Goal: Obtain resource: Obtain resource

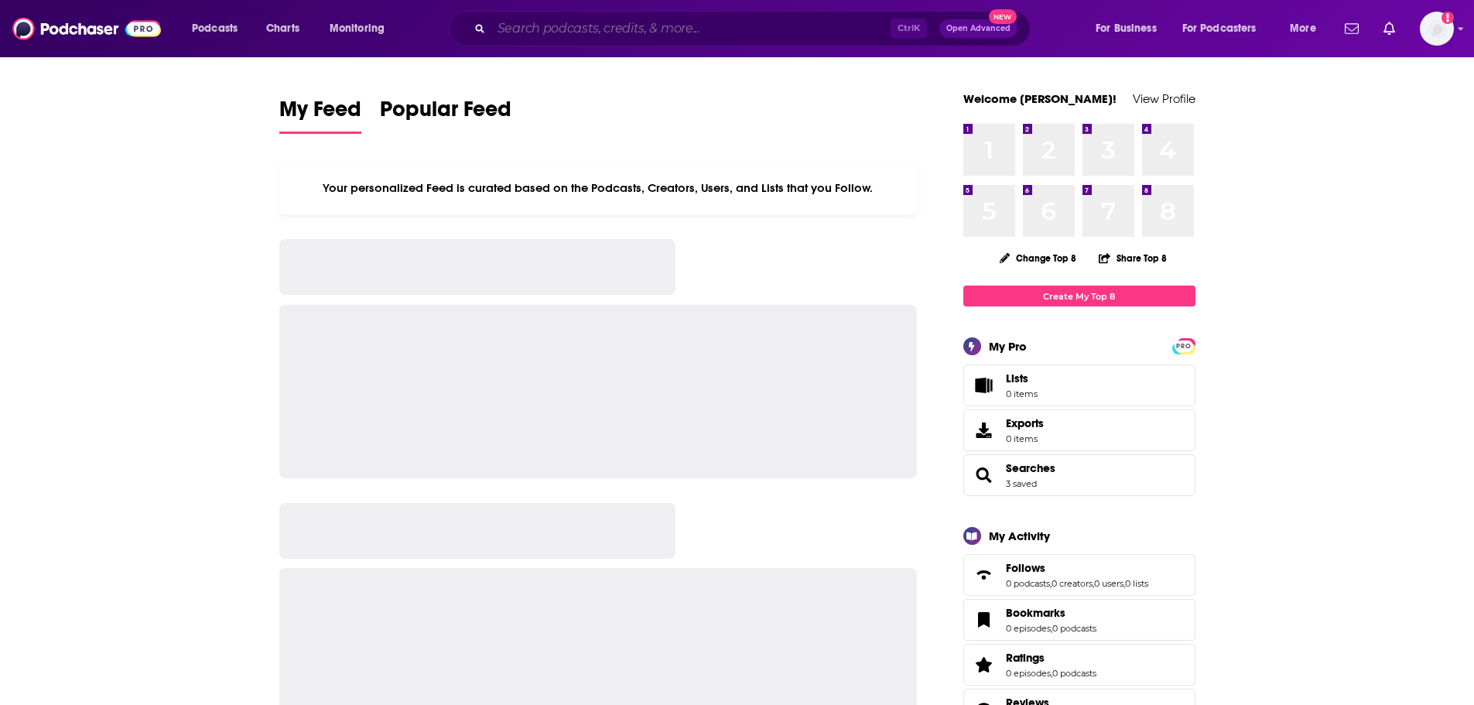
click at [650, 29] on input "Search podcasts, credits, & more..." at bounding box center [690, 28] width 399 height 25
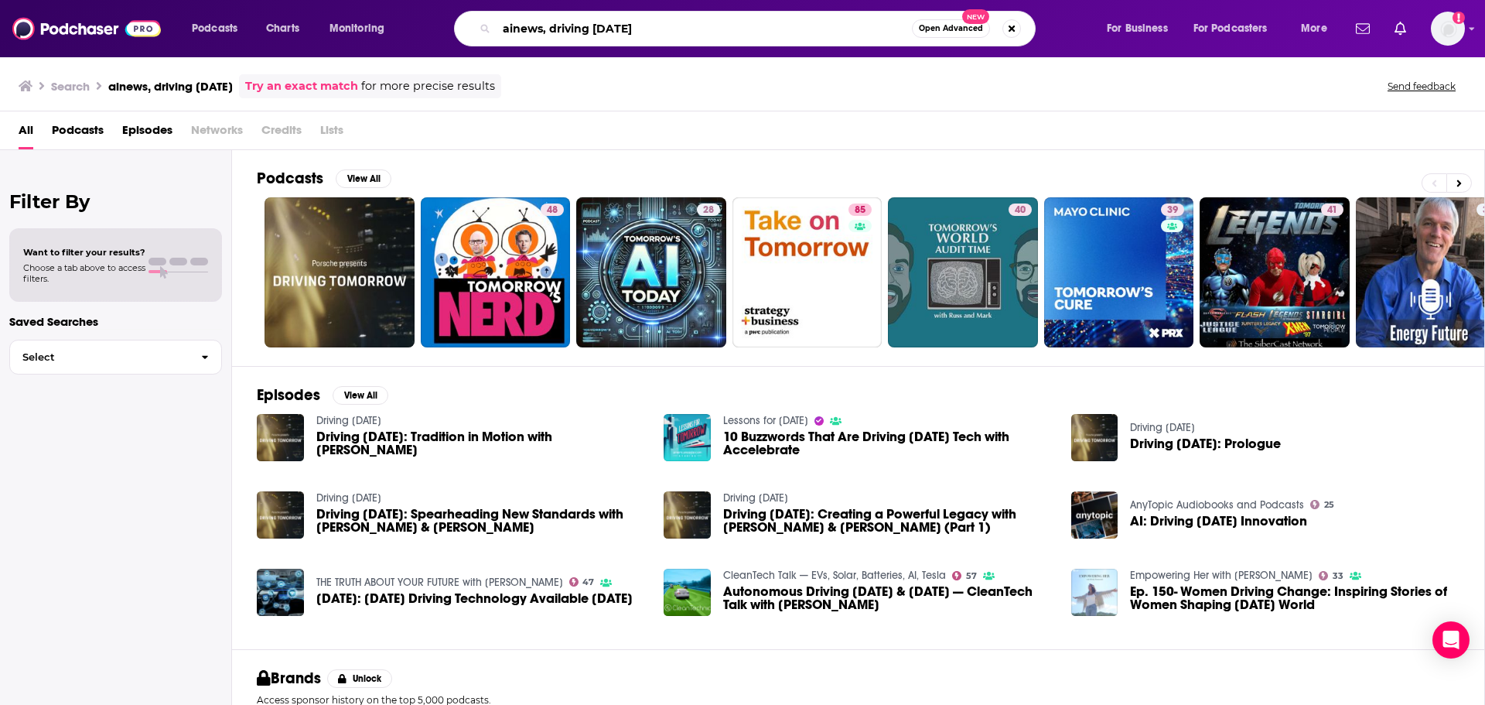
click at [559, 25] on input "ainews, driving [DATE]" at bounding box center [704, 28] width 415 height 25
click at [558, 25] on input "ainews, driving [DATE]" at bounding box center [704, 28] width 415 height 25
click at [557, 25] on input "ainews, driving [DATE]" at bounding box center [704, 28] width 415 height 25
drag, startPoint x: 548, startPoint y: 29, endPoint x: 463, endPoint y: 21, distance: 86.2
click at [463, 21] on div "ainews, driving [DATE] Open Advanced New" at bounding box center [745, 29] width 582 height 36
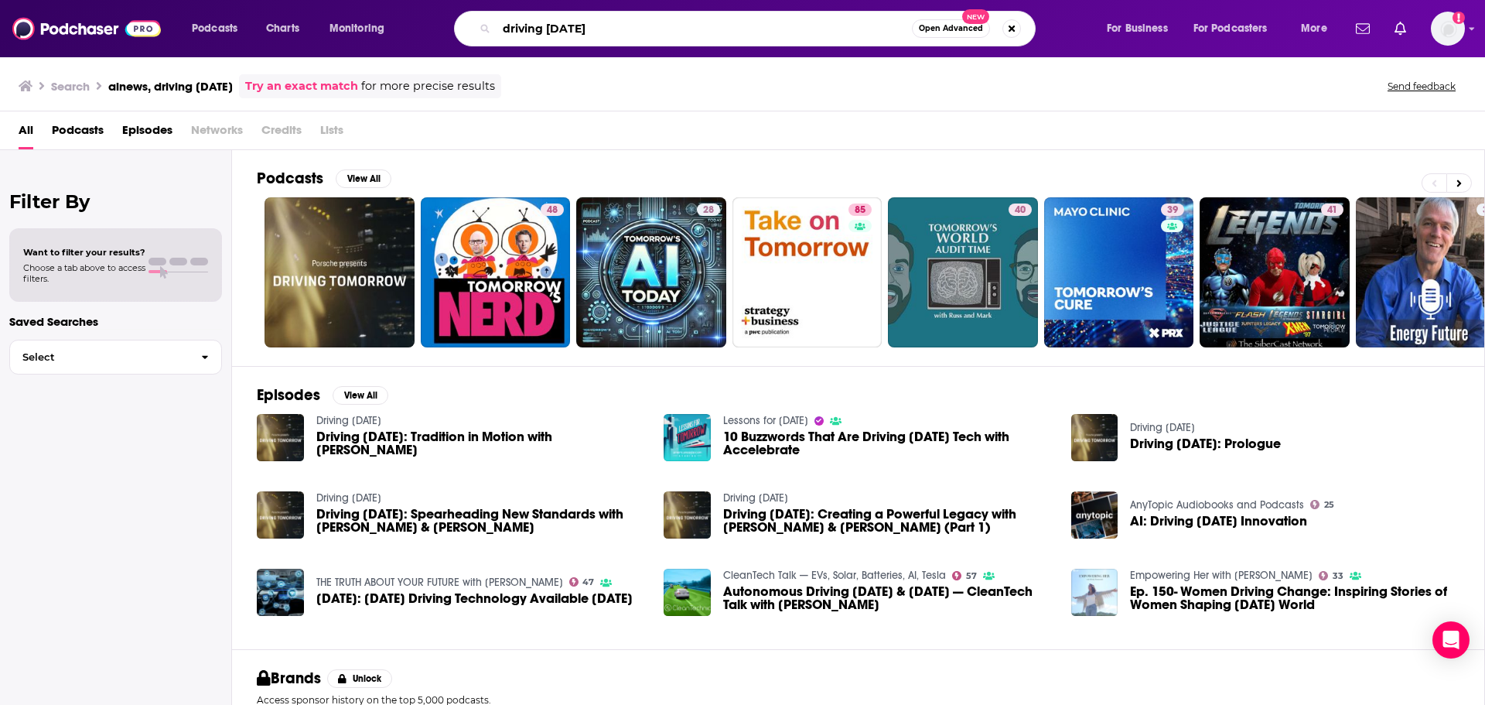
type input "driving [DATE]"
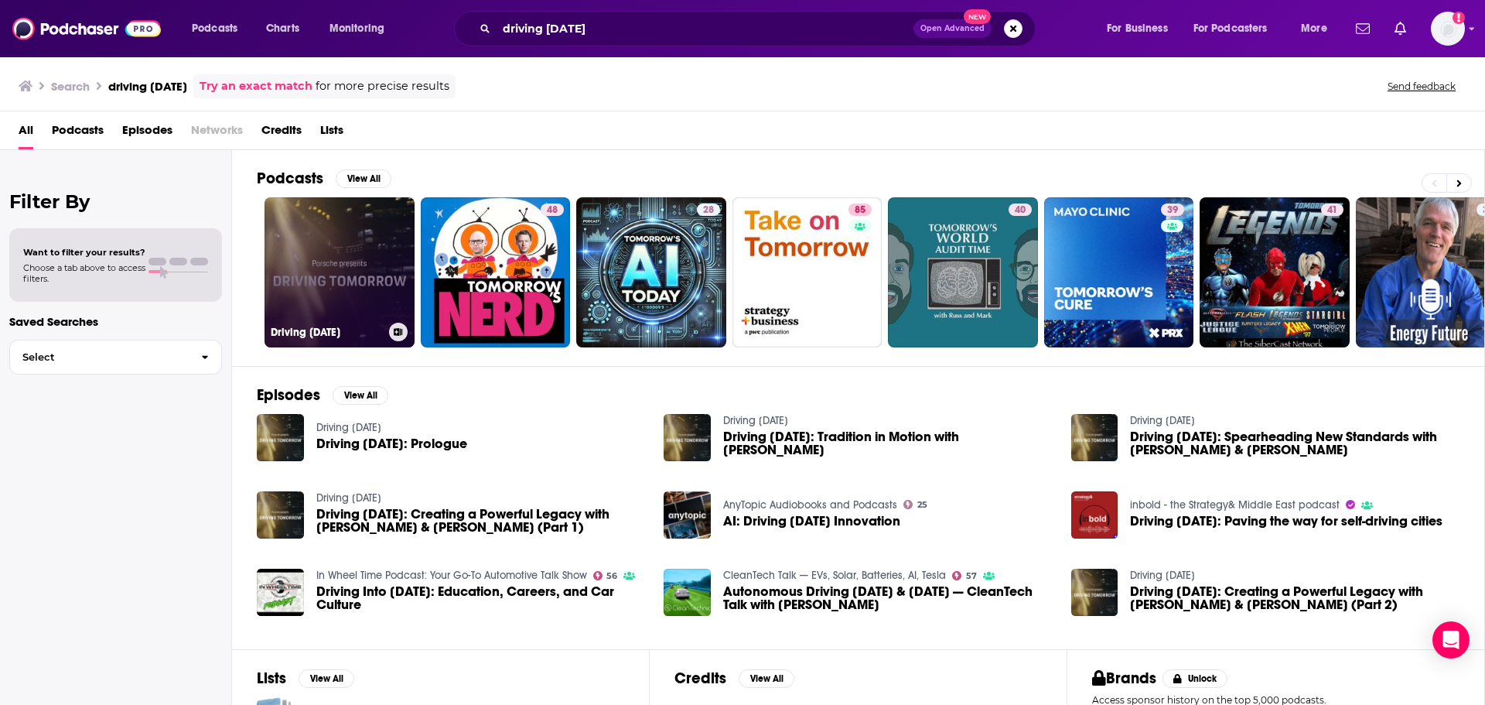
click at [364, 247] on link "Driving [DATE]" at bounding box center [340, 272] width 150 height 150
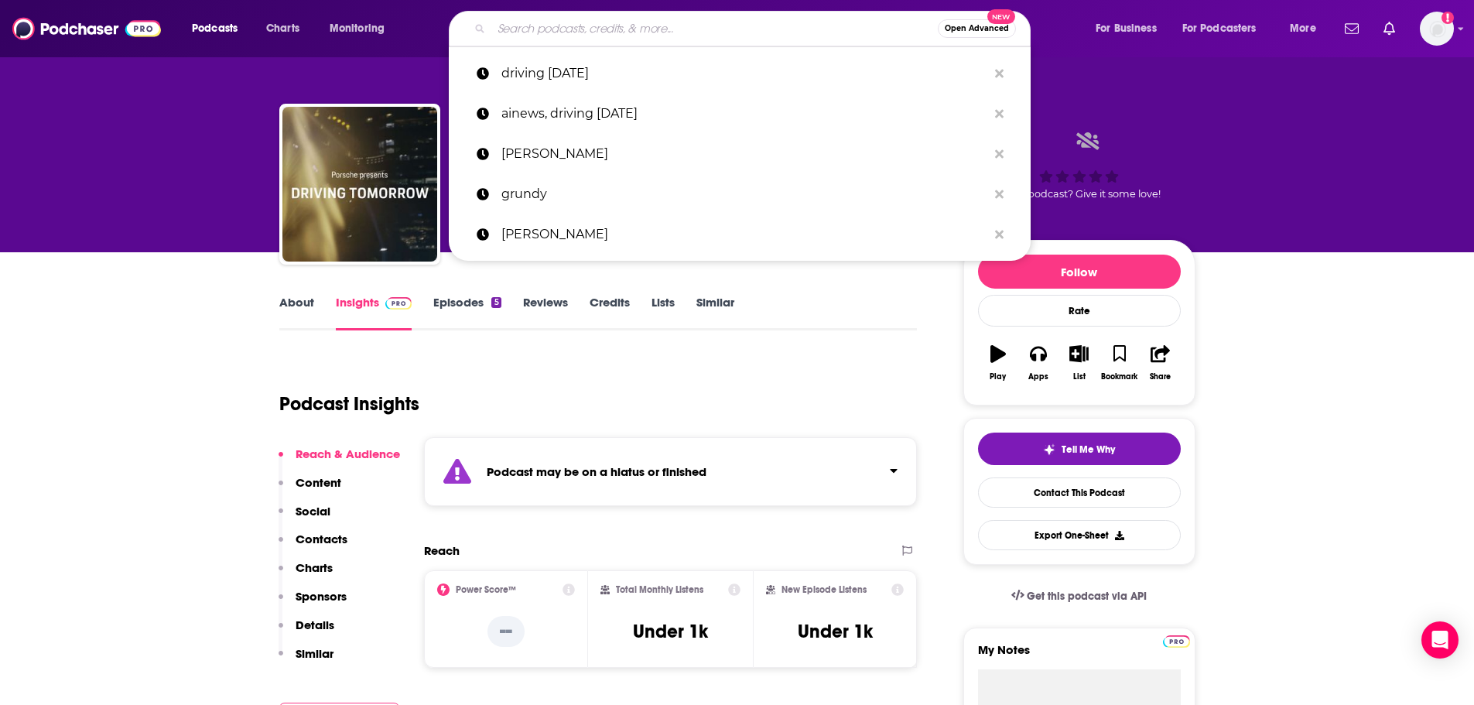
click at [589, 29] on input "Search podcasts, credits, & more..." at bounding box center [714, 28] width 446 height 25
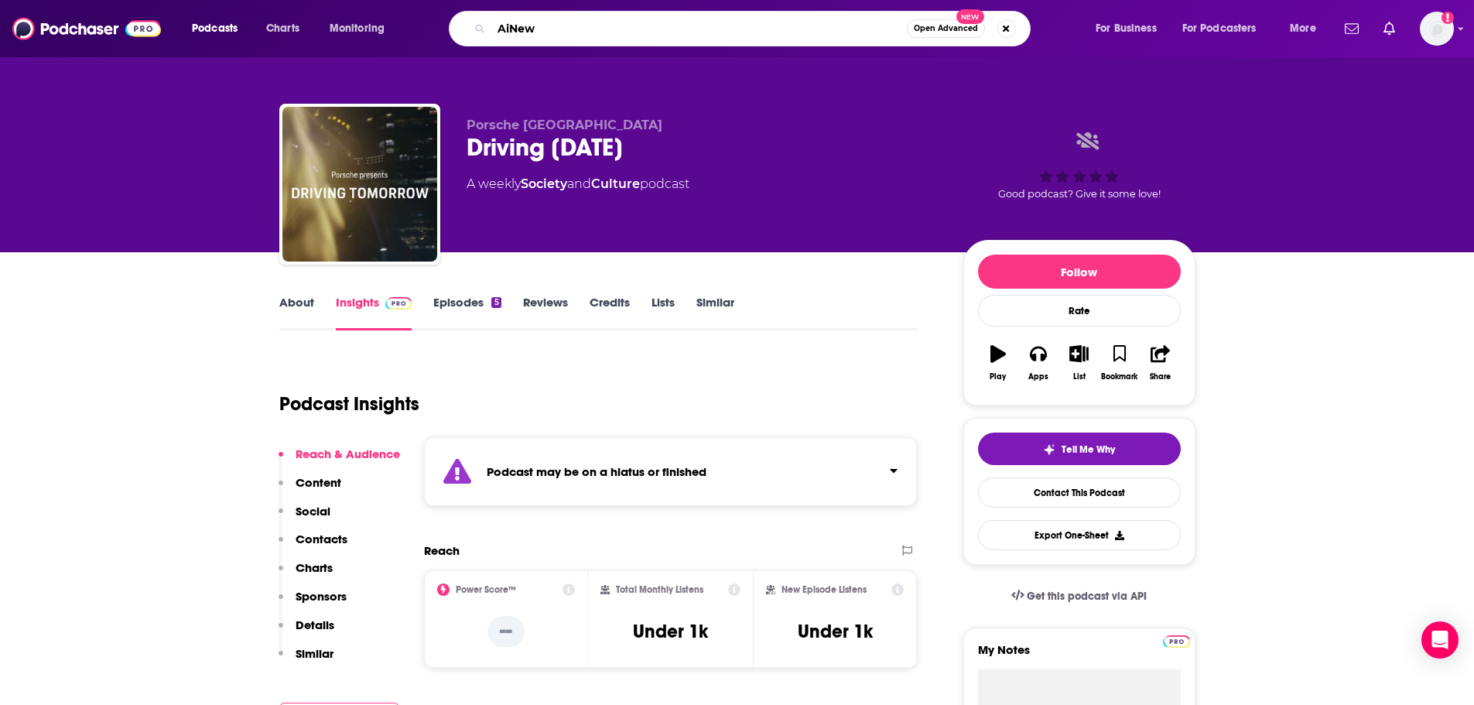
type input "AiNews"
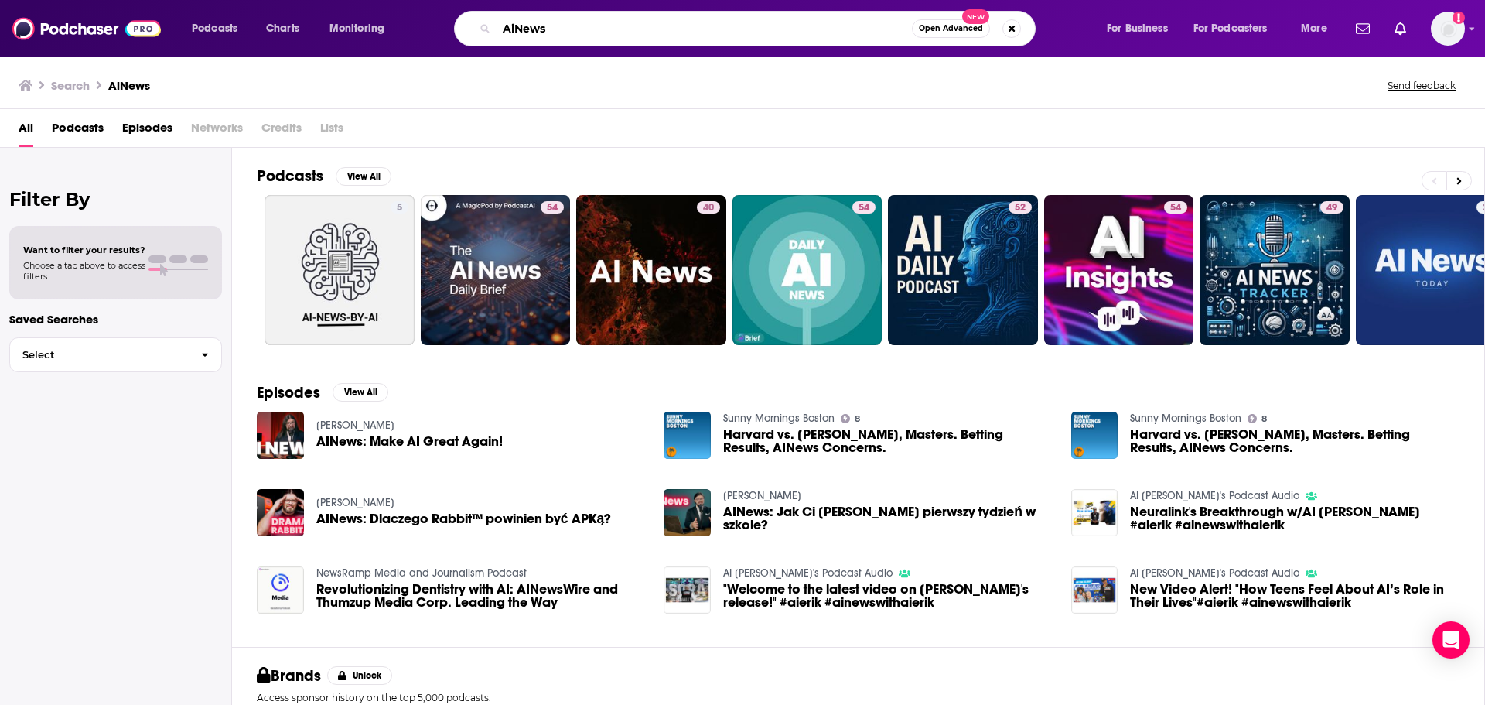
click at [574, 39] on input "AiNews" at bounding box center [704, 28] width 415 height 25
click at [1464, 177] on button at bounding box center [1460, 180] width 26 height 19
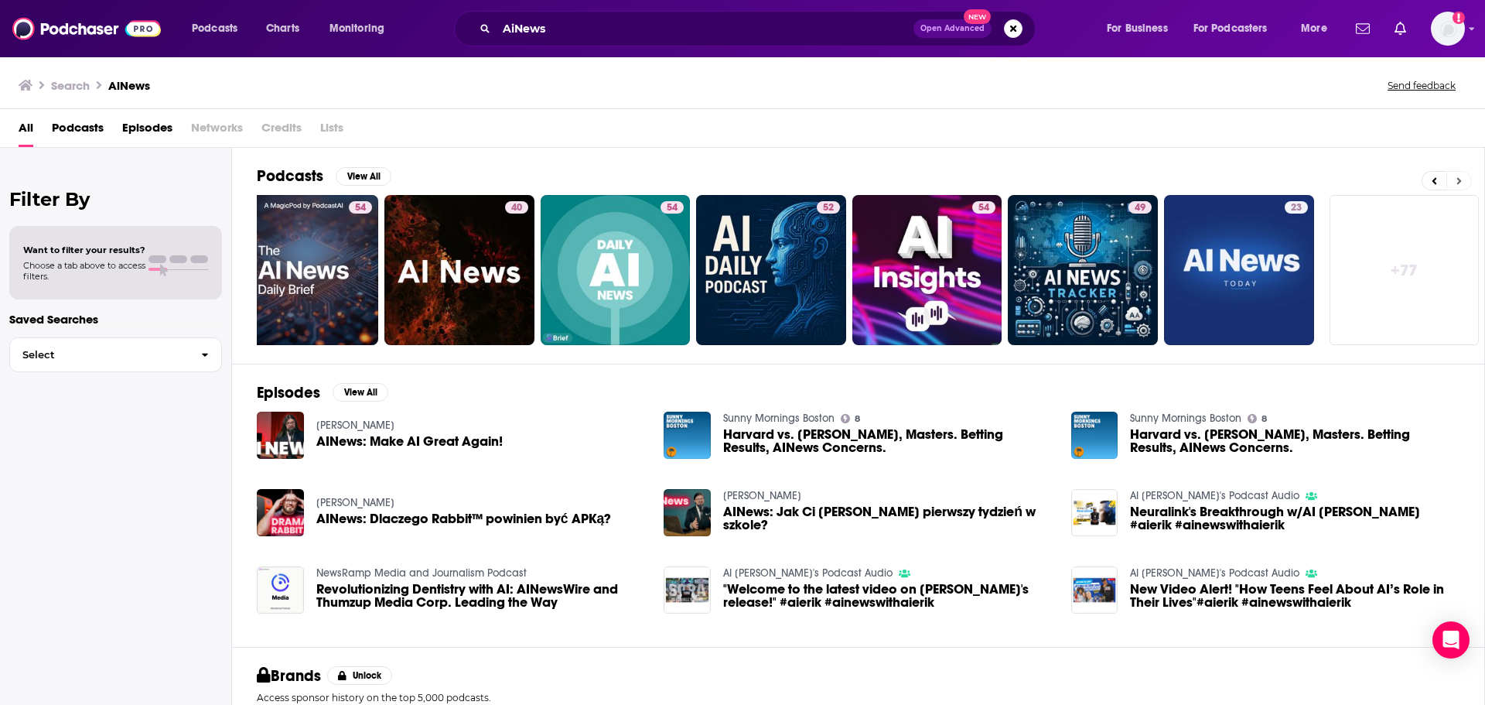
scroll to position [0, 193]
click at [541, 38] on input "AiNews" at bounding box center [705, 28] width 417 height 25
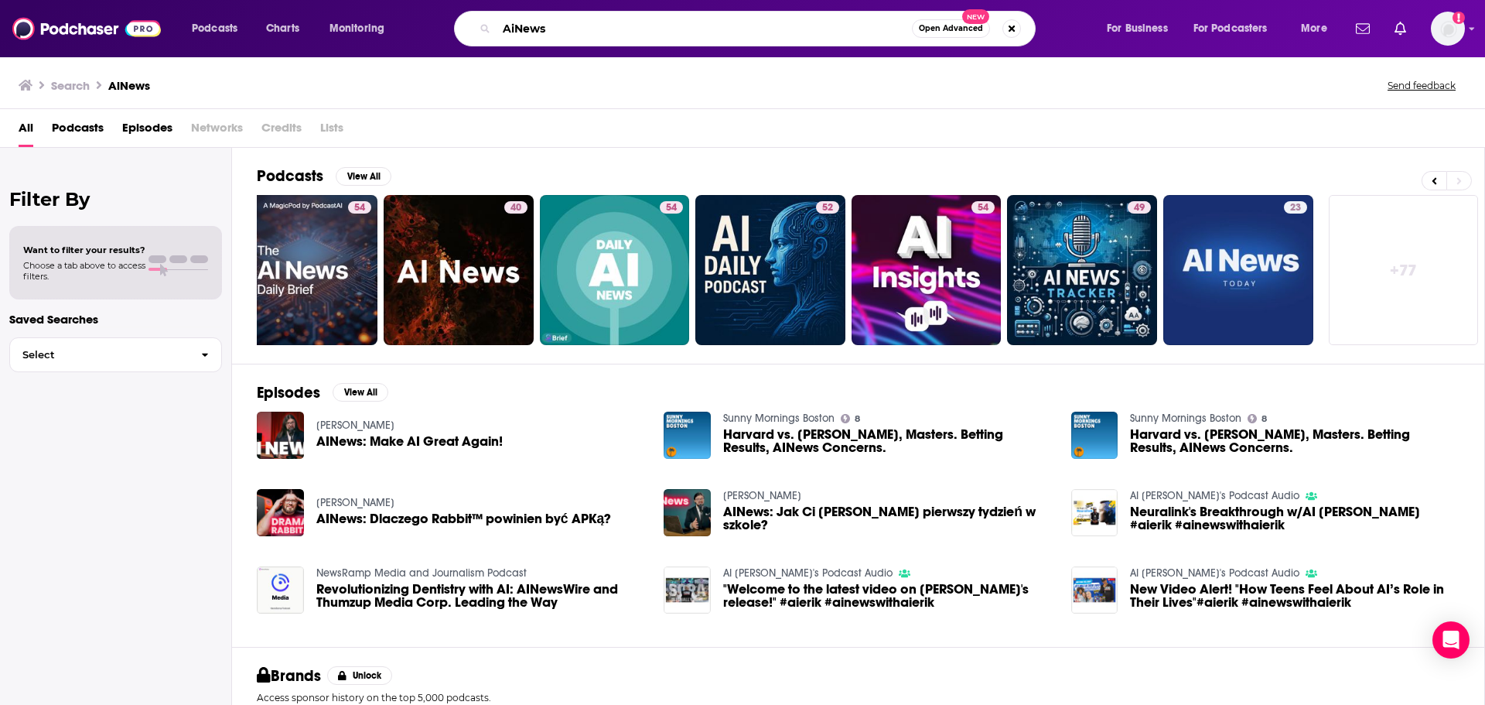
click at [541, 38] on input "AiNews" at bounding box center [704, 28] width 415 height 25
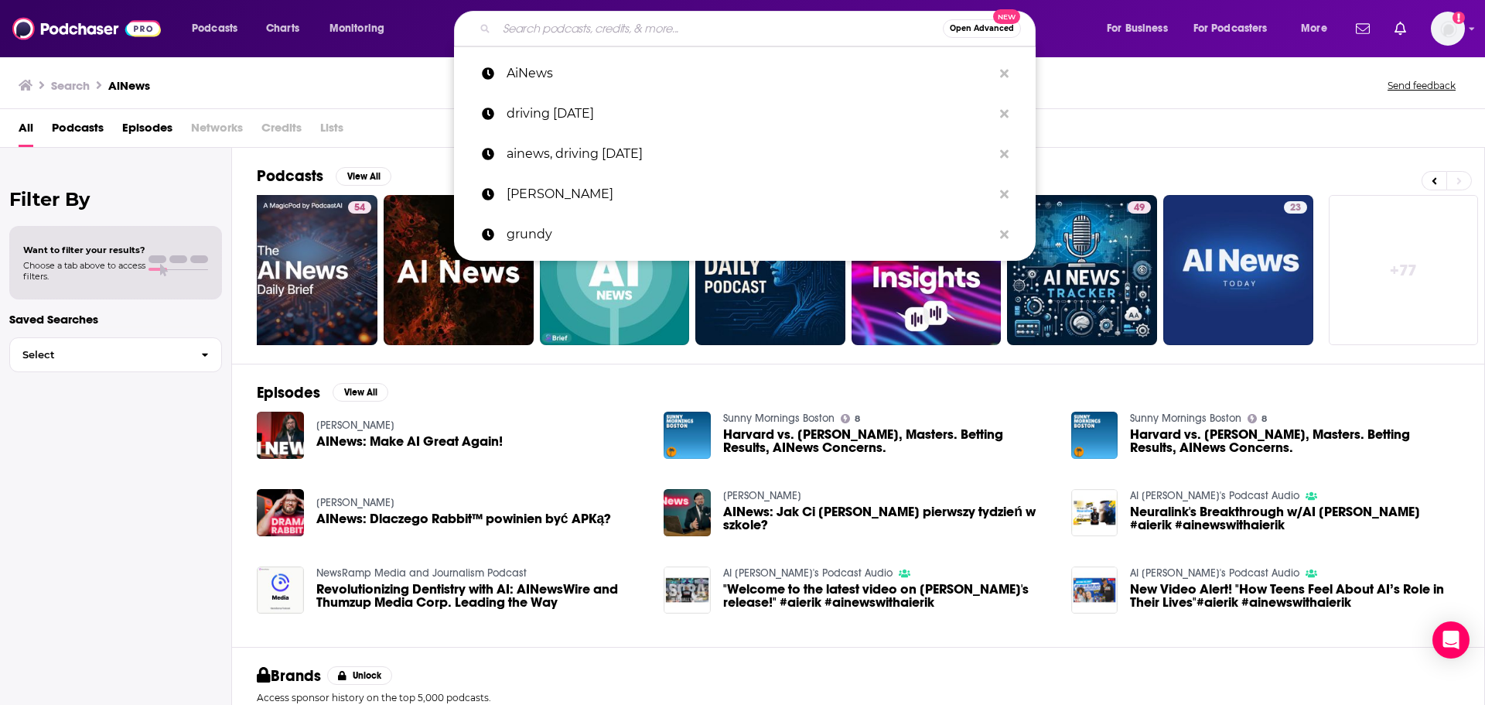
click at [676, 22] on input "Search podcasts, credits, & more..." at bounding box center [720, 28] width 446 height 25
click at [630, 120] on p "driving [DATE]" at bounding box center [750, 114] width 486 height 40
type input "driving [DATE]"
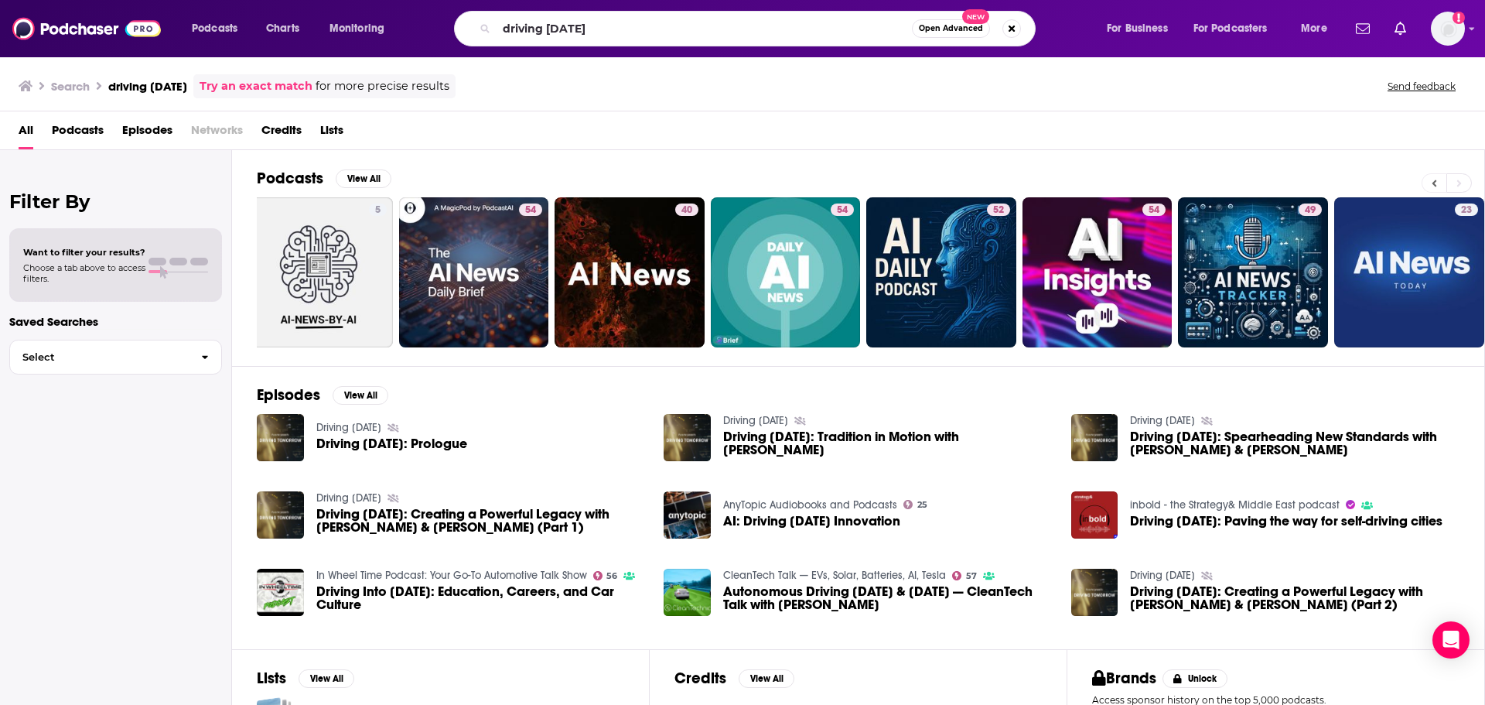
click at [1436, 179] on icon at bounding box center [1434, 183] width 5 height 11
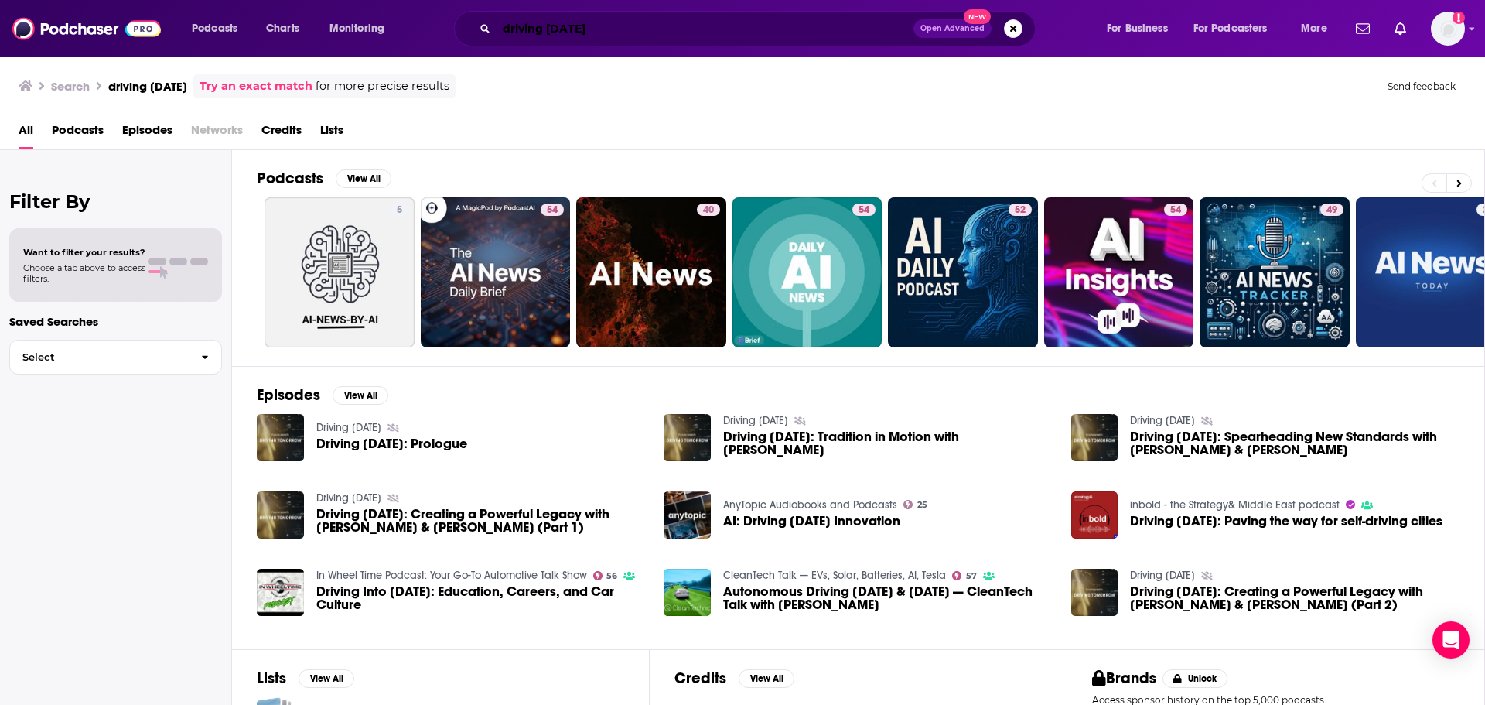
click at [658, 29] on input "driving [DATE]" at bounding box center [705, 28] width 417 height 25
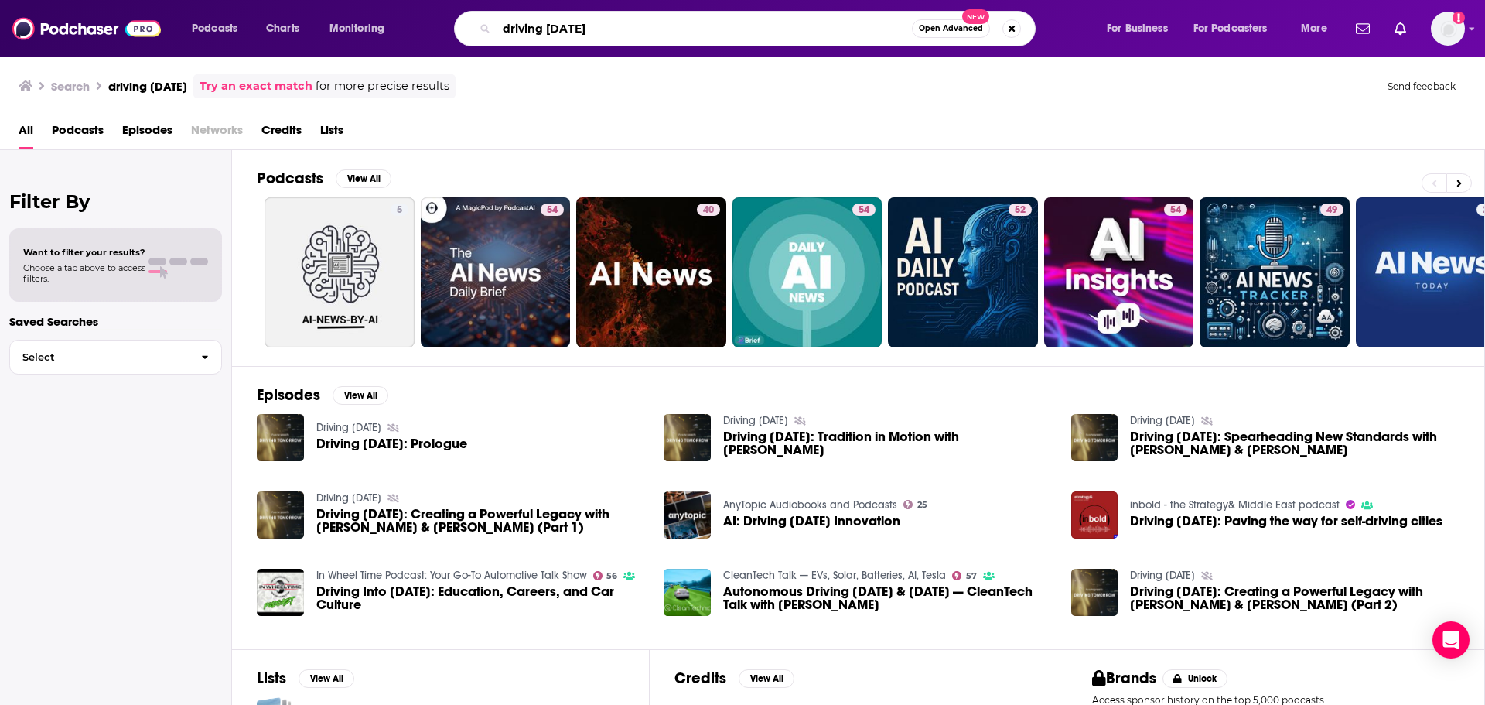
click at [528, 29] on input "driving [DATE]" at bounding box center [704, 28] width 415 height 25
click at [91, 21] on img at bounding box center [86, 28] width 149 height 29
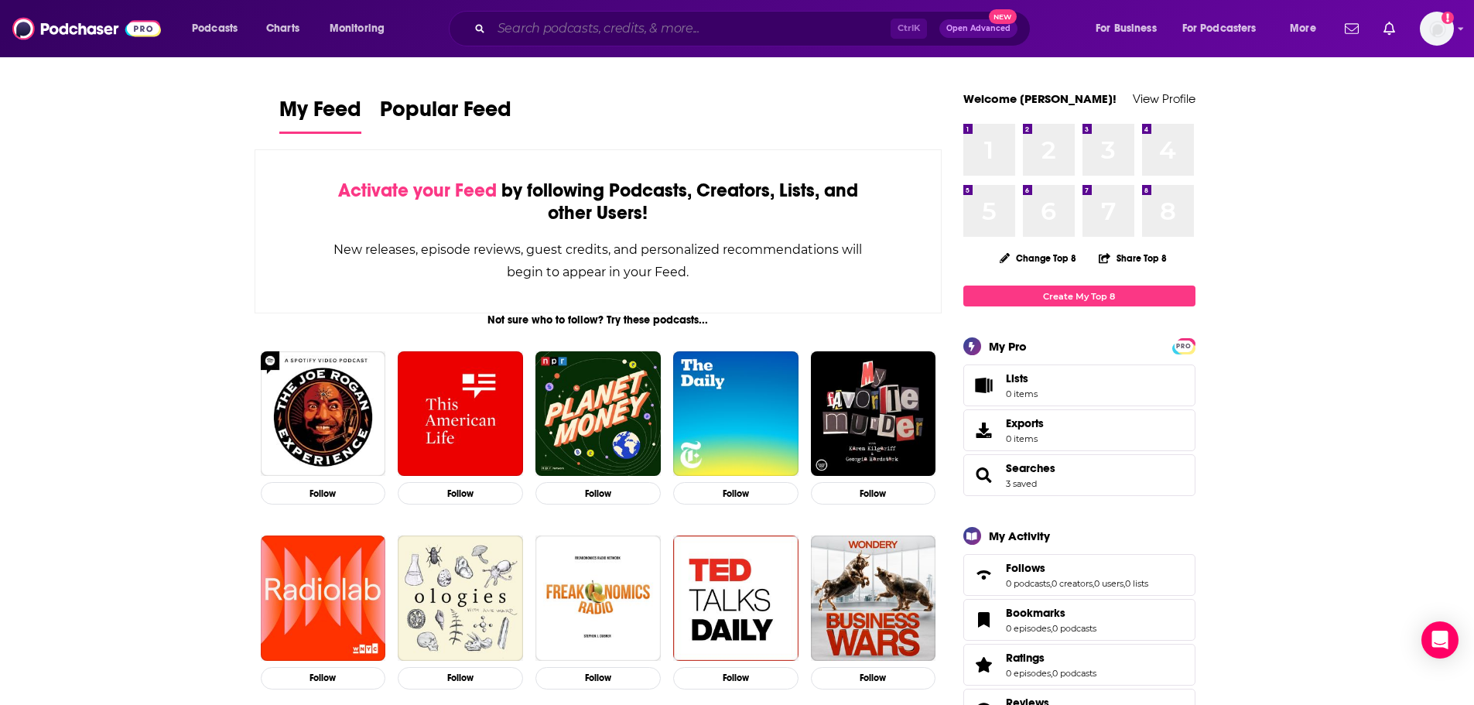
click at [528, 32] on input "Search podcasts, credits, & more..." at bounding box center [690, 28] width 399 height 25
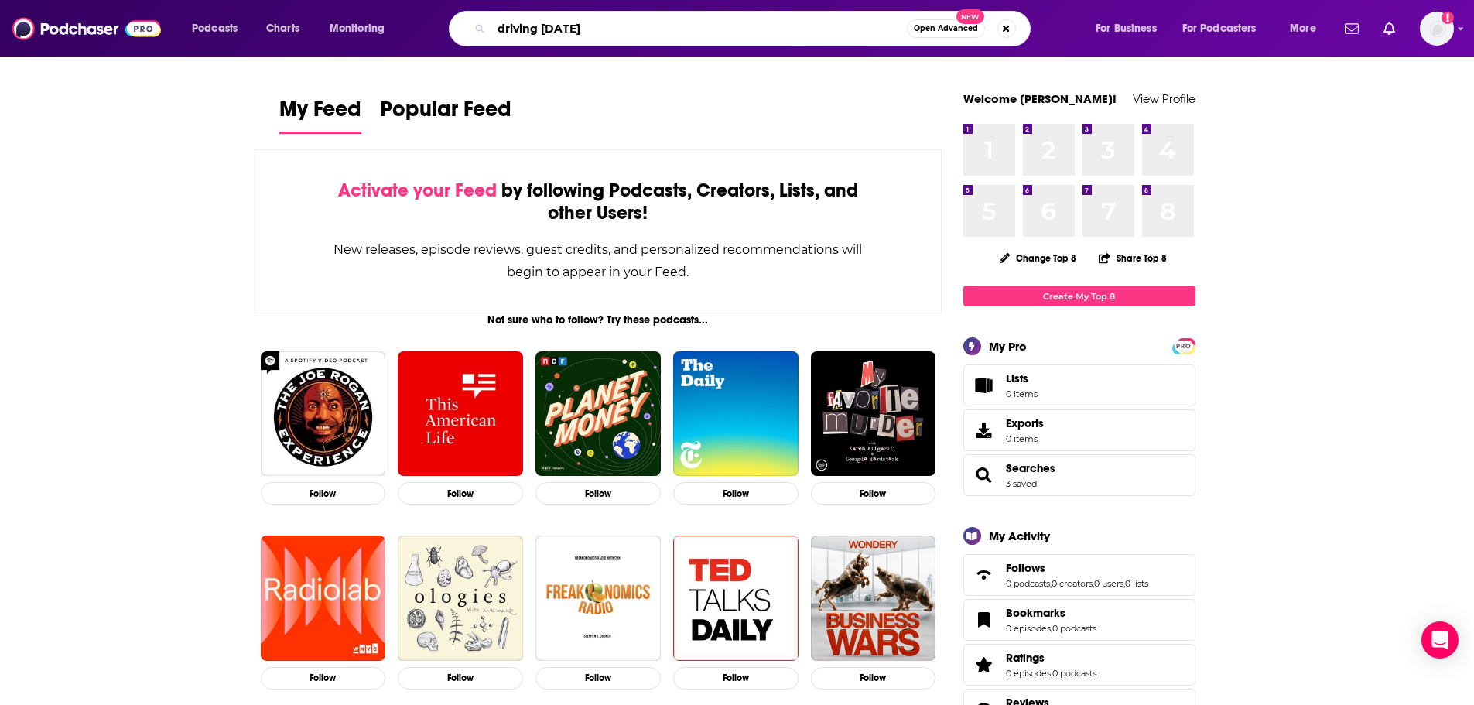
type input "driving [DATE]"
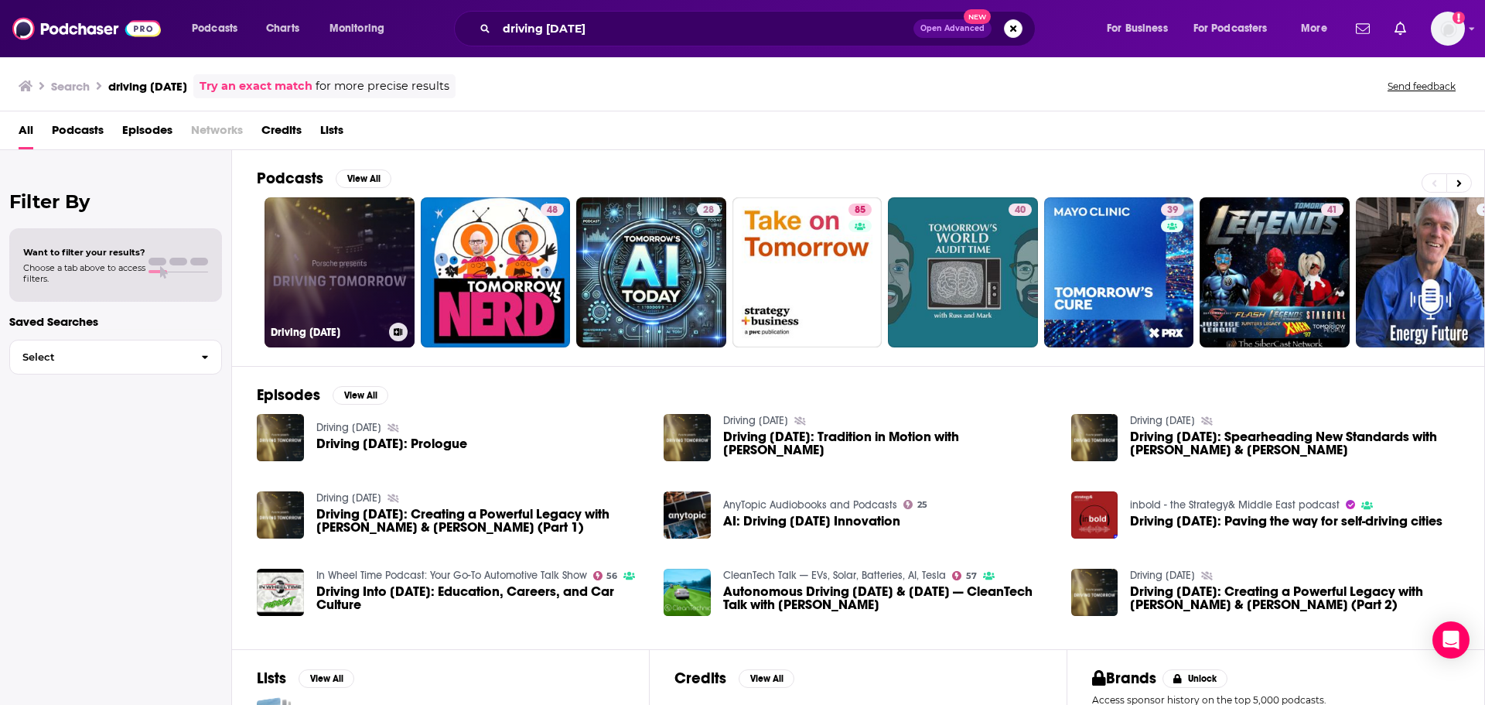
click at [359, 245] on link "Driving [DATE]" at bounding box center [340, 272] width 150 height 150
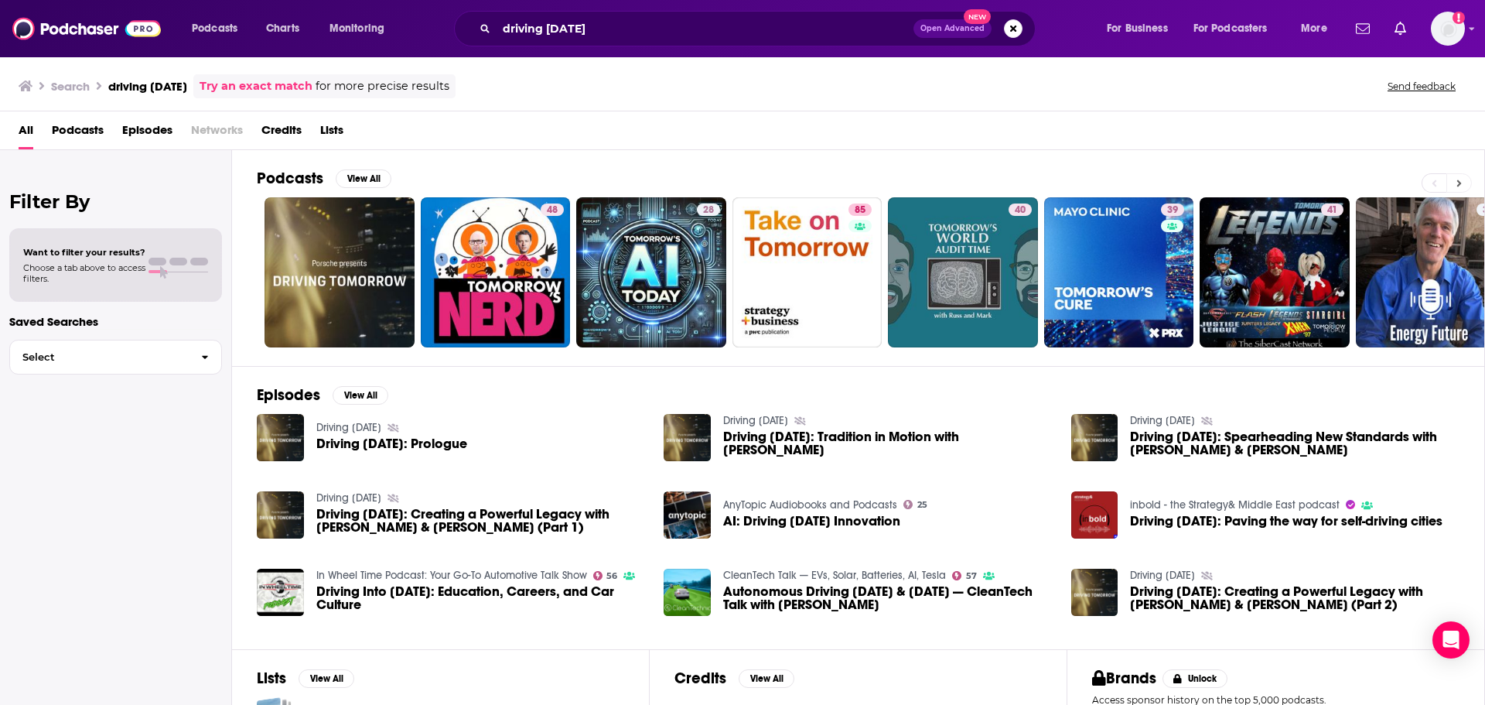
click at [1462, 178] on button at bounding box center [1460, 182] width 26 height 19
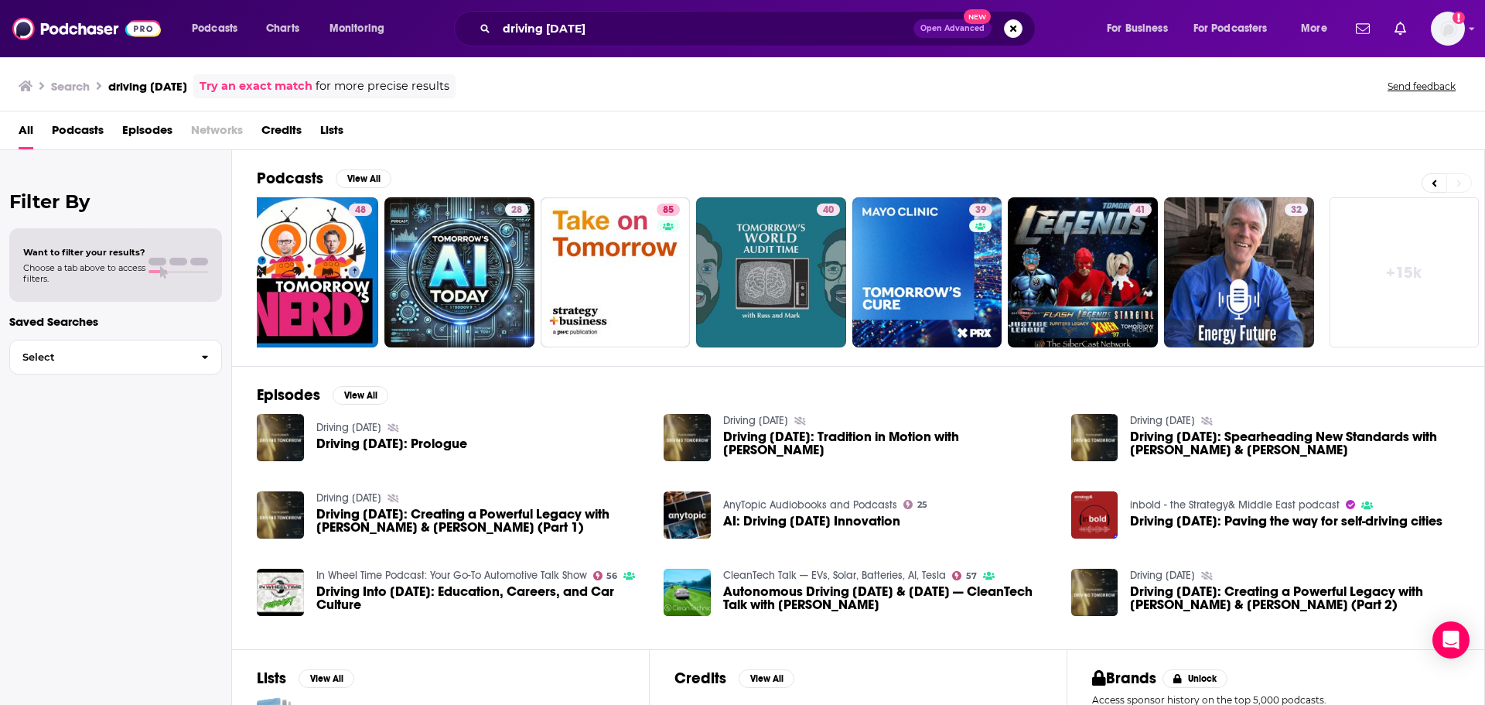
scroll to position [0, 193]
click at [1397, 268] on link "+ 15k" at bounding box center [1404, 272] width 150 height 150
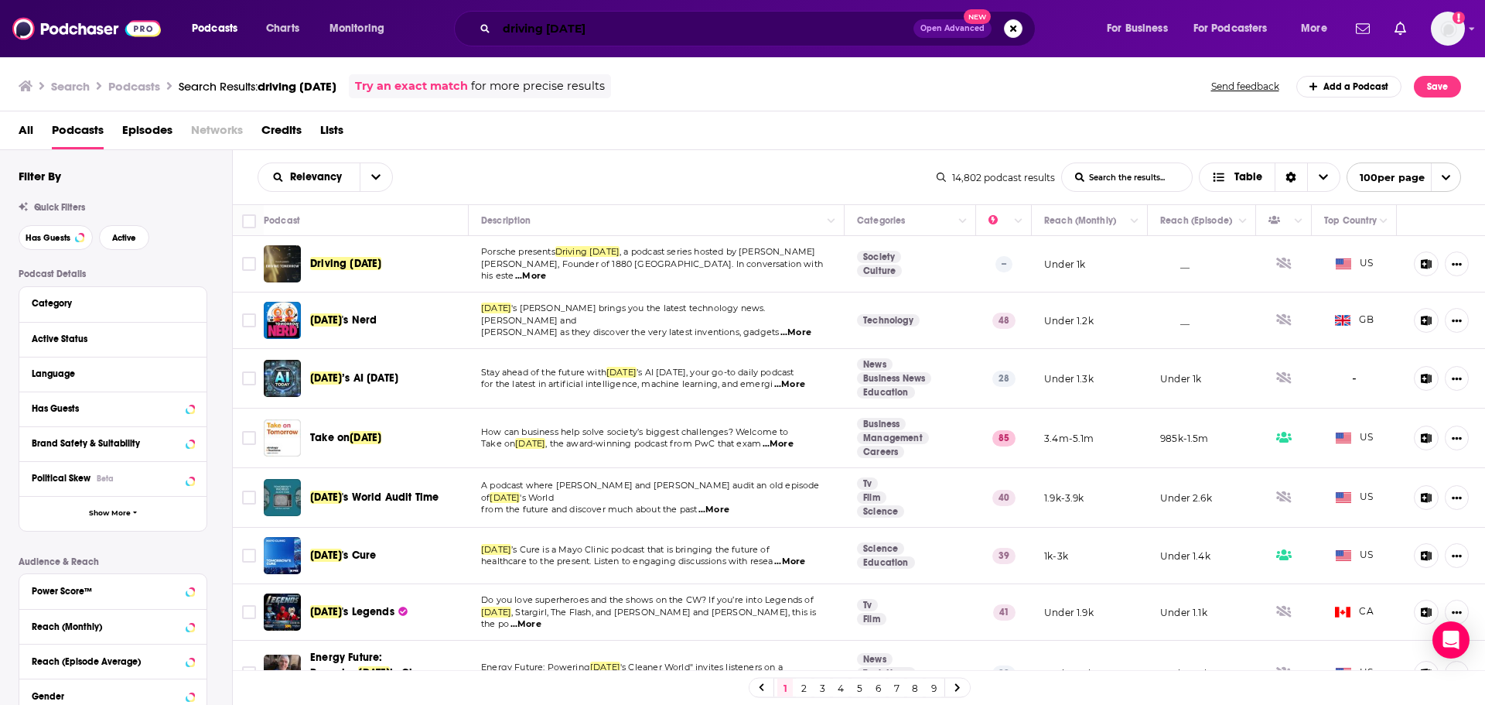
click at [497, 26] on input "driving [DATE]" at bounding box center [705, 28] width 417 height 25
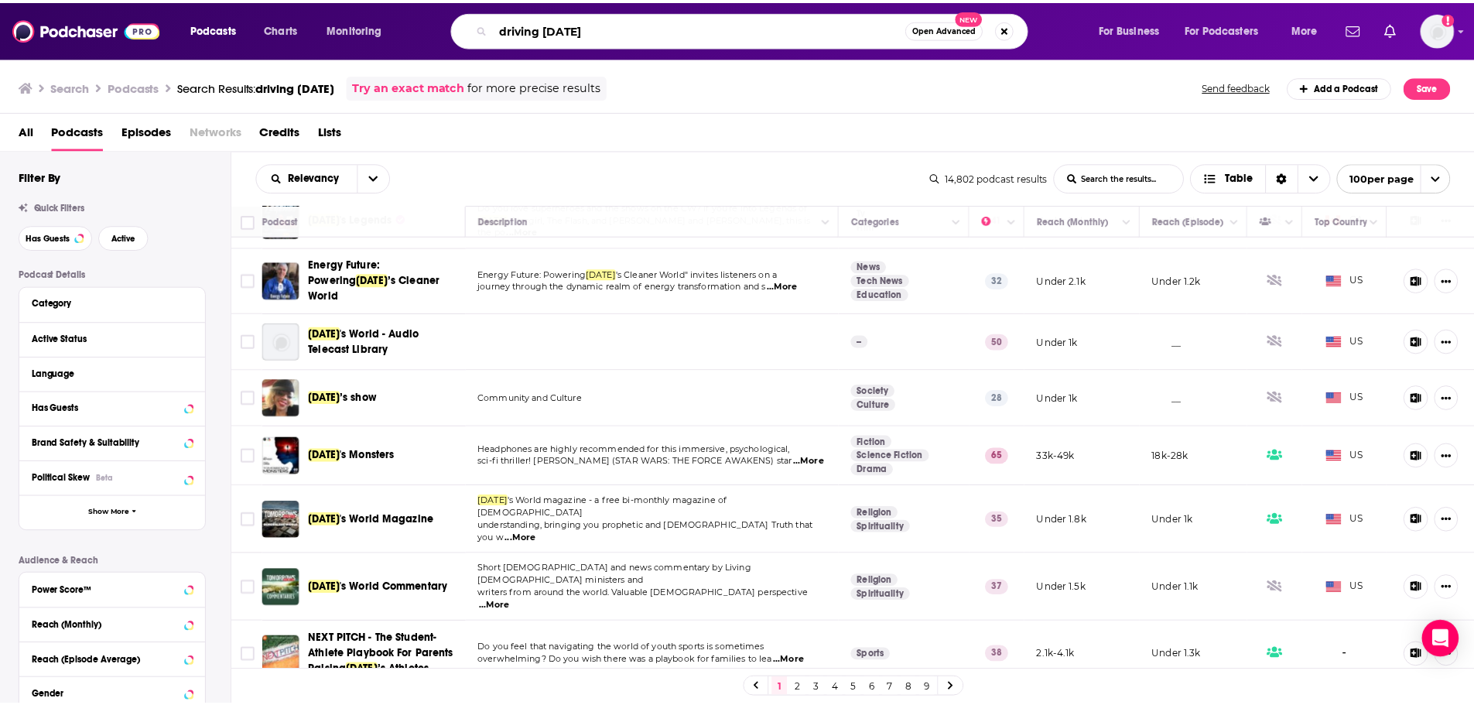
scroll to position [464, 0]
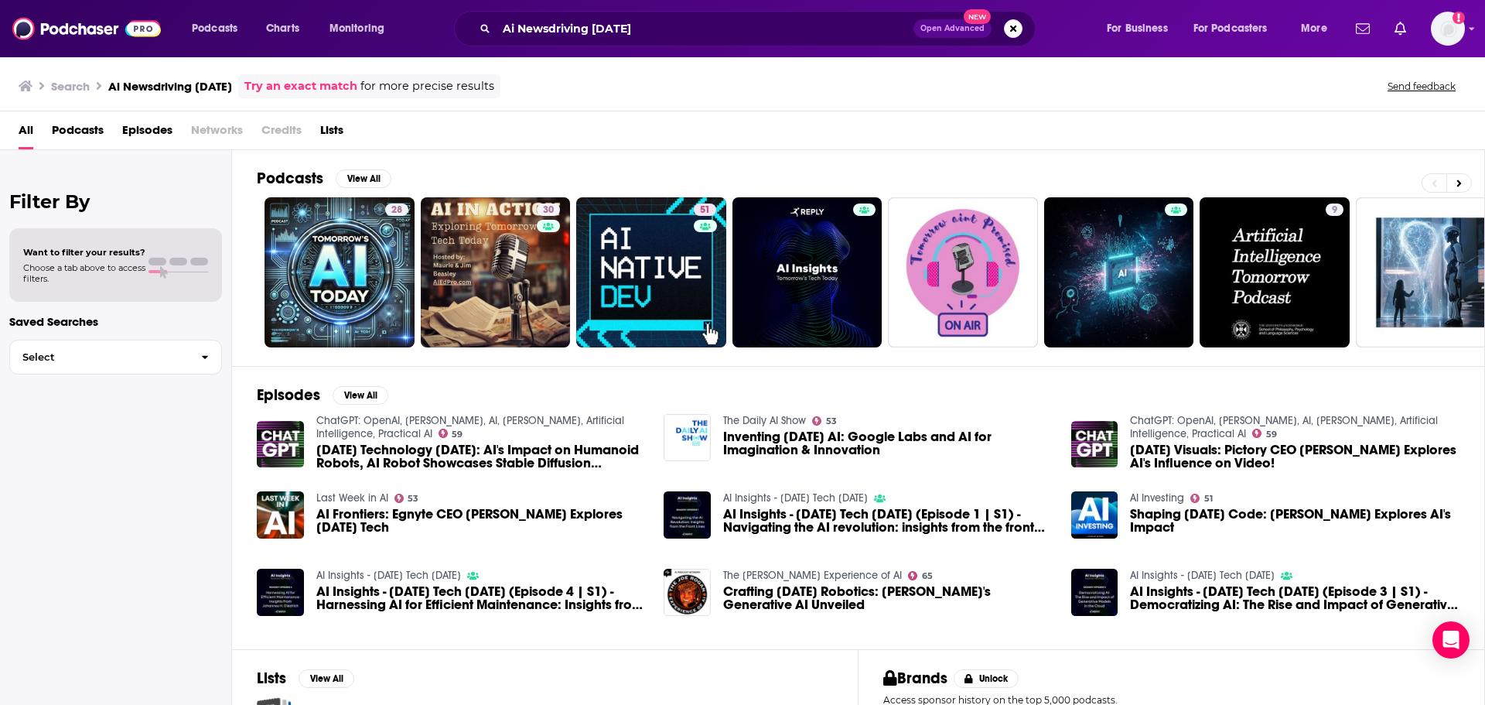
click at [565, 15] on div "Ai Newsdriving [DATE] Open Advanced New" at bounding box center [745, 29] width 582 height 36
click at [575, 28] on input "Ai Newsdriving [DATE]" at bounding box center [705, 28] width 417 height 25
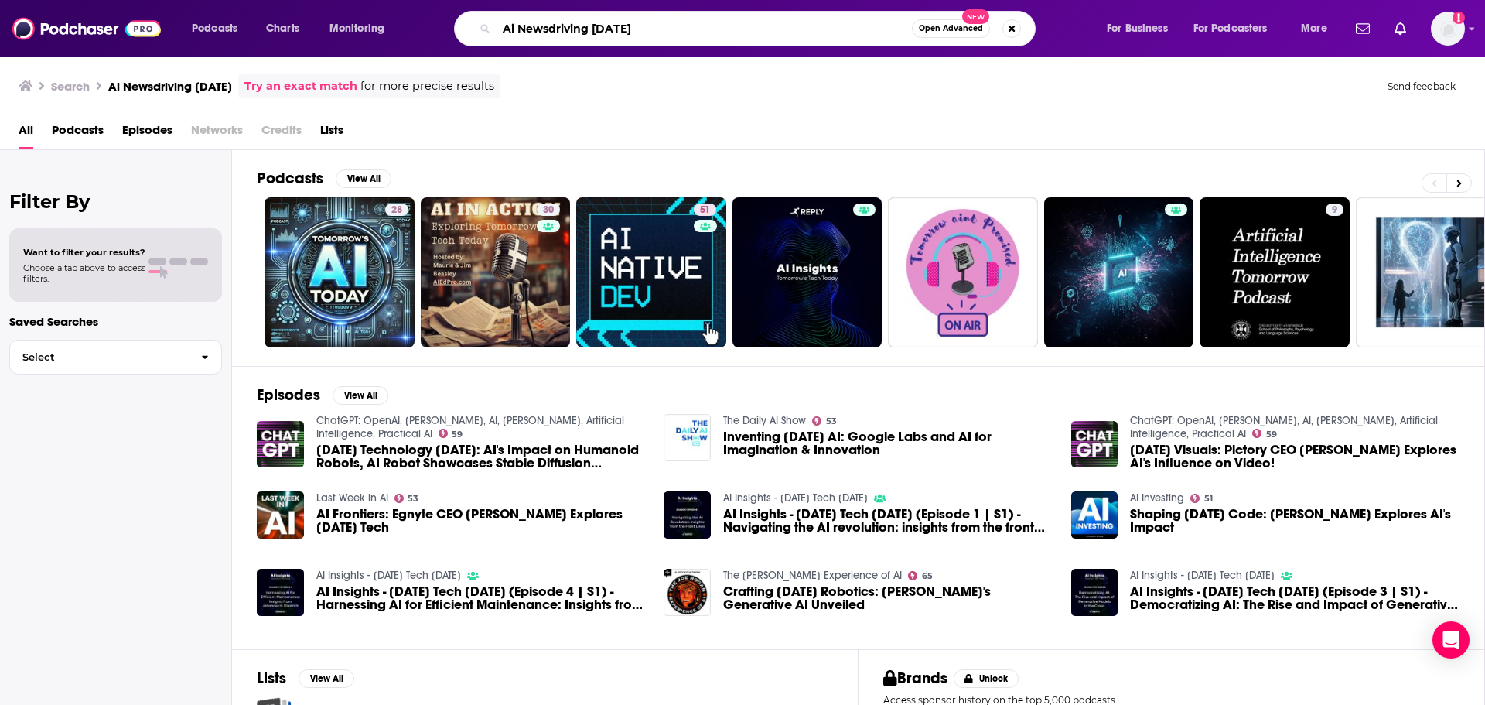
click at [575, 28] on input "Ai Newsdriving [DATE]" at bounding box center [704, 28] width 415 height 25
paste input "ccenture AI Leaders Podcast"
type input "Accenture AI Leaders Podcast"
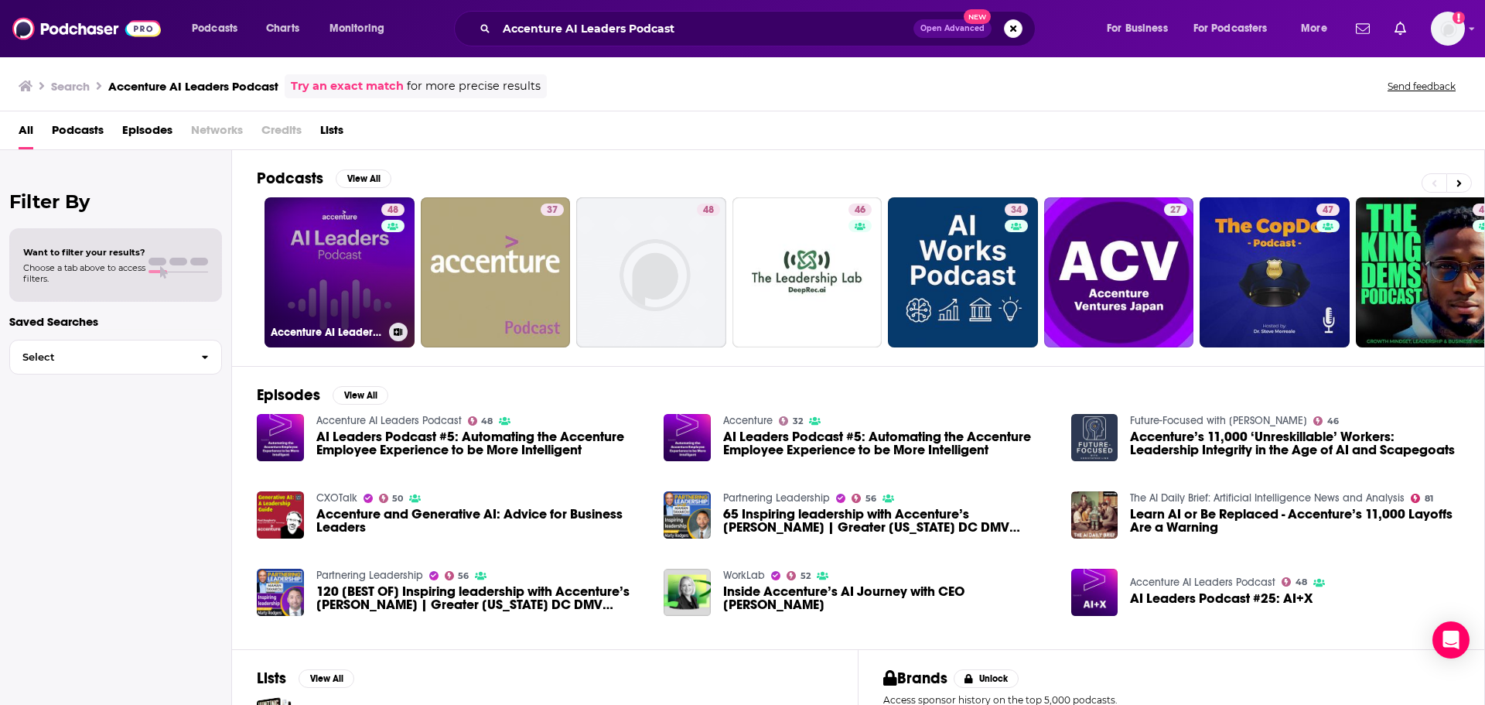
click at [368, 273] on link "48 Accenture AI Leaders Podcast" at bounding box center [340, 272] width 150 height 150
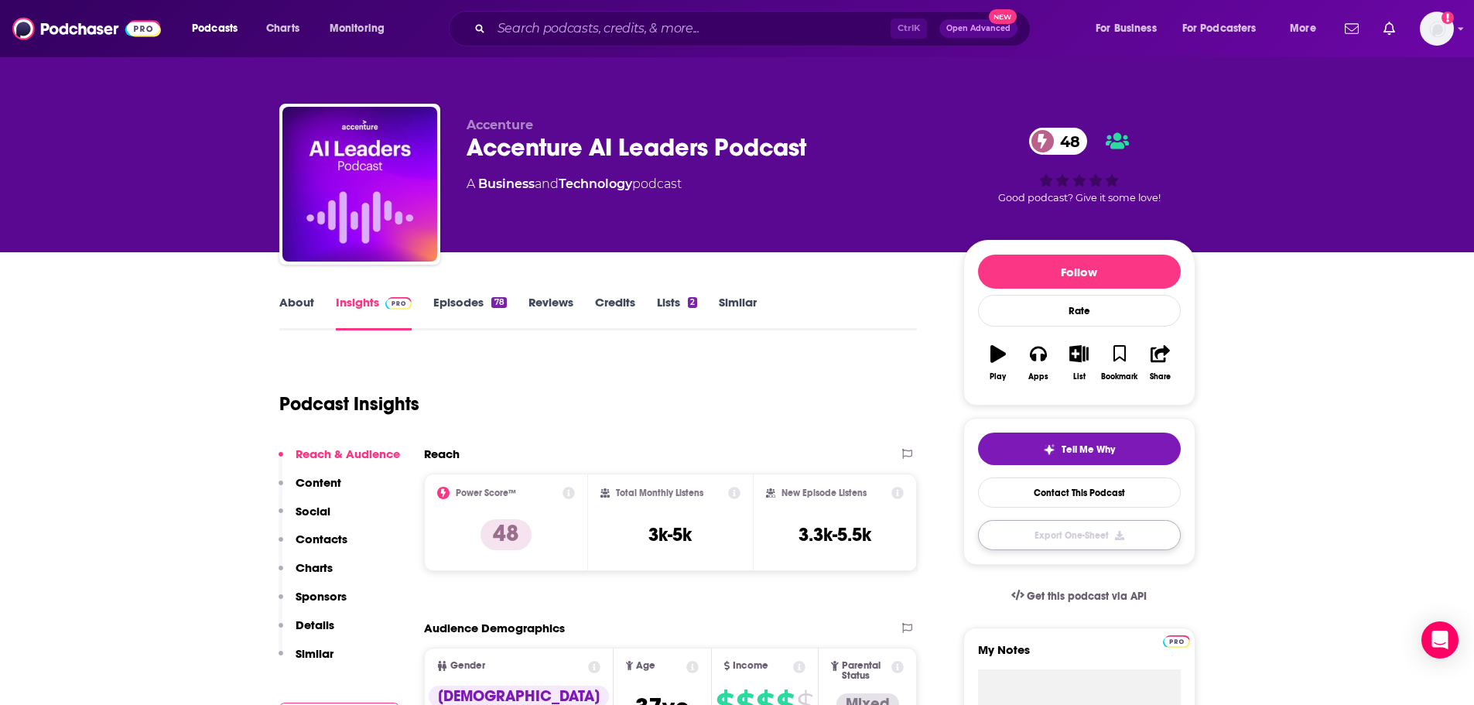
click at [1115, 524] on button "Export One-Sheet" at bounding box center [1079, 535] width 203 height 30
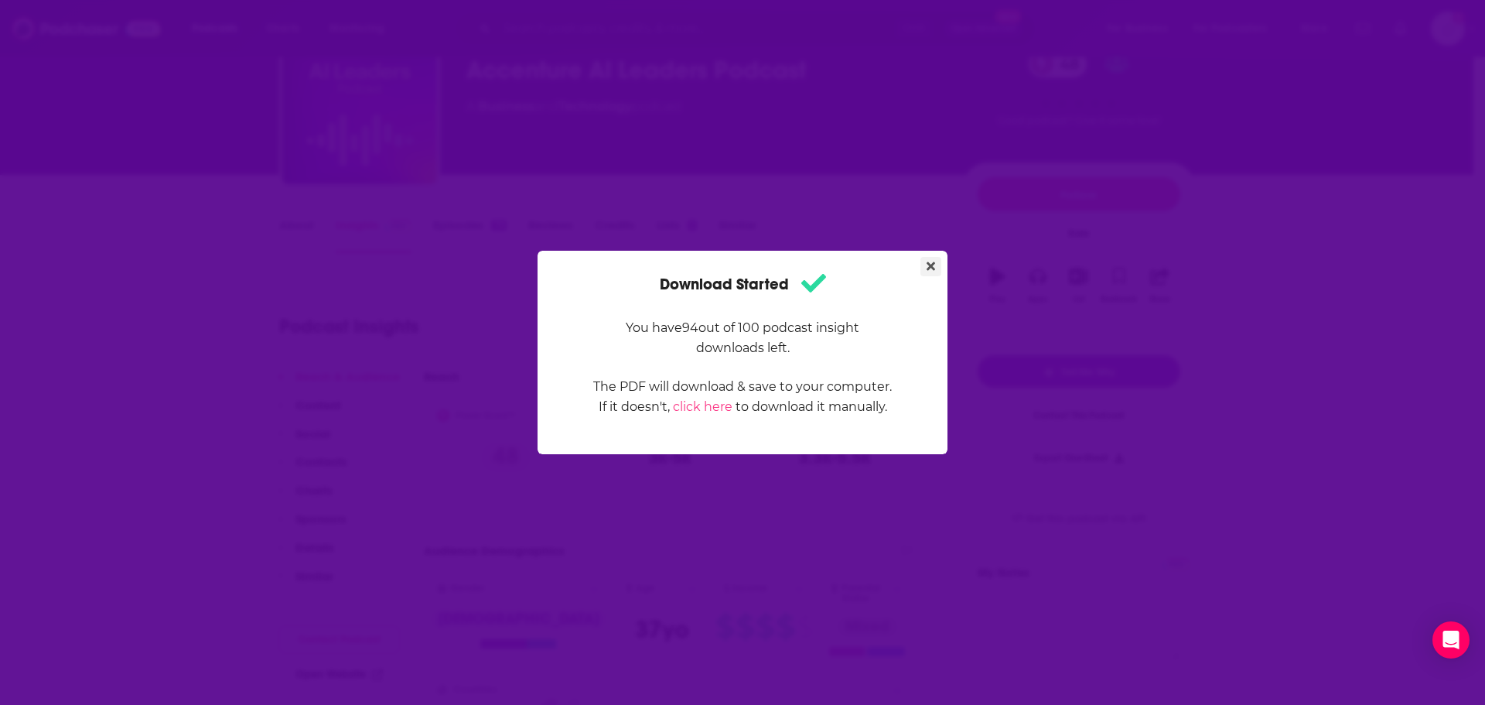
click at [929, 268] on icon "Close" at bounding box center [931, 266] width 9 height 9
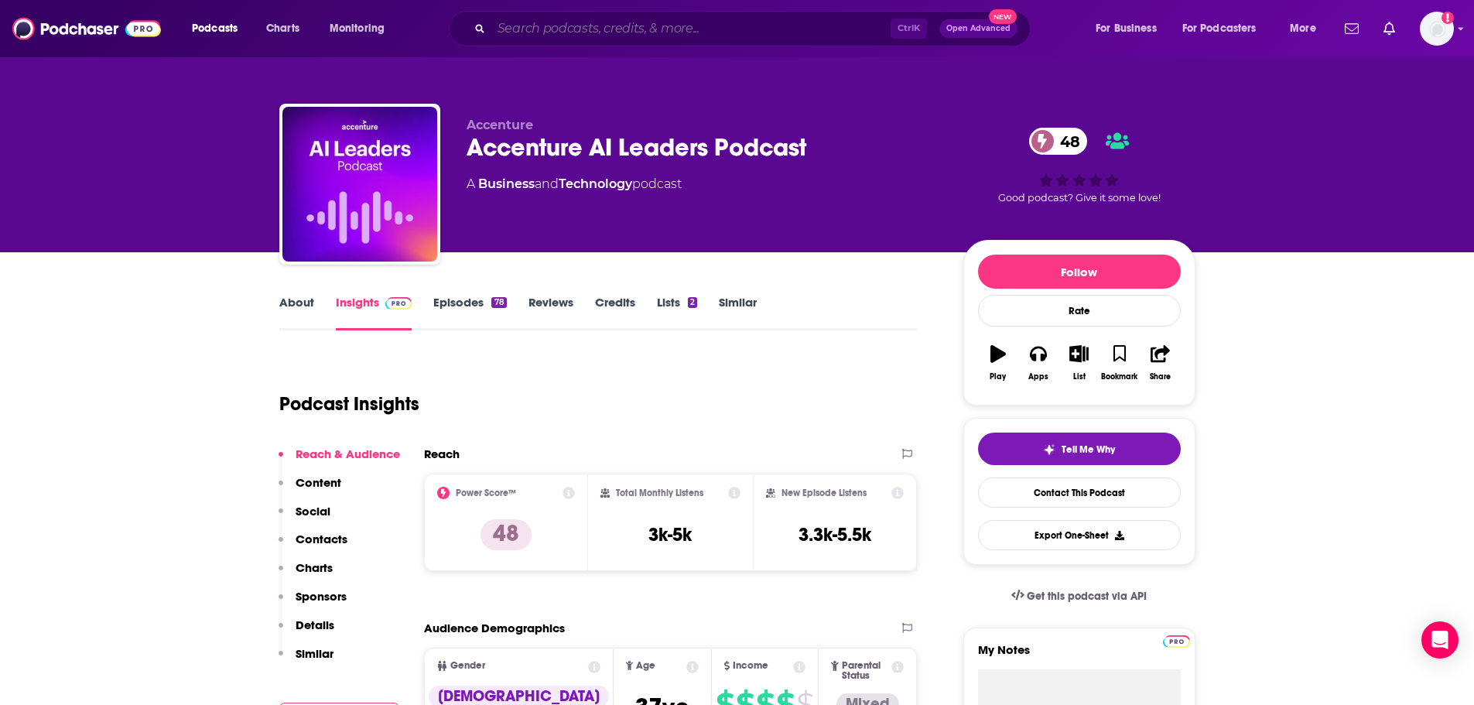
click at [566, 19] on input "Search podcasts, credits, & more..." at bounding box center [690, 28] width 399 height 25
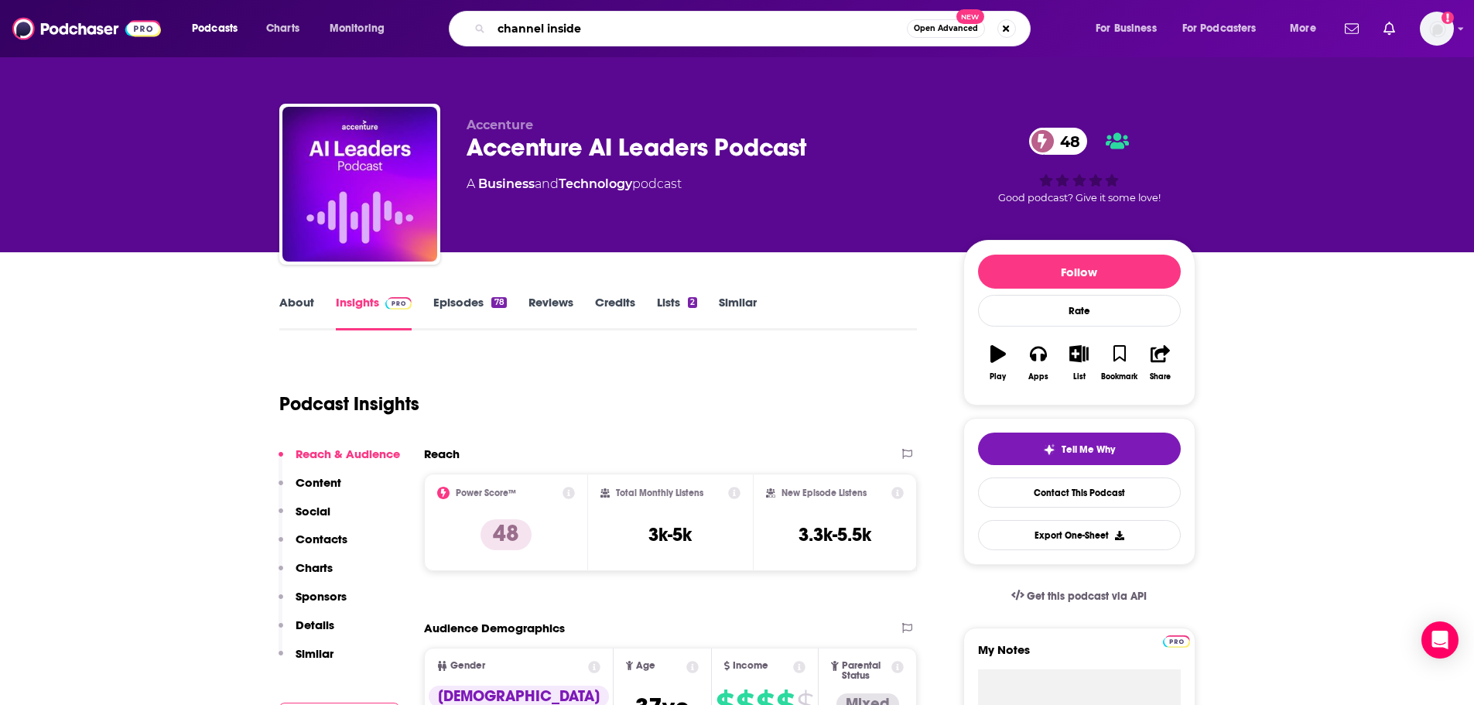
type input "channel insider"
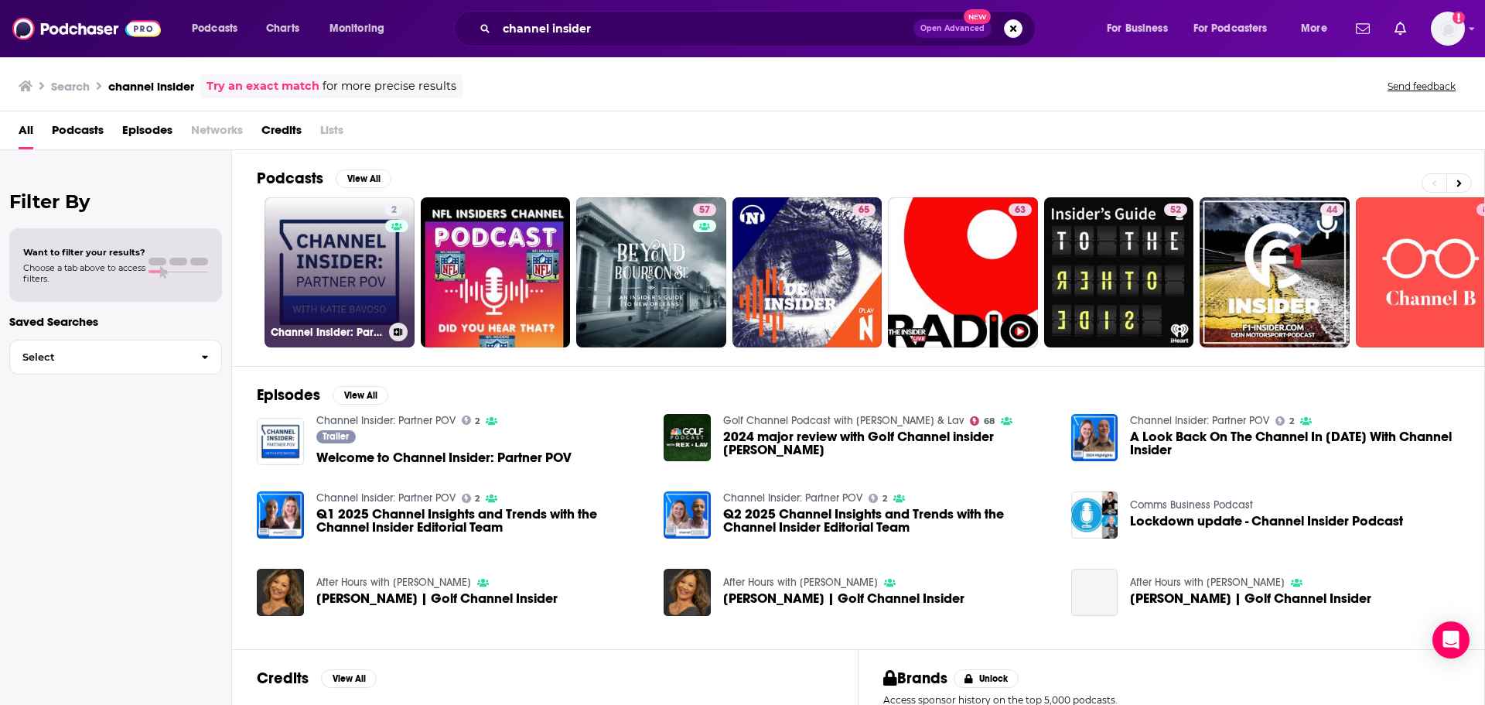
click at [369, 266] on link "2 Channel Insider: Partner POV" at bounding box center [340, 272] width 150 height 150
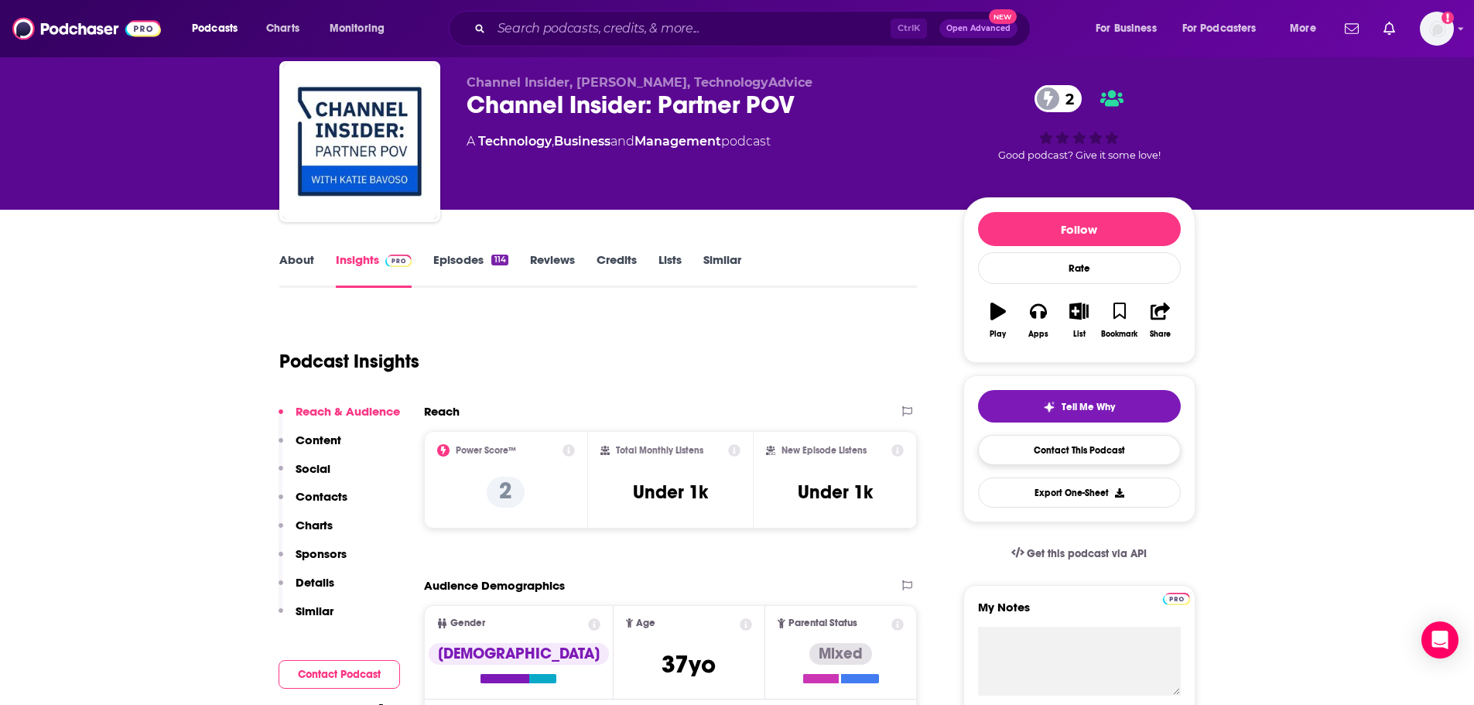
scroll to position [77, 0]
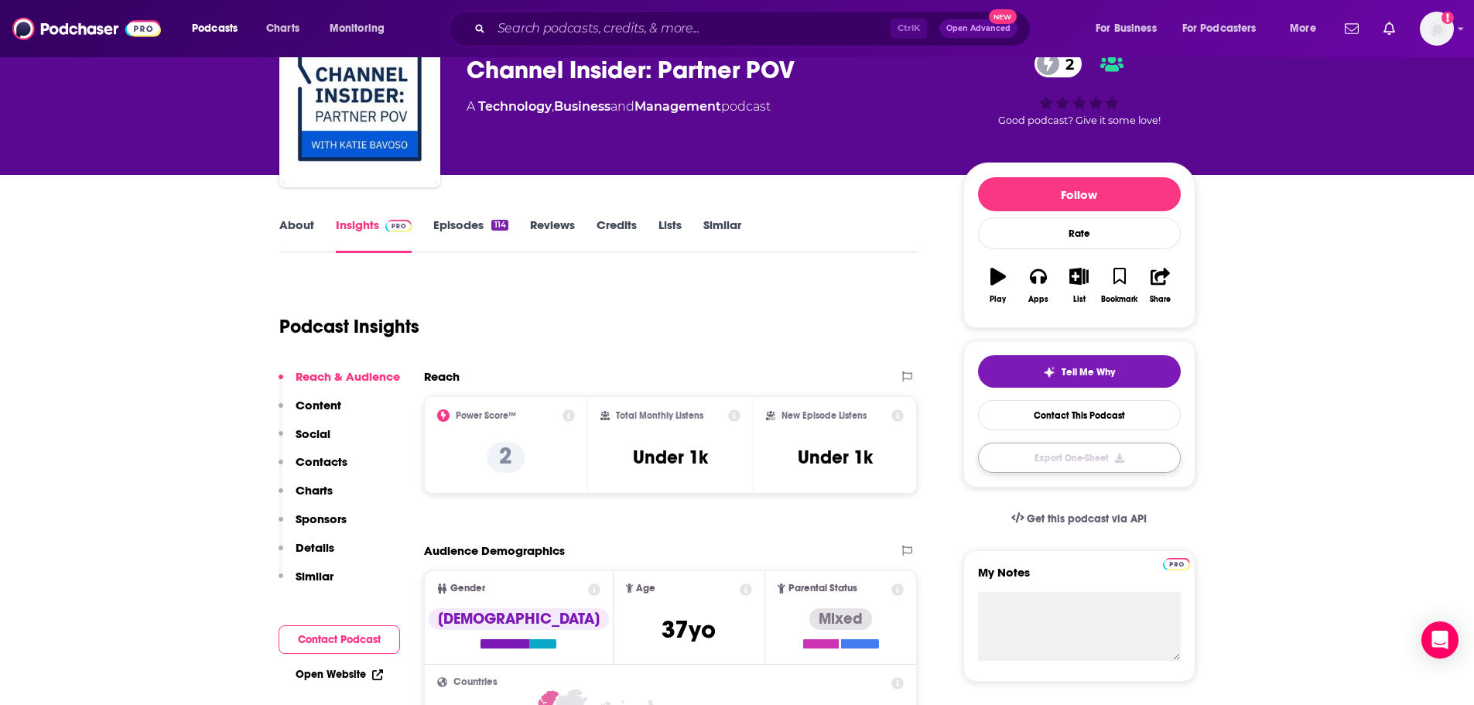
click at [1073, 468] on button "Export One-Sheet" at bounding box center [1079, 457] width 203 height 30
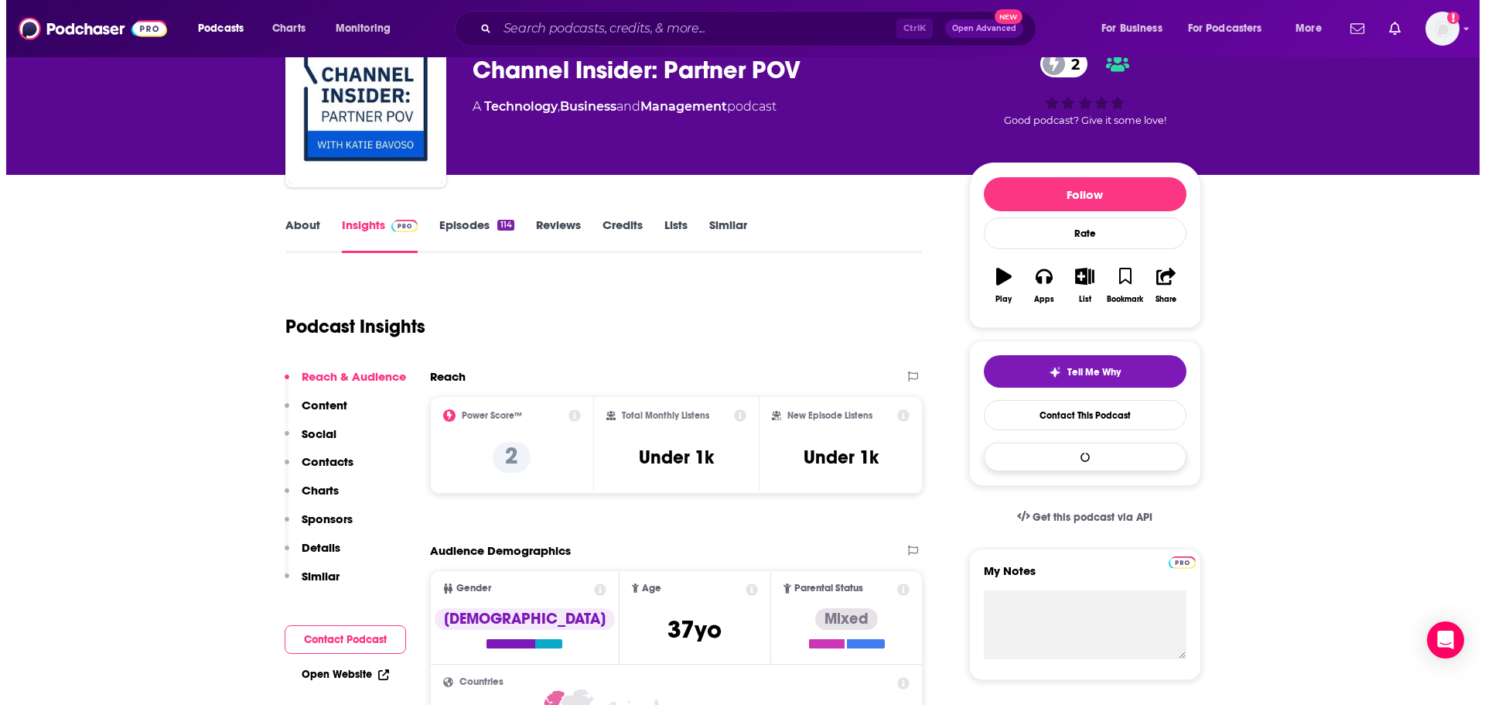
scroll to position [0, 0]
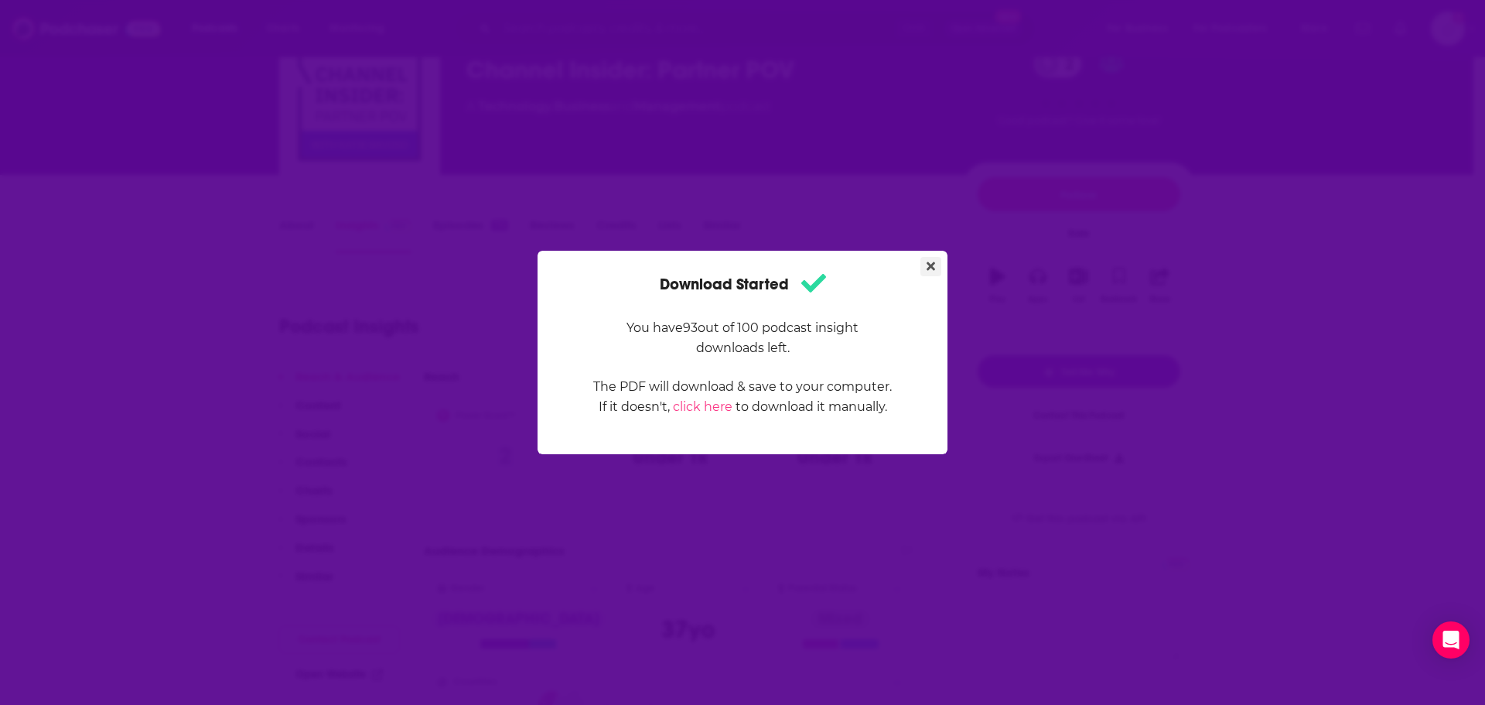
click at [930, 268] on icon "Close" at bounding box center [931, 266] width 9 height 9
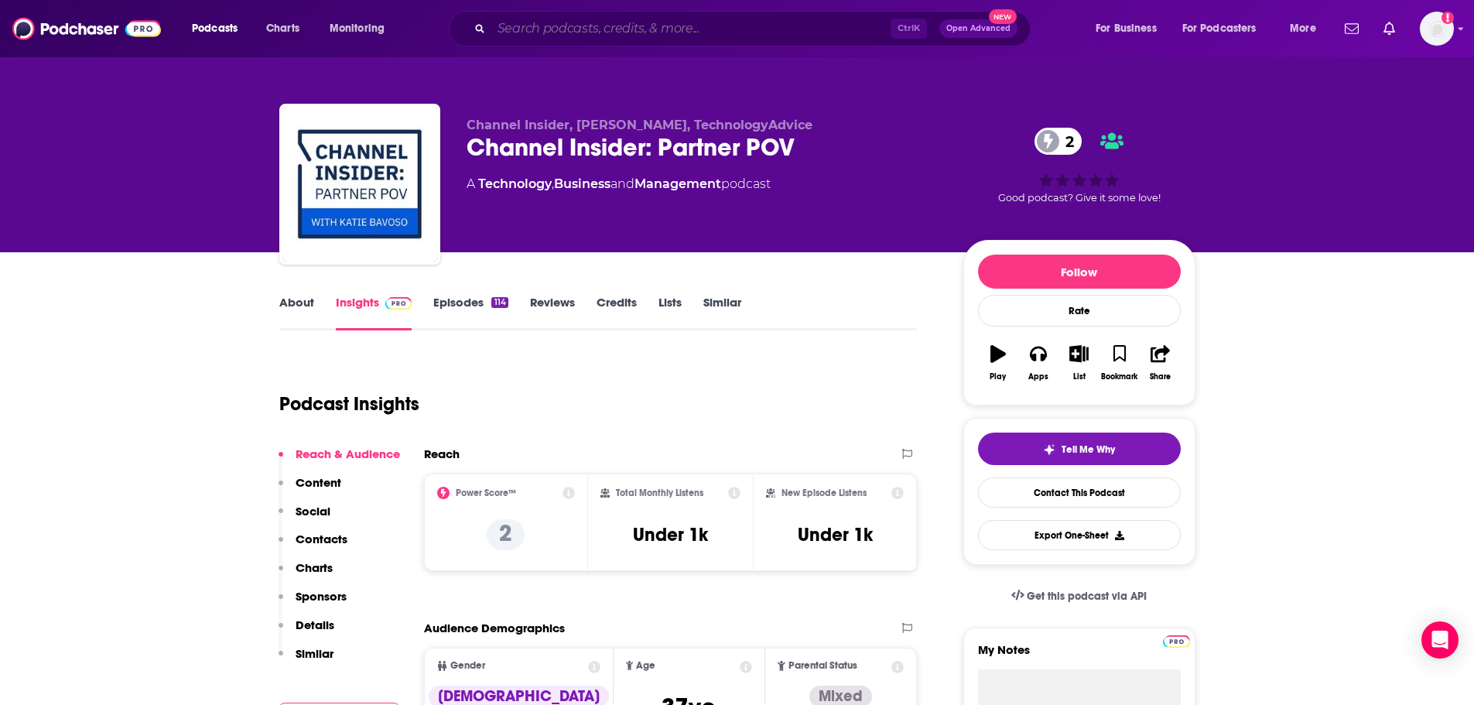
click at [564, 26] on input "Search podcasts, credits, & more..." at bounding box center [690, 28] width 399 height 25
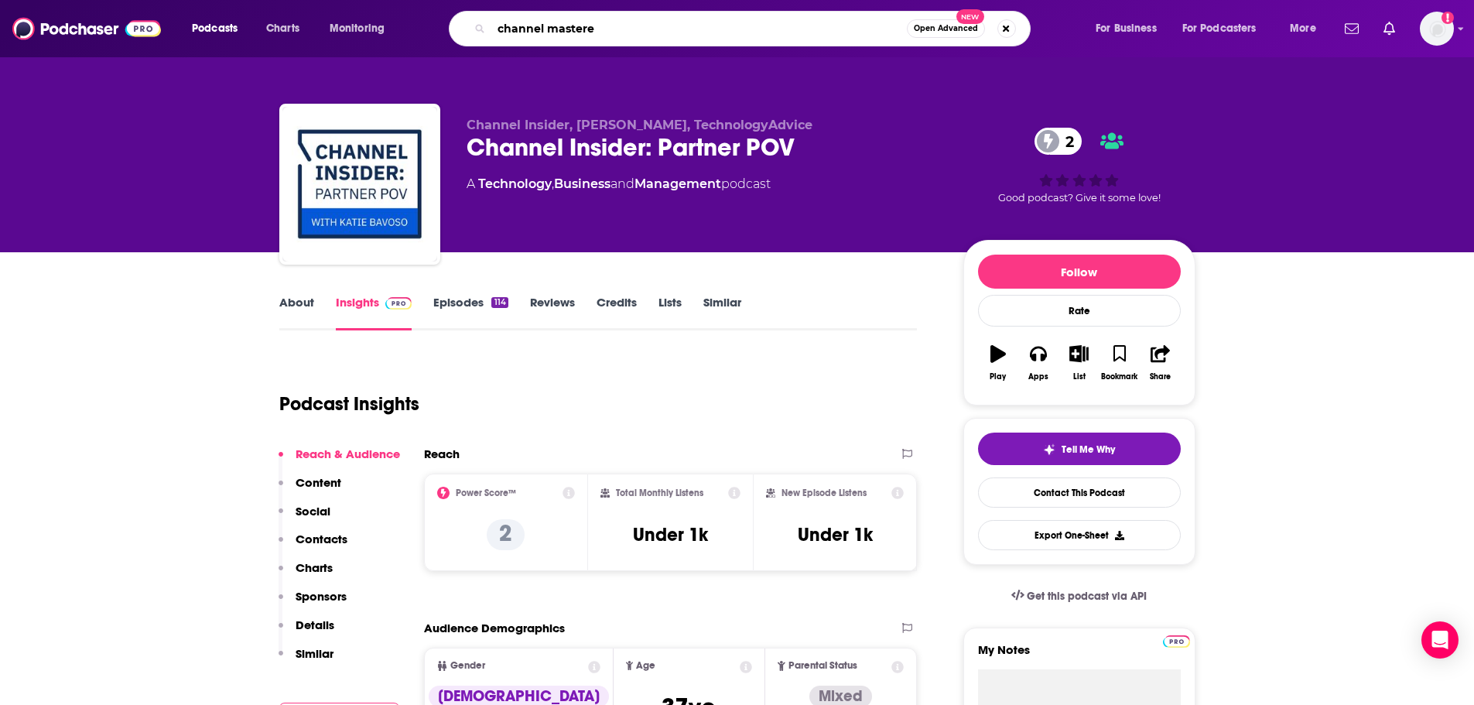
type input "channel mastered"
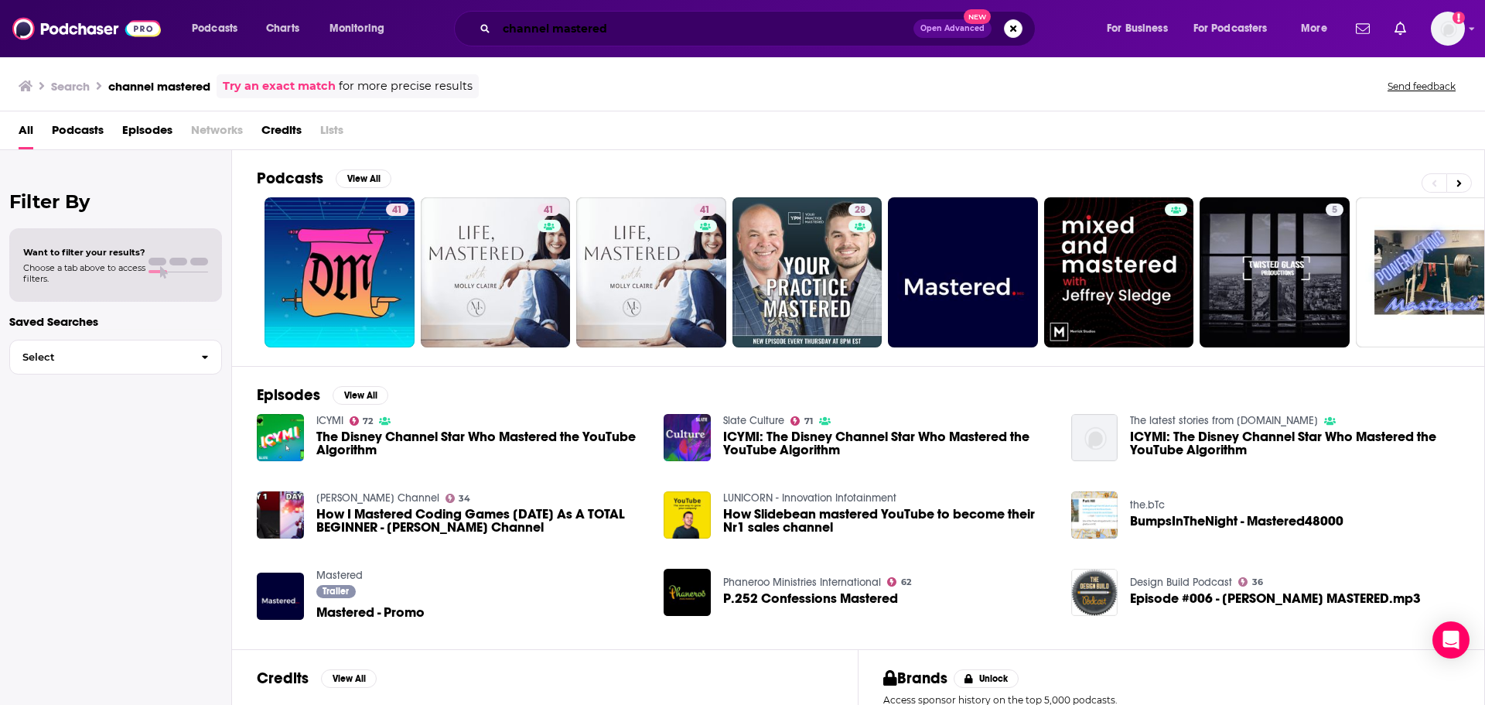
click at [626, 34] on input "channel mastered" at bounding box center [705, 28] width 417 height 25
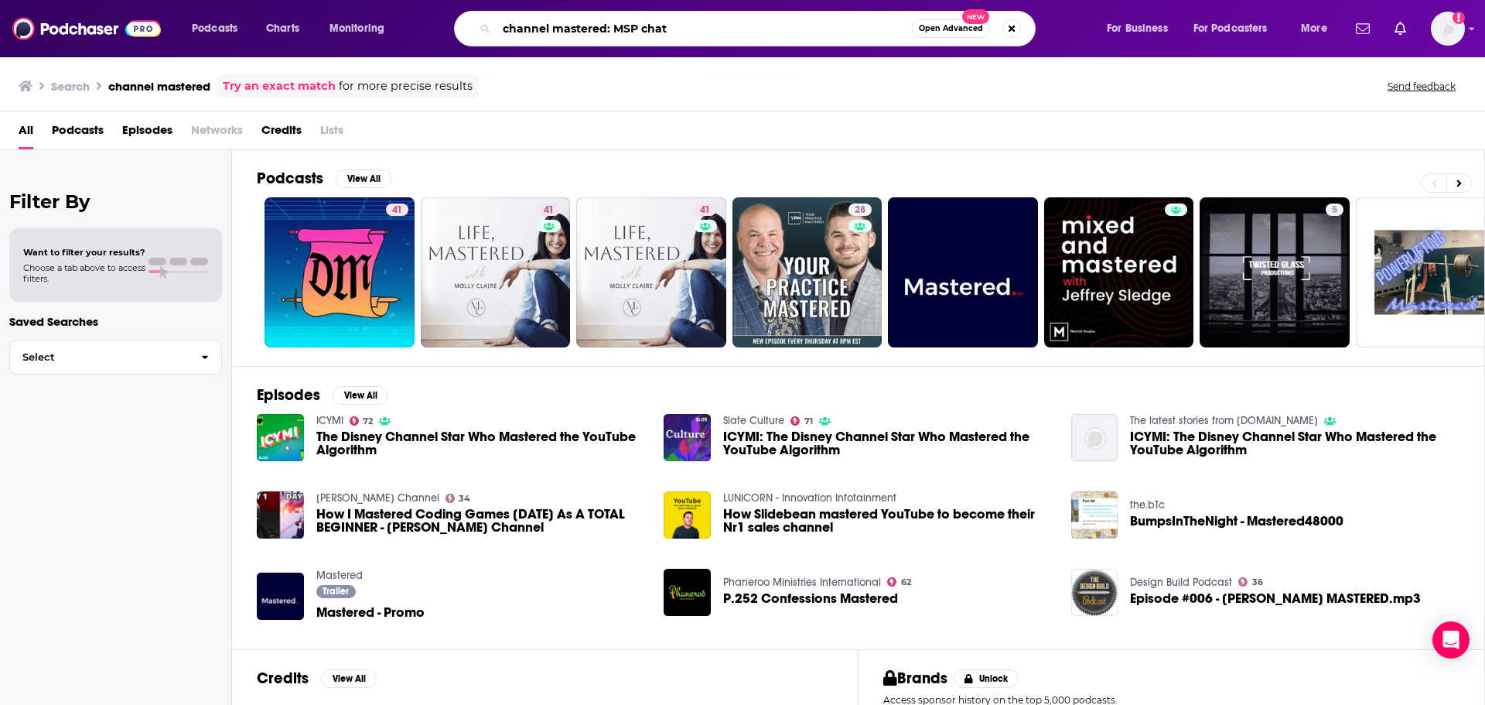
type input "channel mastered: MSP chat"
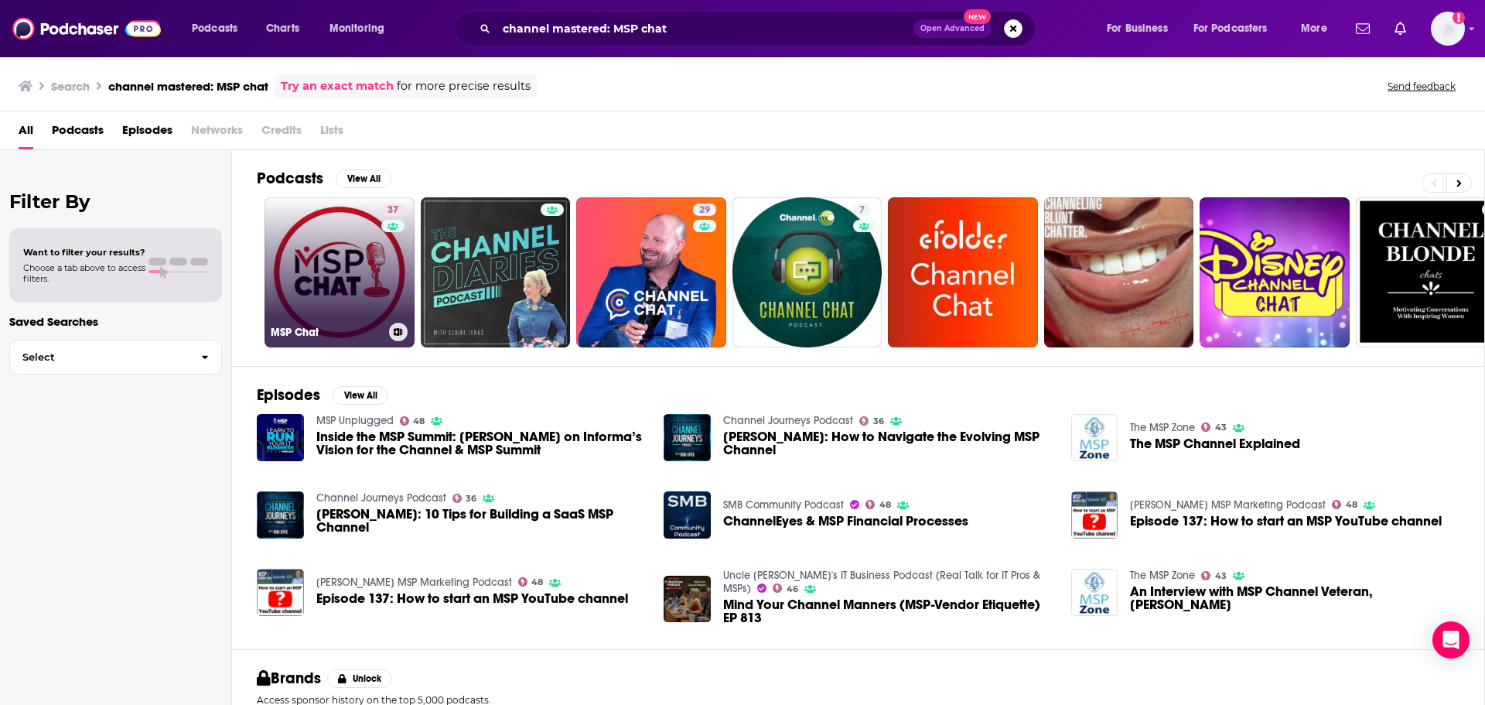
click at [336, 262] on link "37 MSP Chat" at bounding box center [340, 272] width 150 height 150
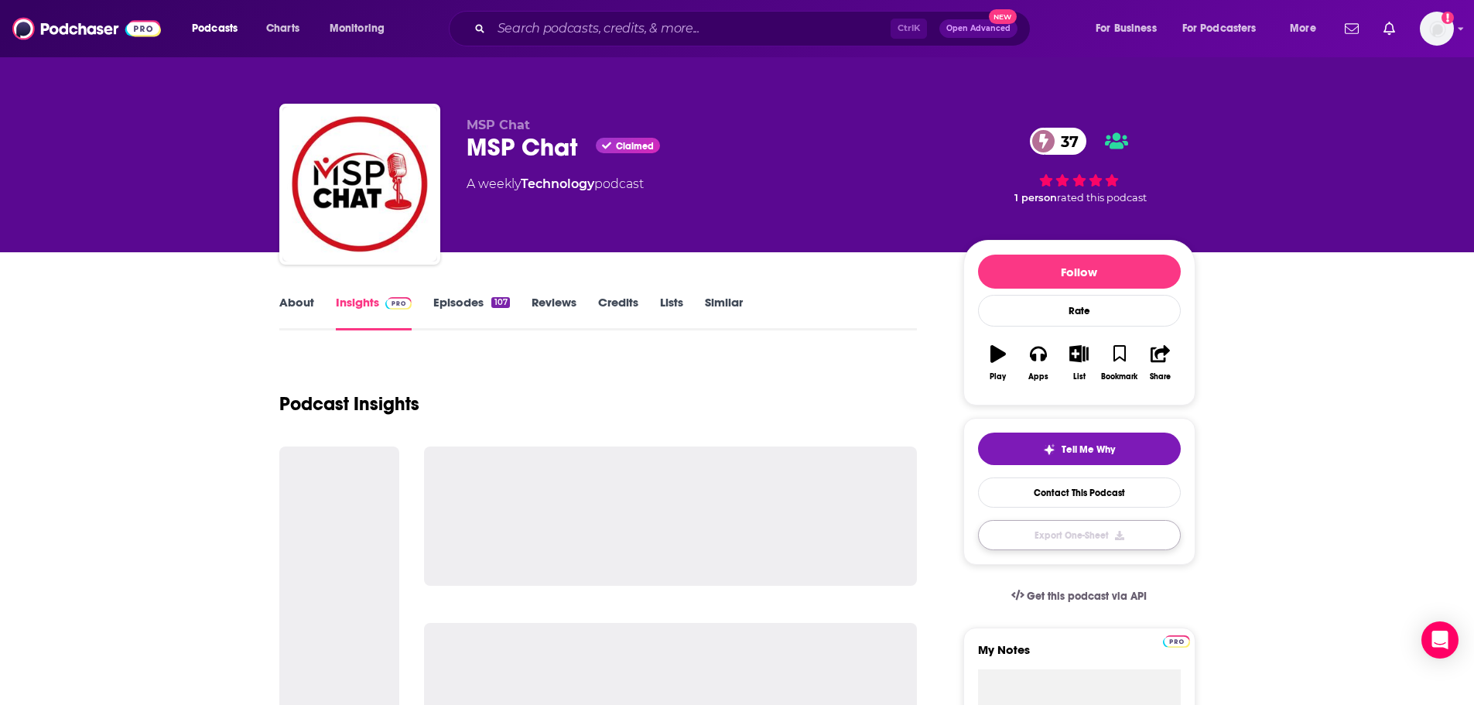
click at [1101, 542] on button "Export One-Sheet" at bounding box center [1079, 535] width 203 height 30
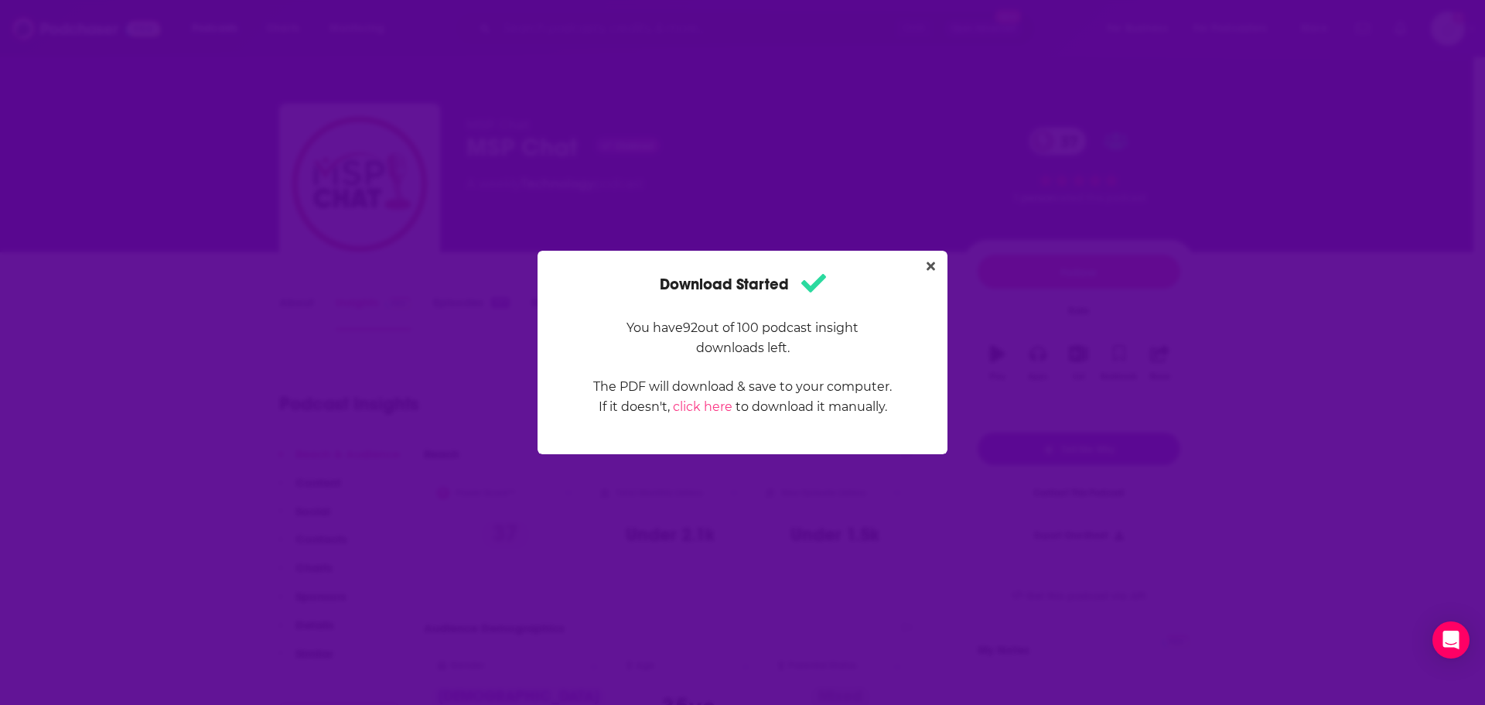
click at [929, 267] on icon "Close" at bounding box center [931, 266] width 9 height 12
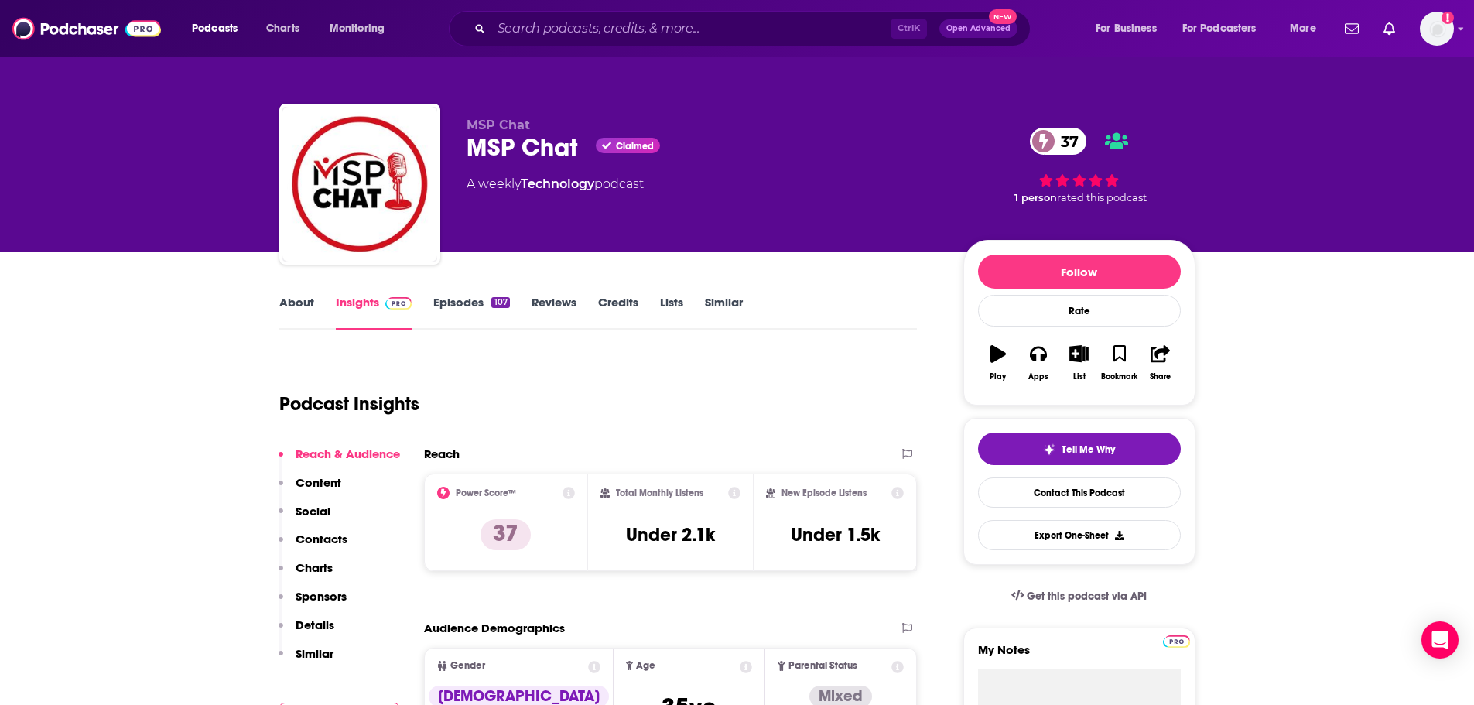
click at [637, 43] on div "Ctrl K Open Advanced New" at bounding box center [740, 29] width 582 height 36
click at [634, 26] on input "Search podcasts, credits, & more..." at bounding box center [690, 28] width 399 height 25
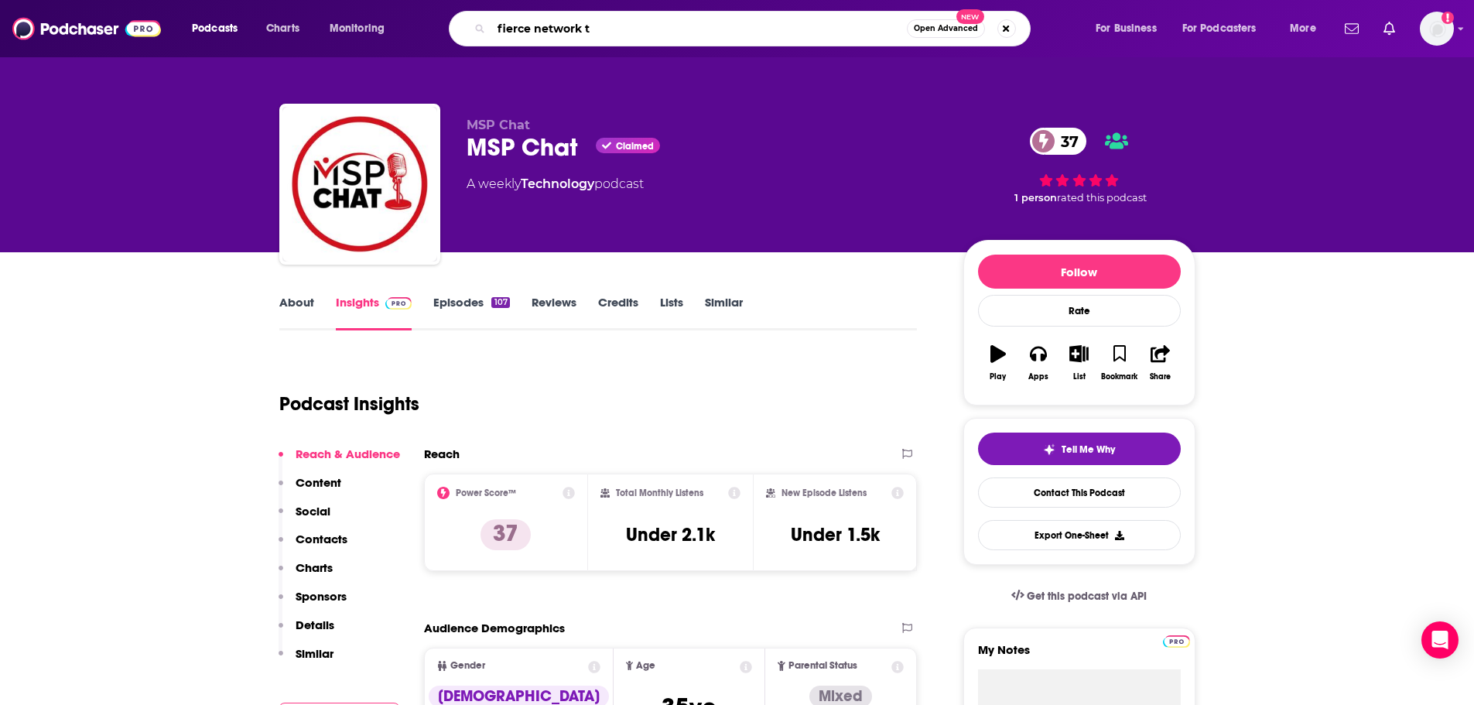
type input "fierce network tv"
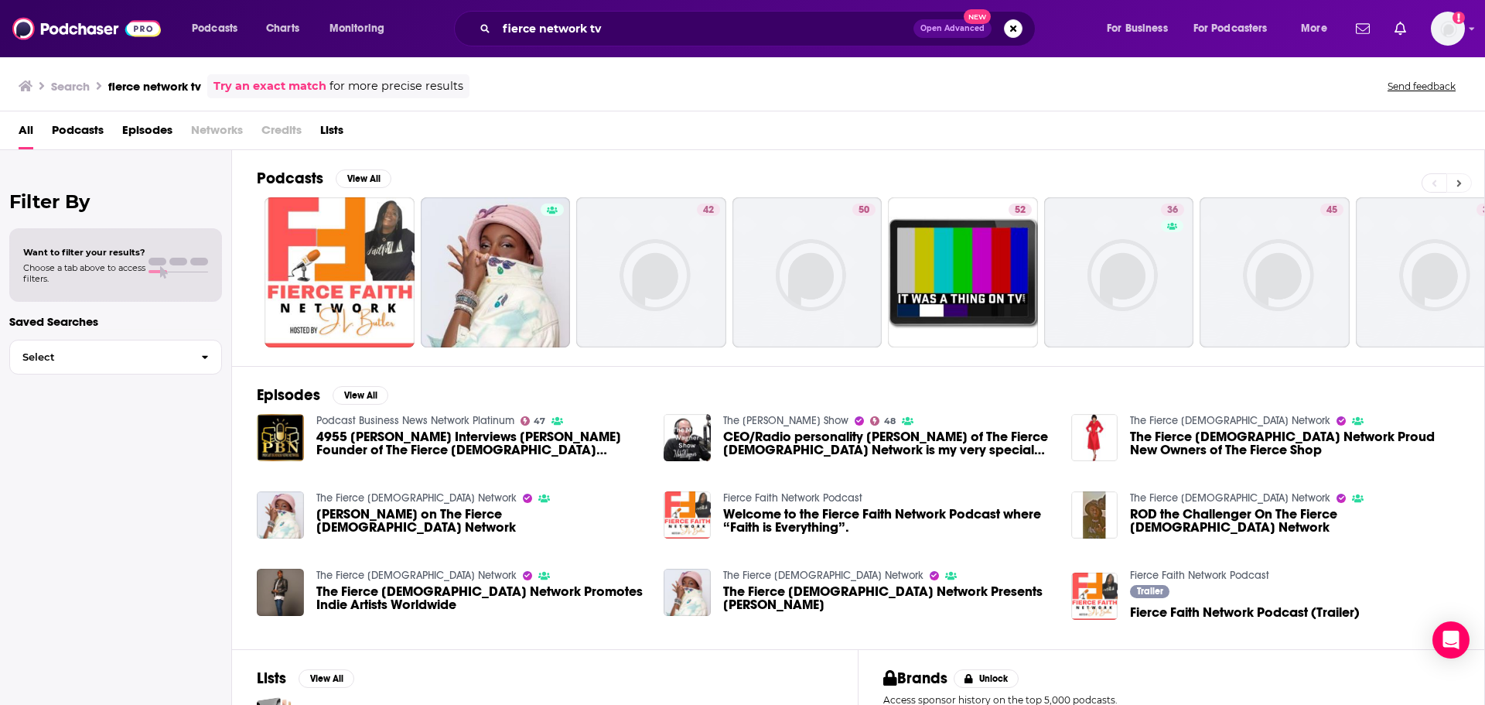
click at [1464, 178] on button at bounding box center [1460, 182] width 26 height 19
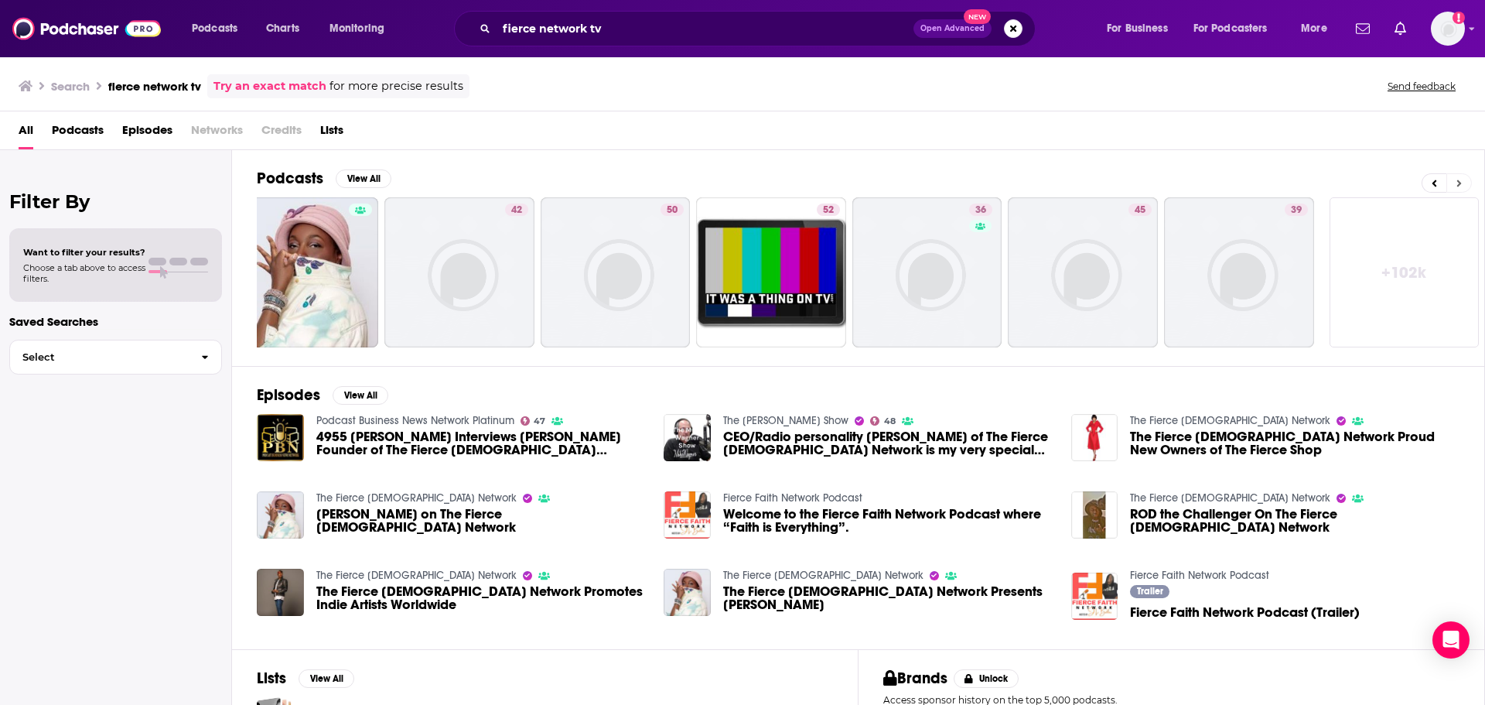
scroll to position [0, 193]
click at [591, 24] on input "fierce network tv" at bounding box center [705, 28] width 417 height 25
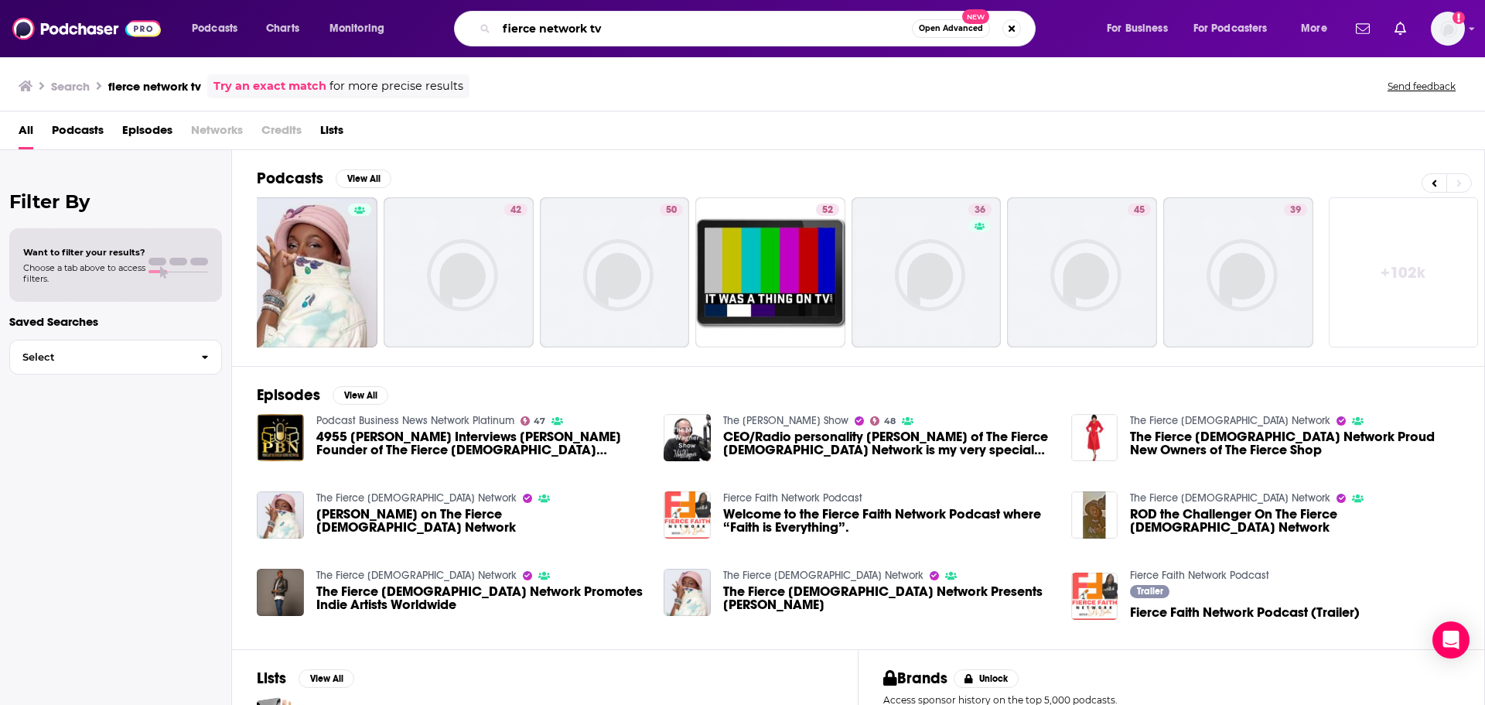
click at [591, 24] on input "fierce network tv" at bounding box center [704, 28] width 415 height 25
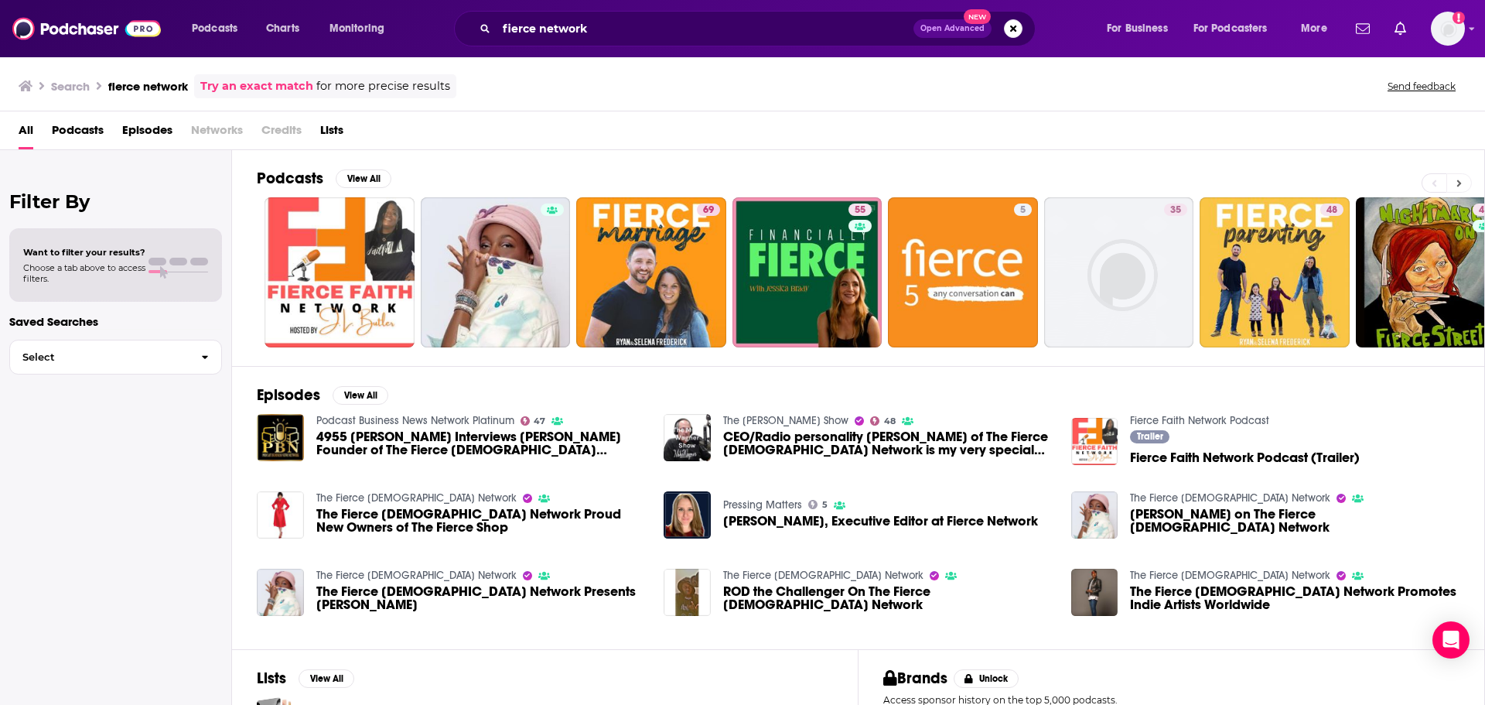
click at [1459, 179] on icon at bounding box center [1459, 183] width 5 height 11
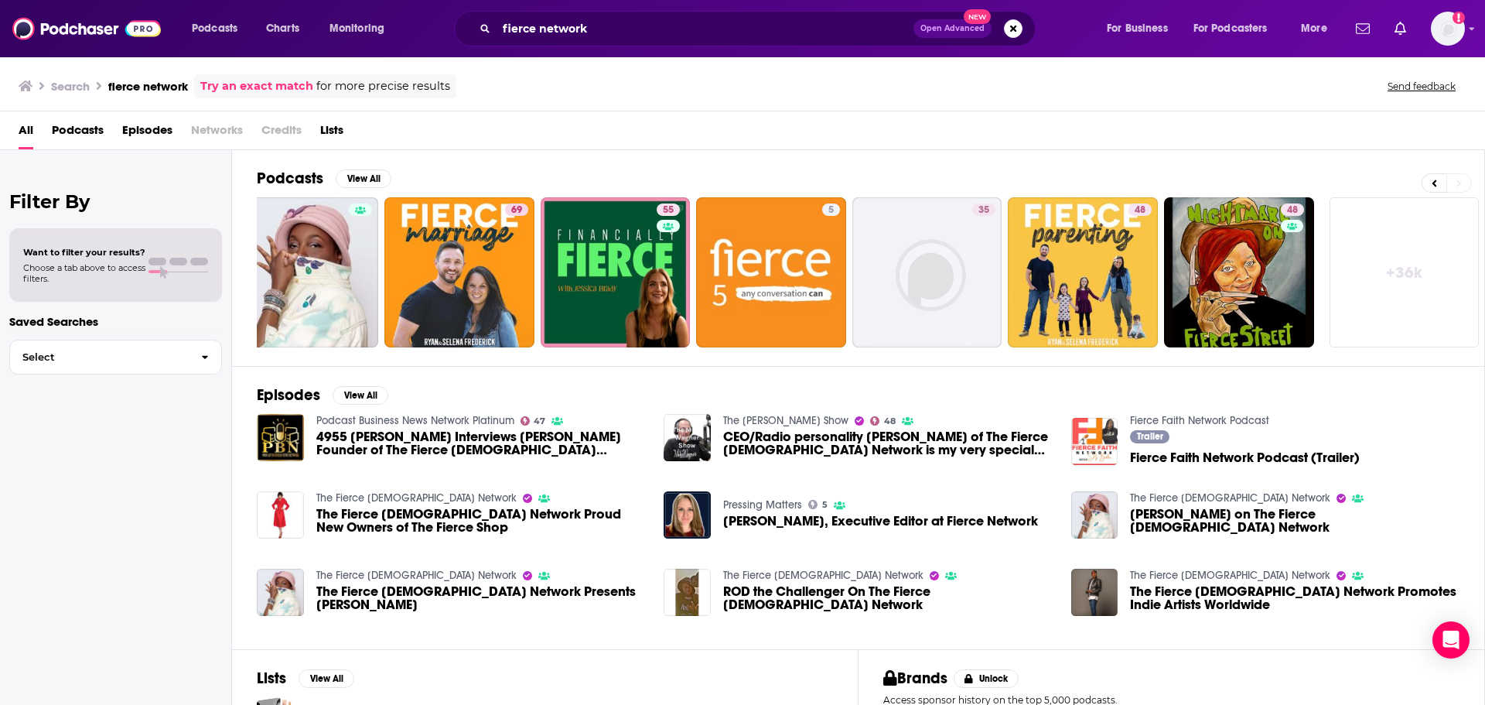
scroll to position [0, 193]
click at [1414, 264] on link "+ 36k" at bounding box center [1404, 272] width 150 height 150
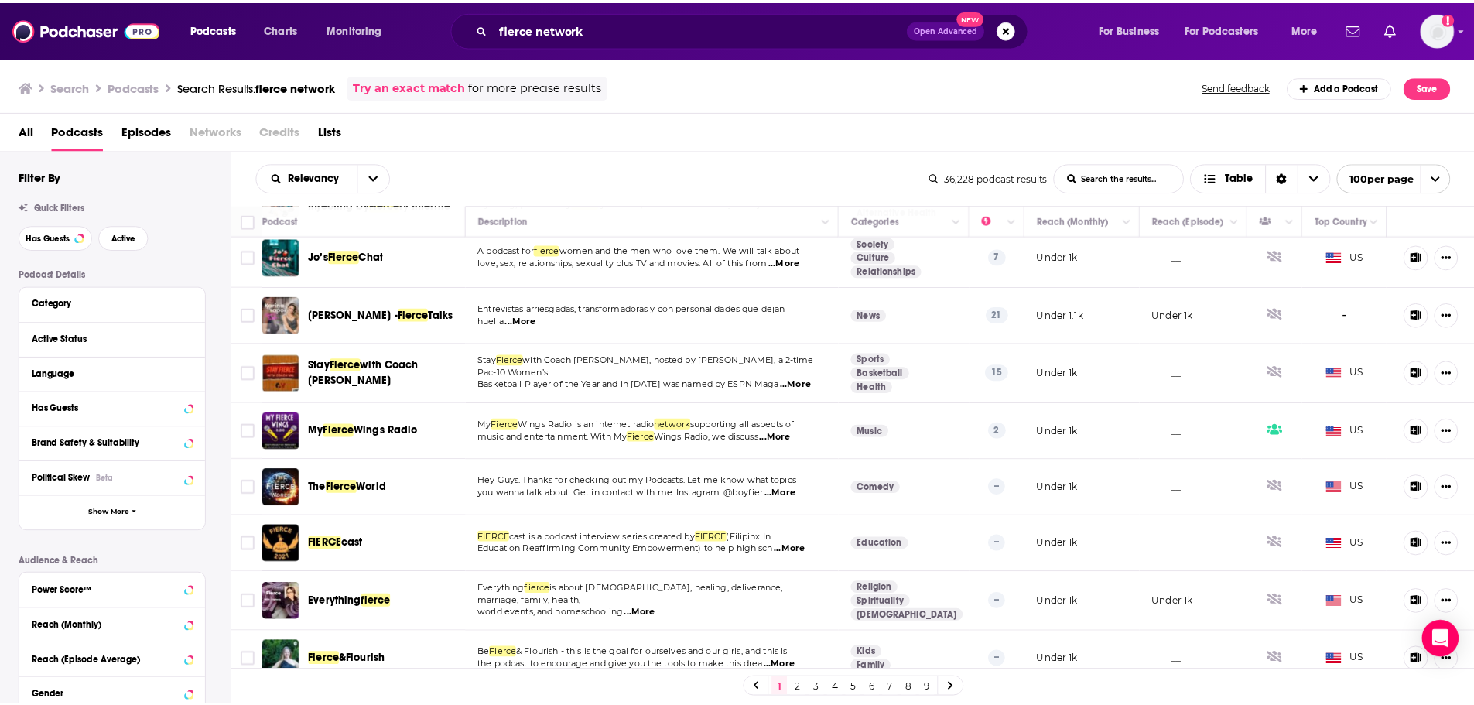
scroll to position [2707, 0]
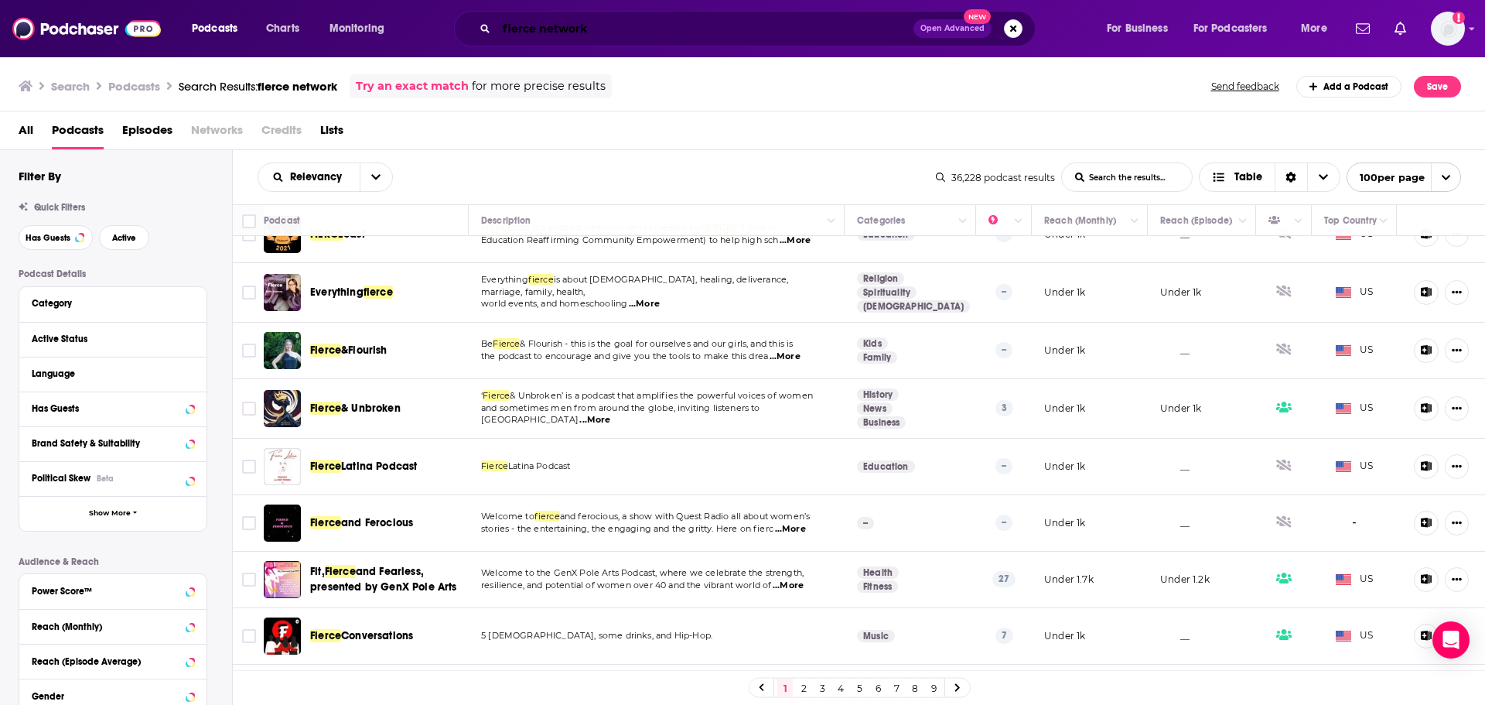
click at [538, 28] on input "fierce network" at bounding box center [705, 28] width 417 height 25
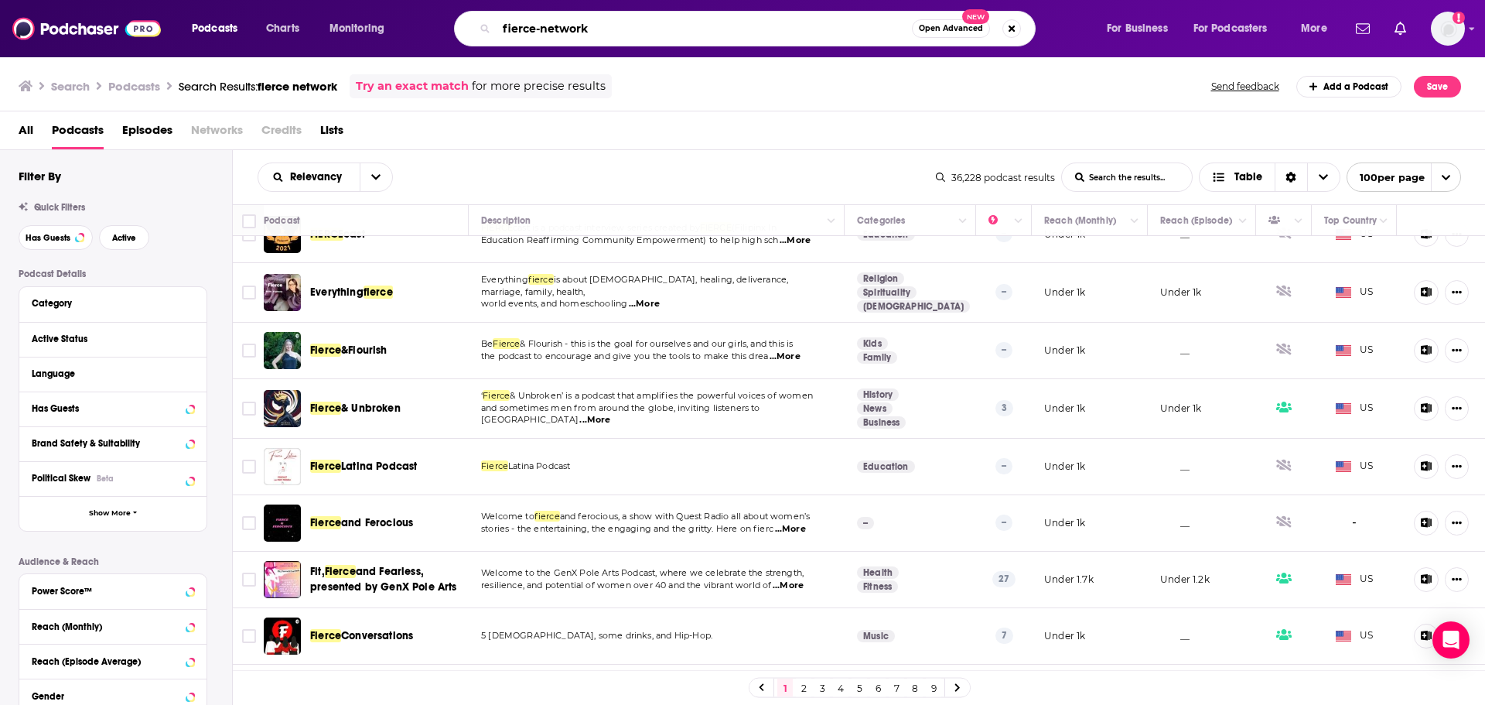
type input "fierce-network"
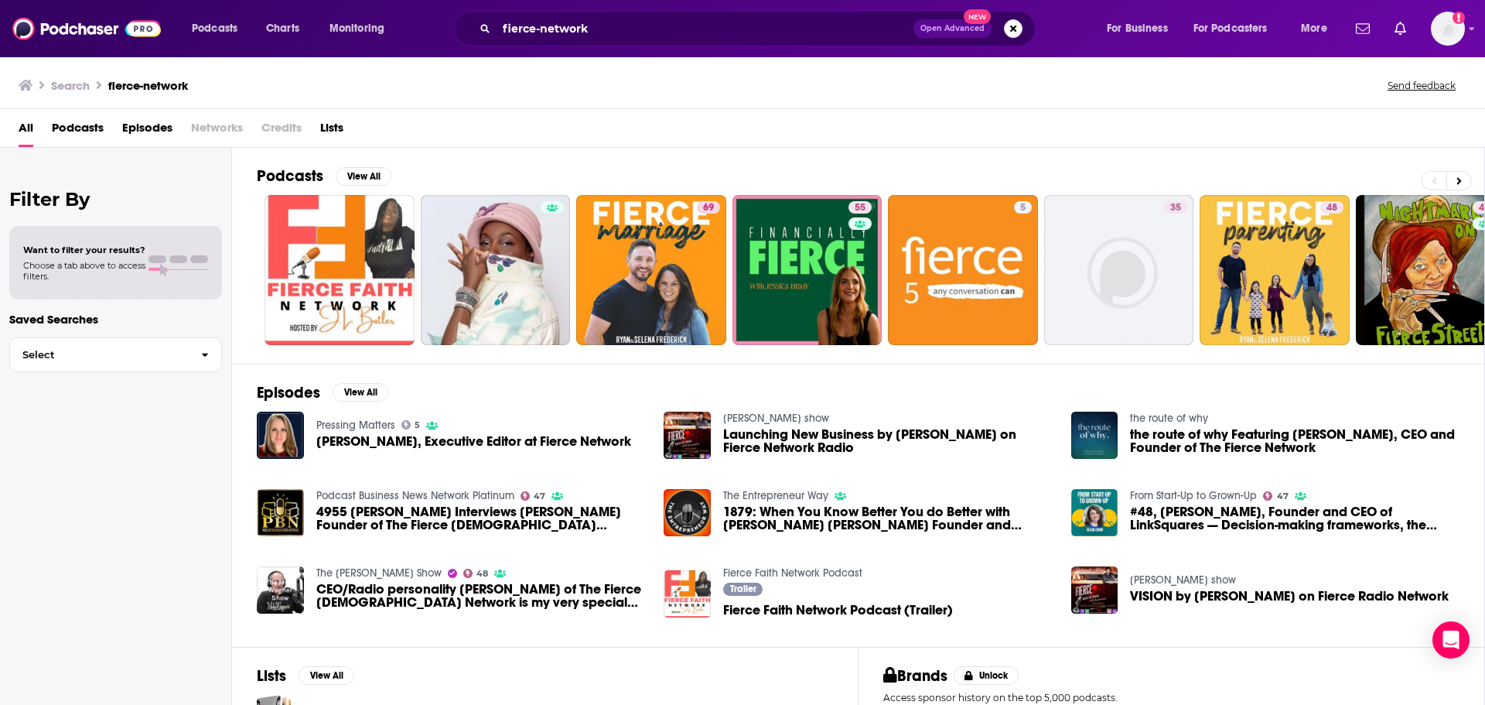
click at [671, 15] on div "fierce-network Open Advanced New" at bounding box center [745, 29] width 582 height 36
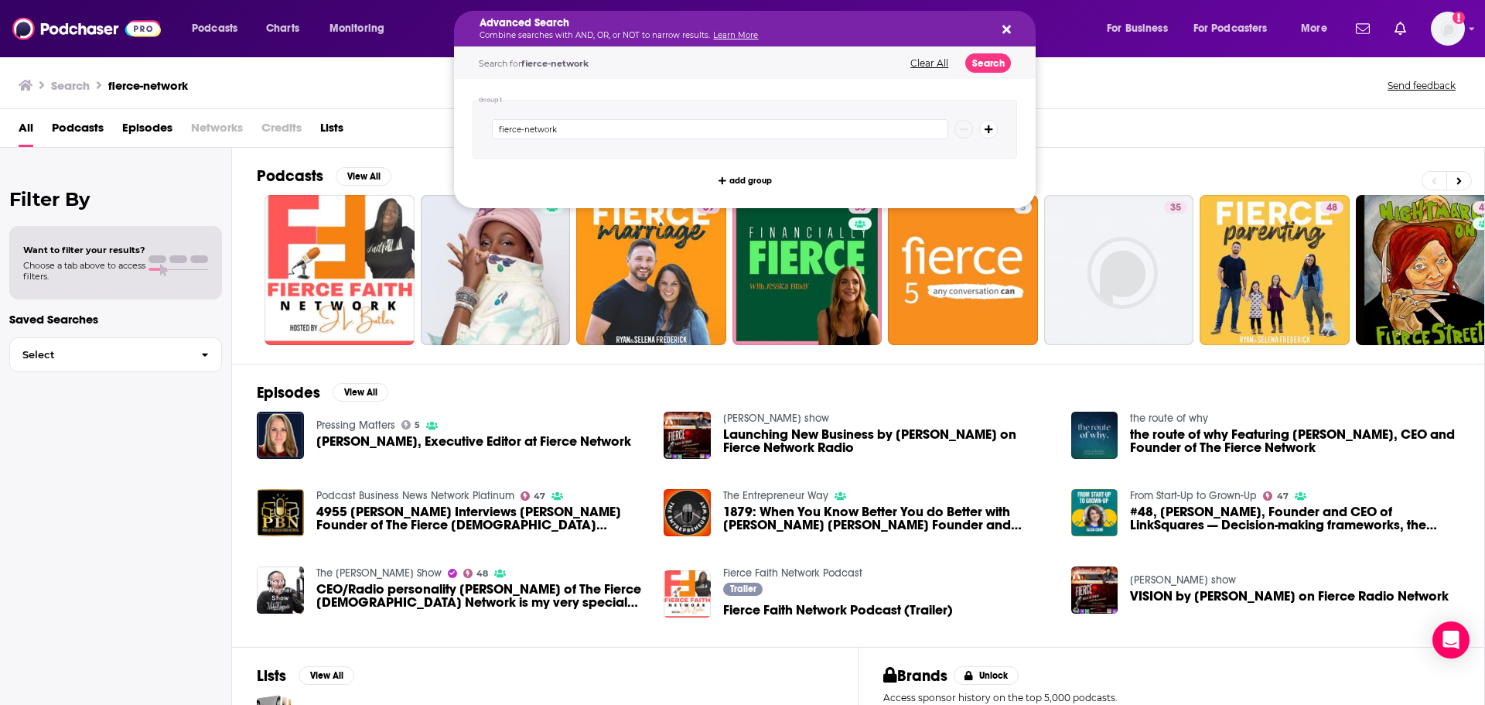
click at [679, 22] on h5 "Advanced Search" at bounding box center [733, 23] width 506 height 11
click at [408, 120] on div "All Podcasts Episodes Networks Credits Lists" at bounding box center [746, 131] width 1454 height 32
click at [517, 25] on h5 "Advanced Search" at bounding box center [733, 23] width 506 height 11
click at [1022, 28] on div "Advanced Search Combine searches with AND, OR, or NOT to narrow results. Learn …" at bounding box center [745, 29] width 582 height 36
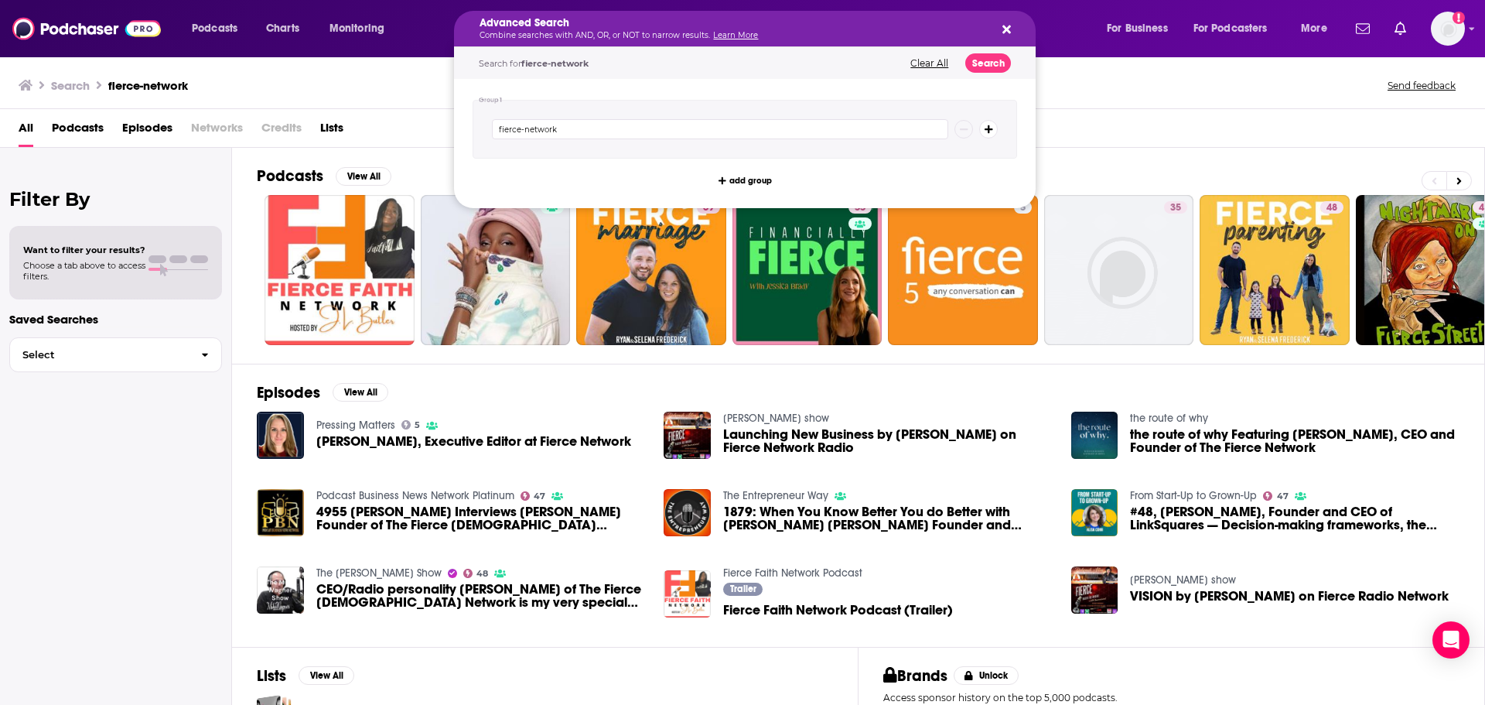
click at [1004, 34] on icon "Search podcasts, credits, & more..." at bounding box center [1007, 29] width 9 height 12
drag, startPoint x: 616, startPoint y: 32, endPoint x: 531, endPoint y: 34, distance: 85.1
click at [638, 128] on input "fierce-network" at bounding box center [720, 129] width 456 height 20
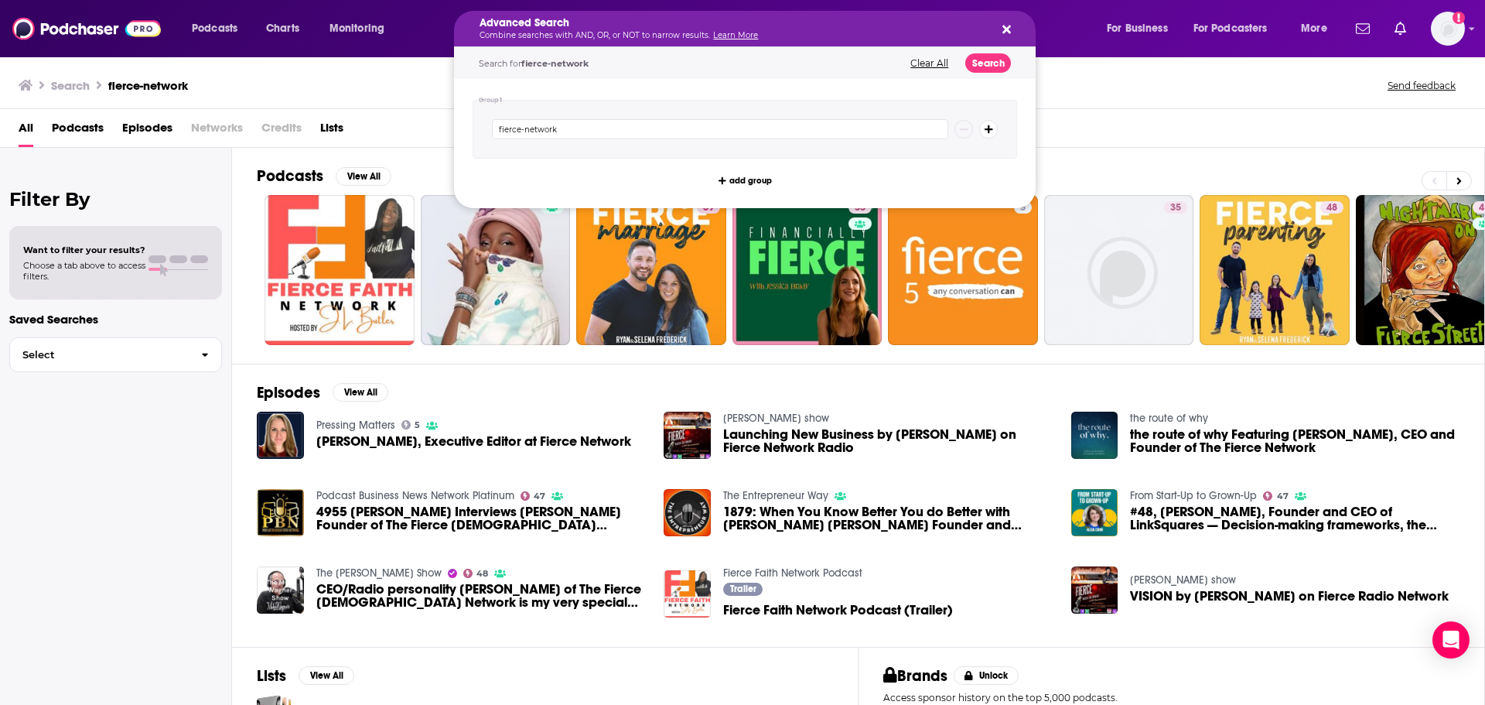
click at [934, 59] on button "Clear All" at bounding box center [929, 63] width 47 height 11
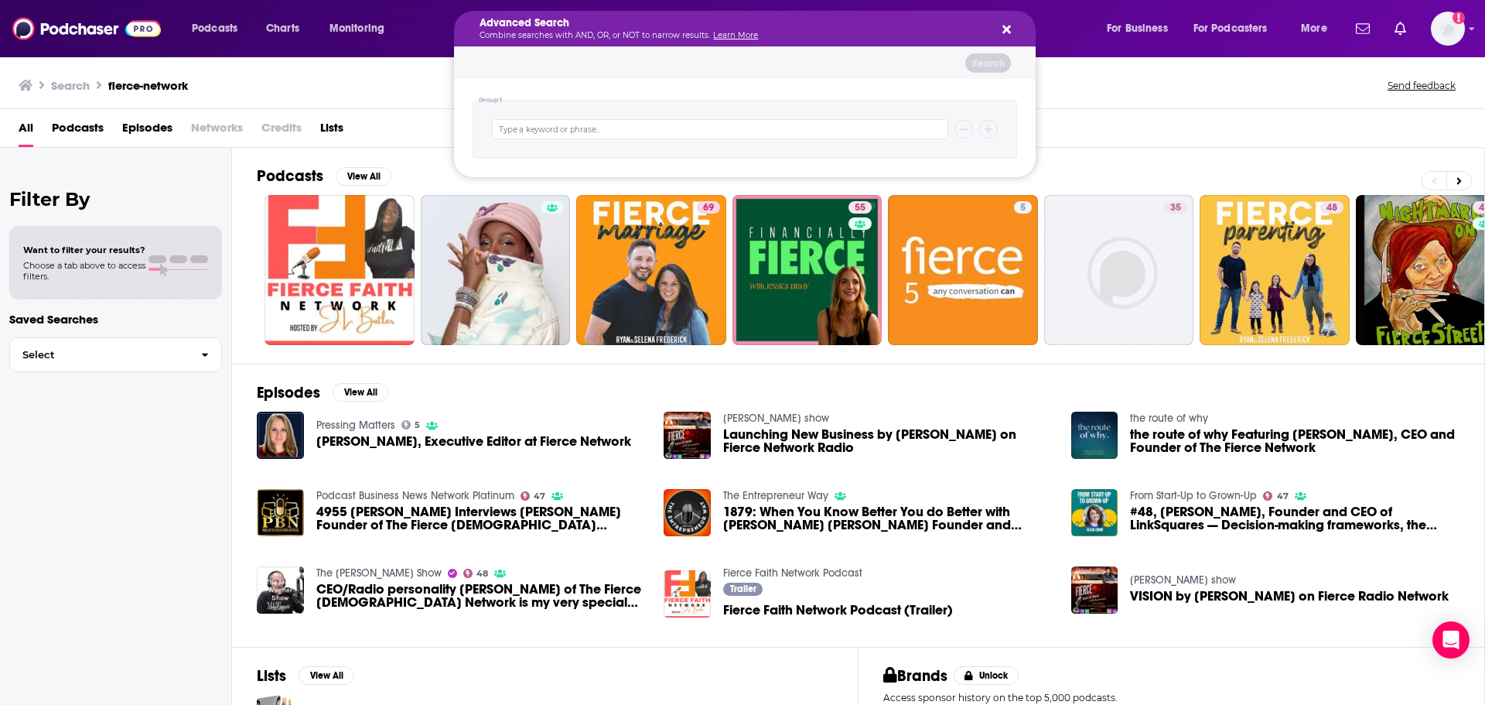
click at [1006, 29] on icon "Search podcasts, credits, & more..." at bounding box center [1007, 30] width 9 height 9
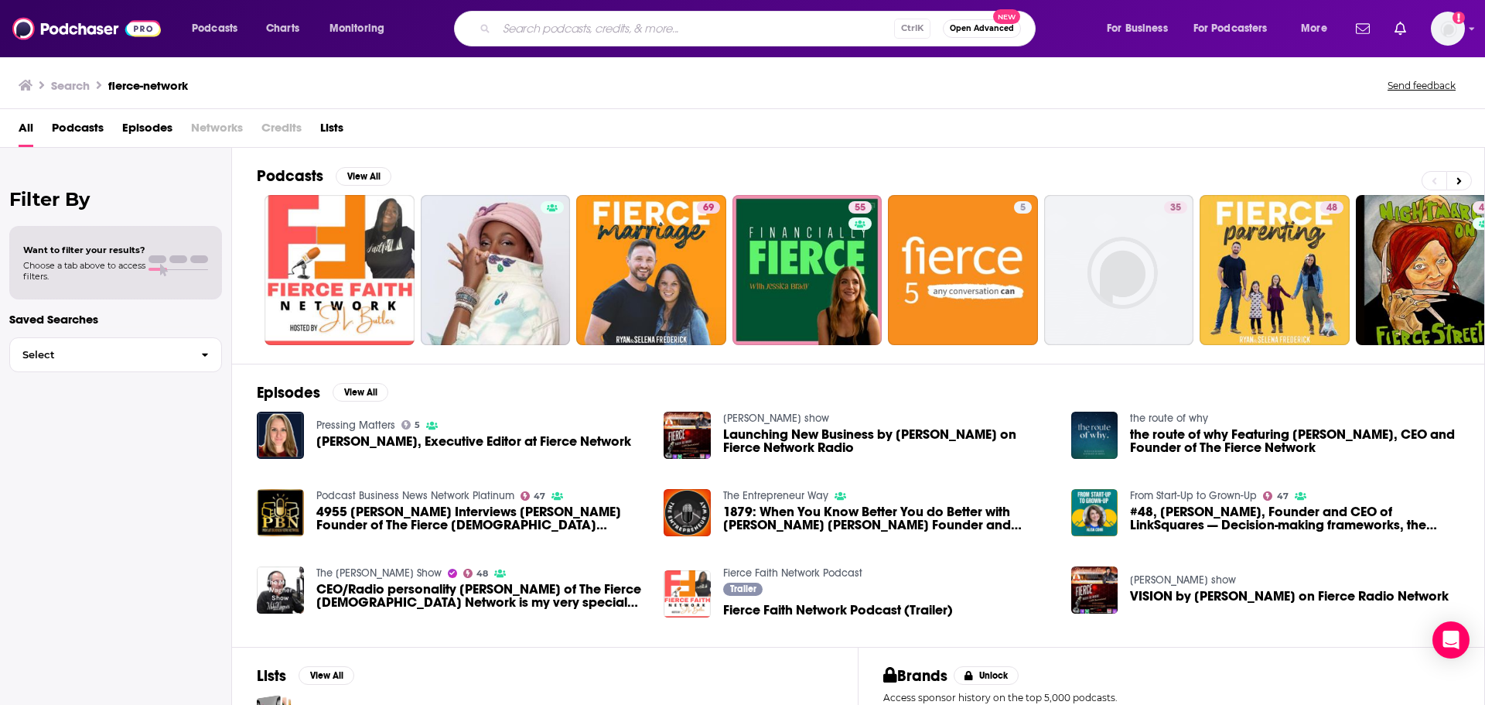
click at [617, 36] on input "Search podcasts, credits, & more..." at bounding box center [696, 28] width 398 height 25
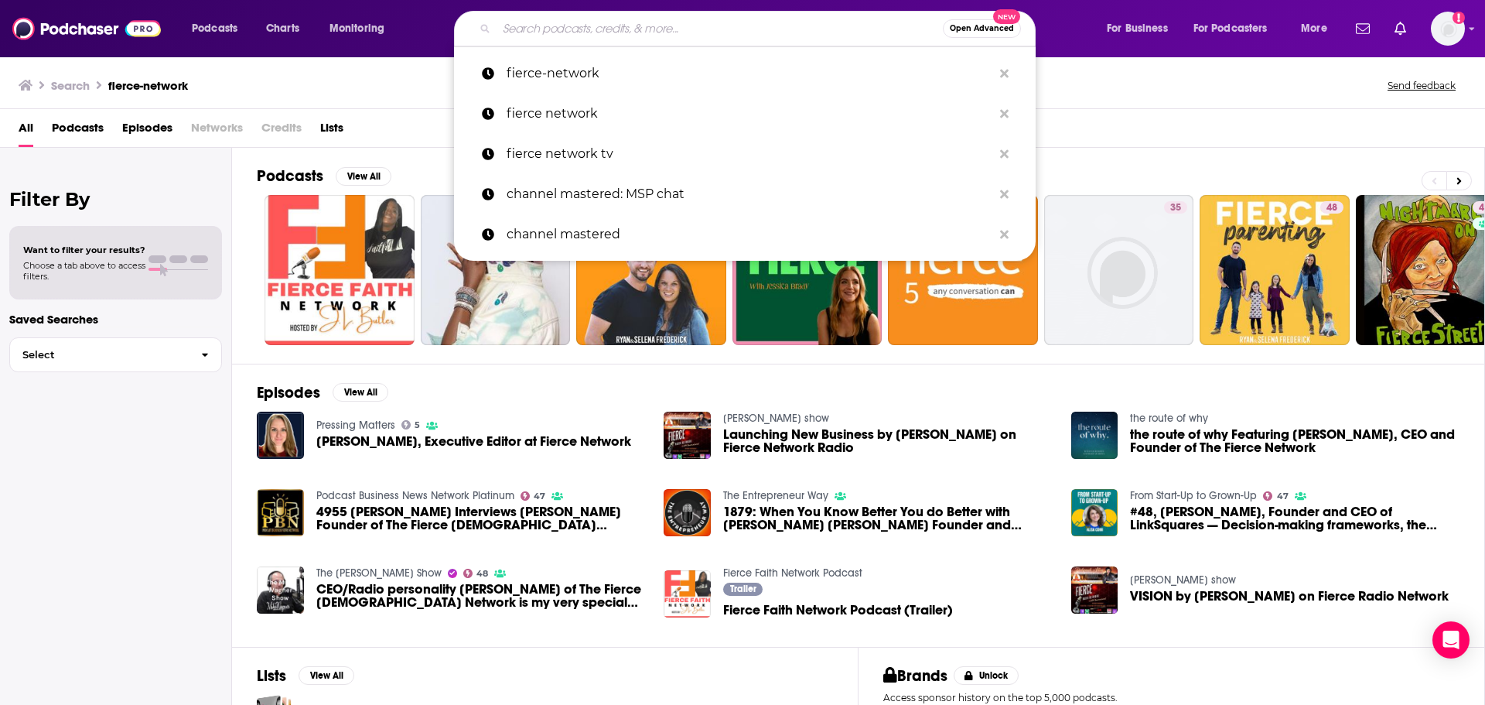
paste input "GeekWire Podcast"
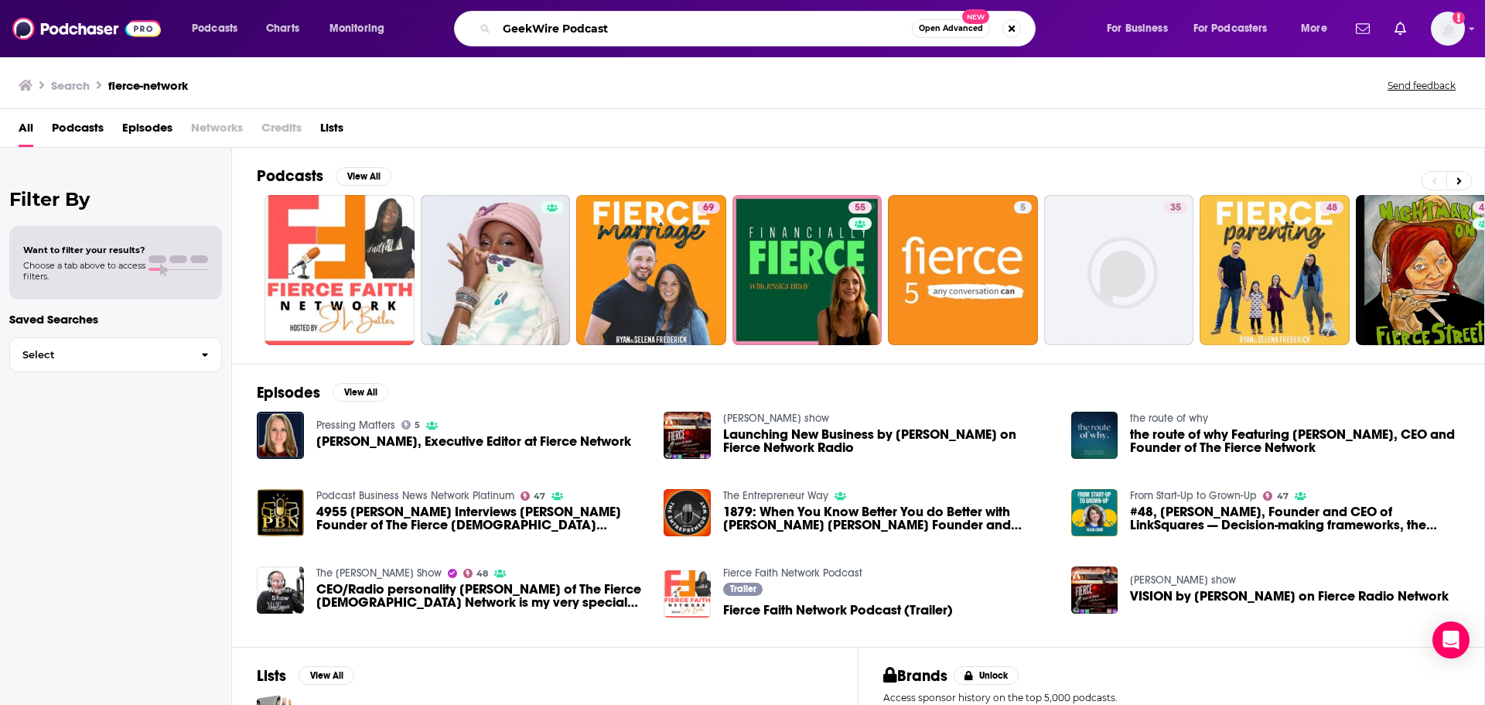
type input "GeekWire Podcast"
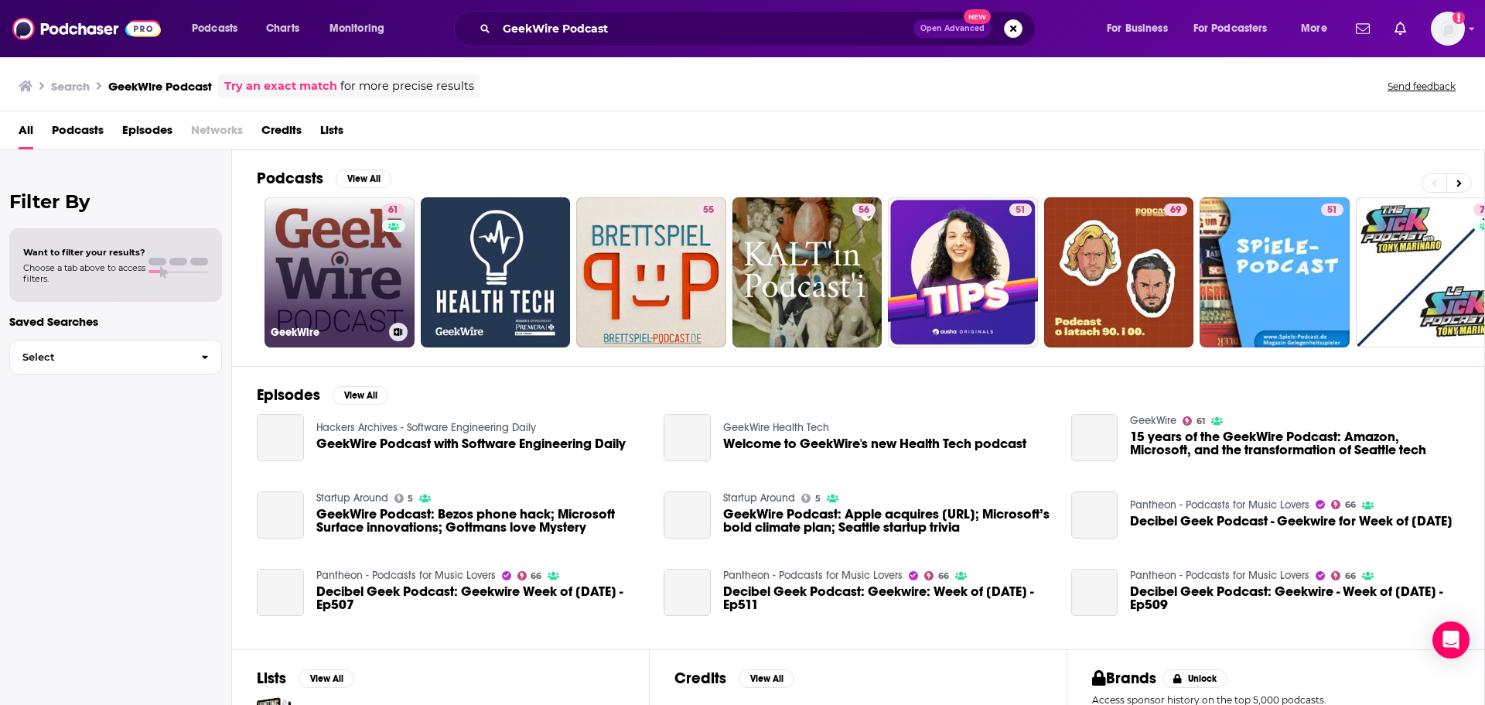
click at [367, 268] on link "61 GeekWire" at bounding box center [340, 272] width 150 height 150
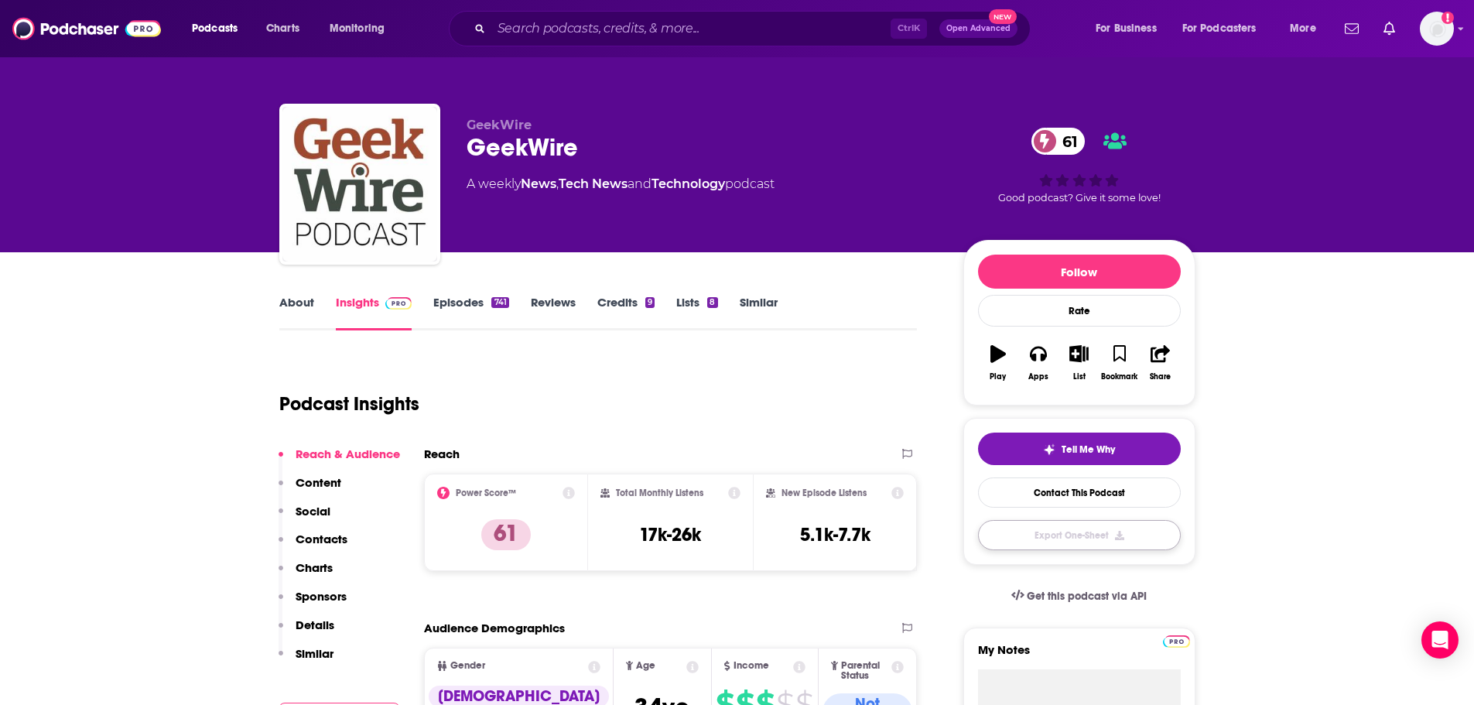
click at [1091, 526] on button "Export One-Sheet" at bounding box center [1079, 535] width 203 height 30
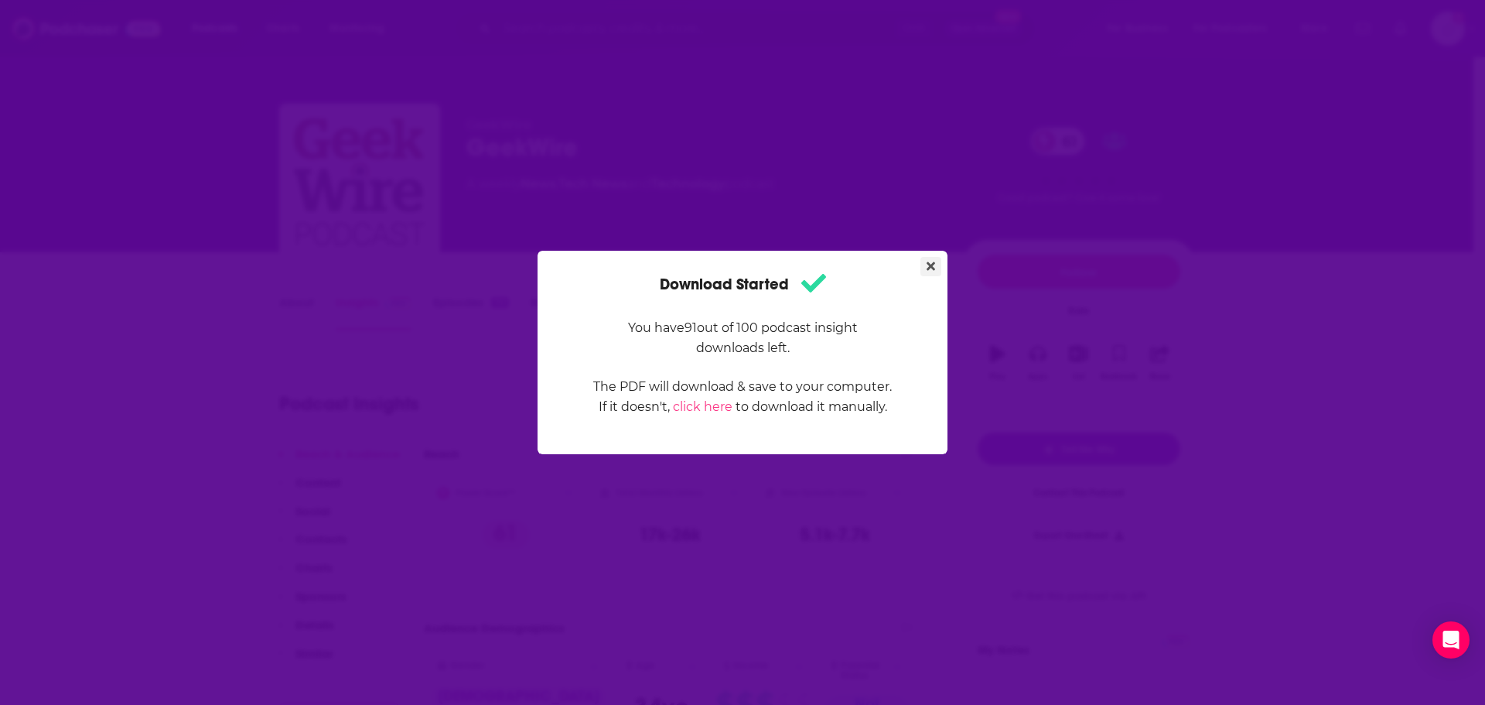
click at [934, 266] on icon "Close" at bounding box center [931, 266] width 9 height 12
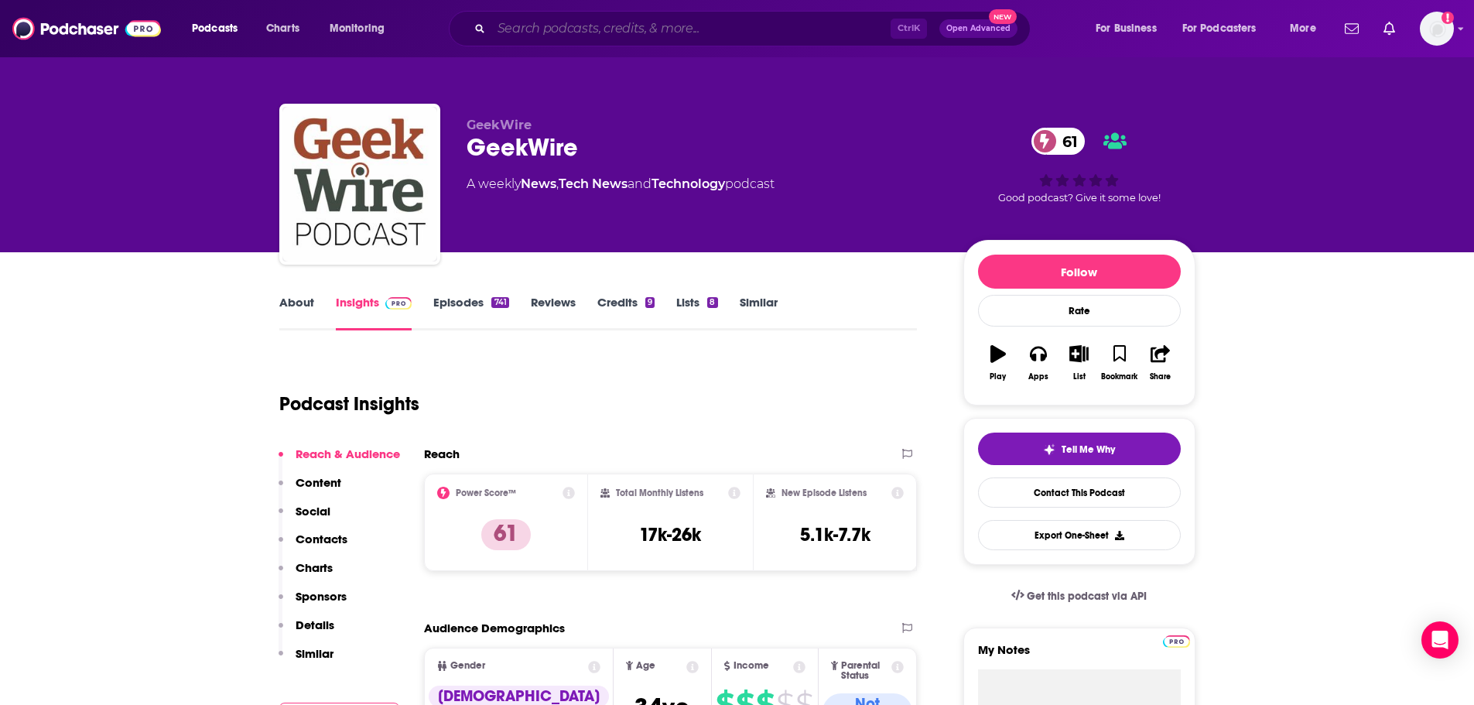
click at [585, 23] on input "Search podcasts, credits, & more..." at bounding box center [690, 28] width 399 height 25
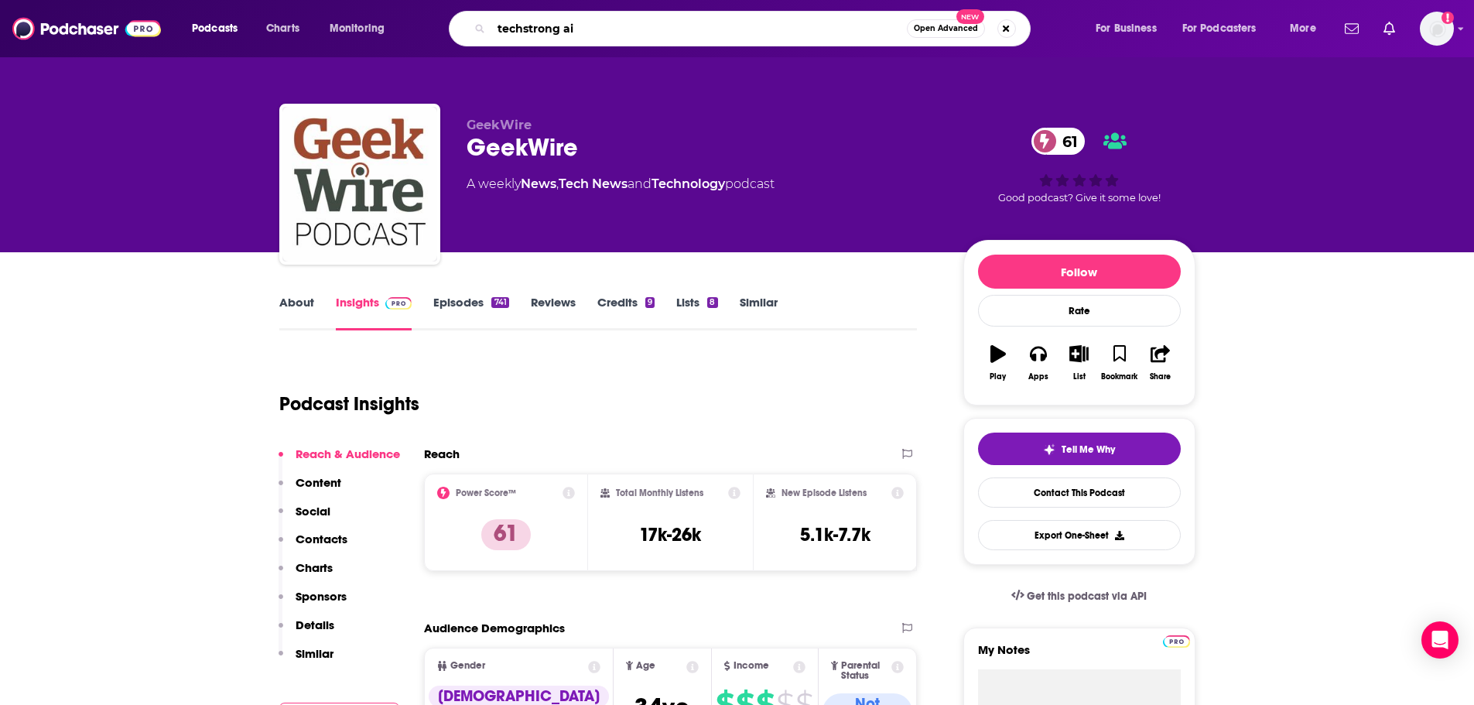
type input "techstrong ai"
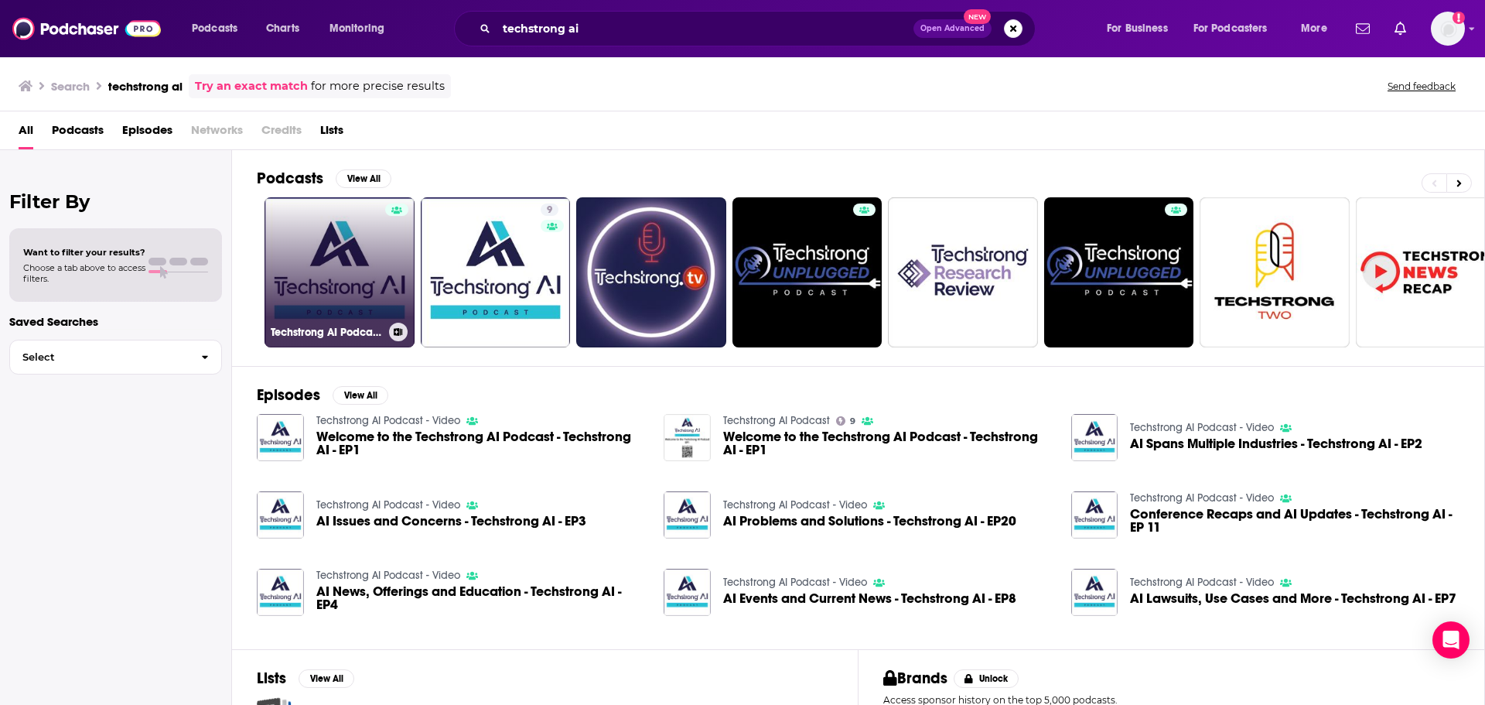
click at [365, 295] on link "Techstrong AI Podcast - Video" at bounding box center [340, 272] width 150 height 150
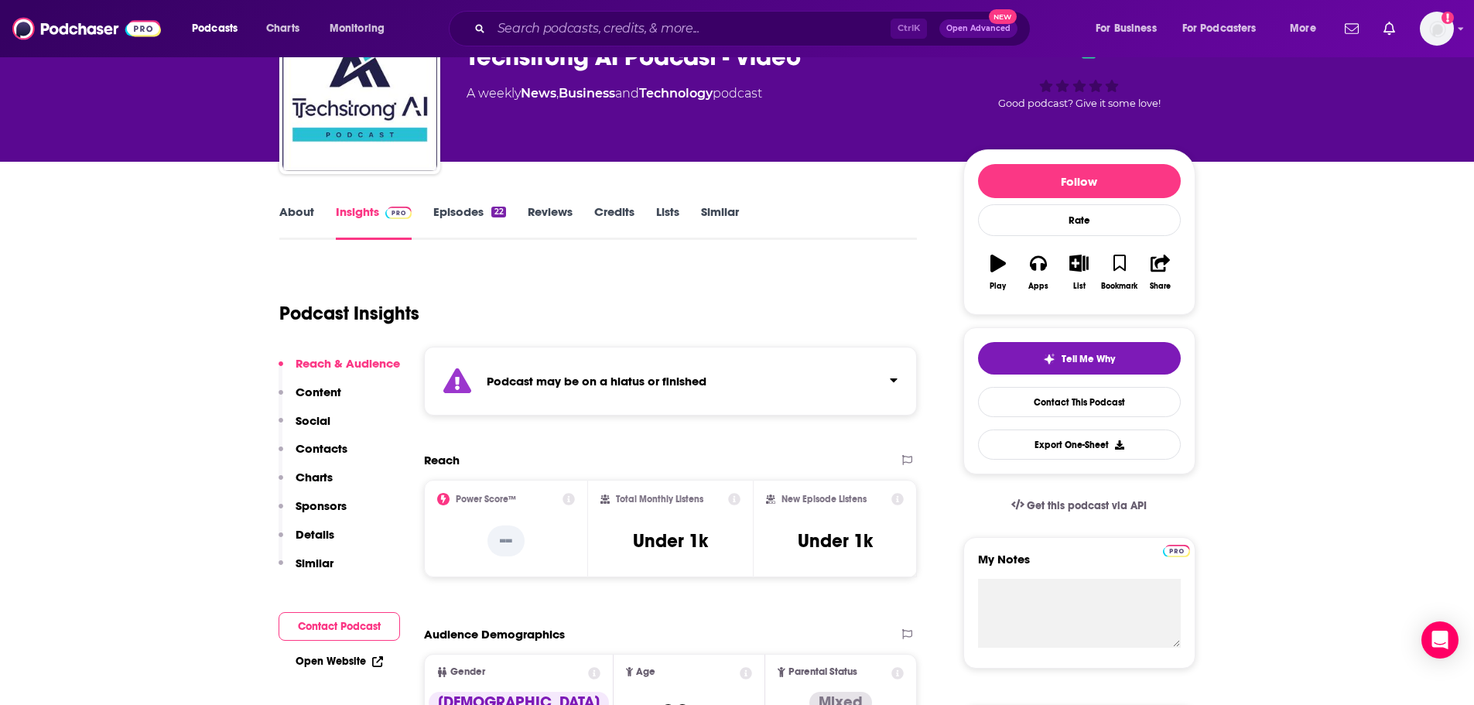
scroll to position [155, 0]
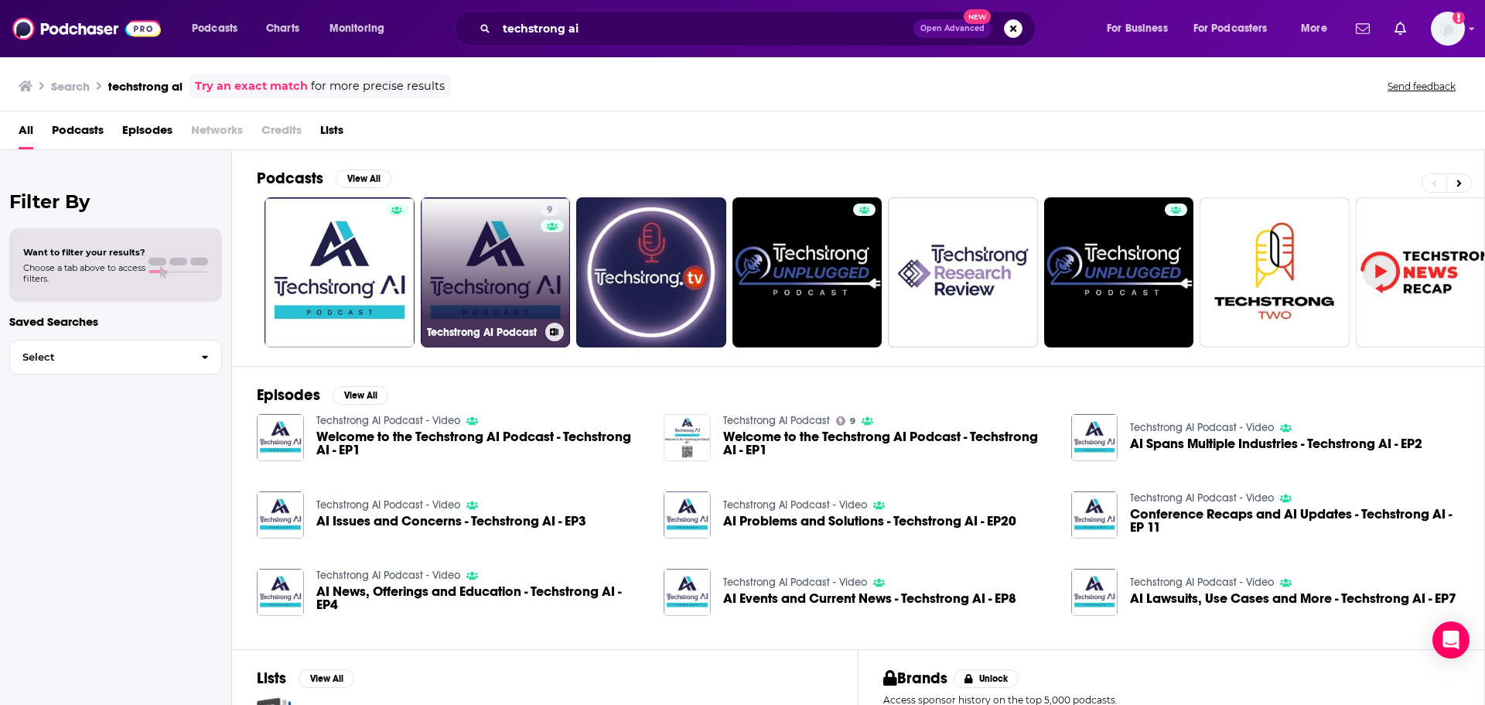
click at [517, 267] on link "9 Techstrong AI Podcast" at bounding box center [496, 272] width 150 height 150
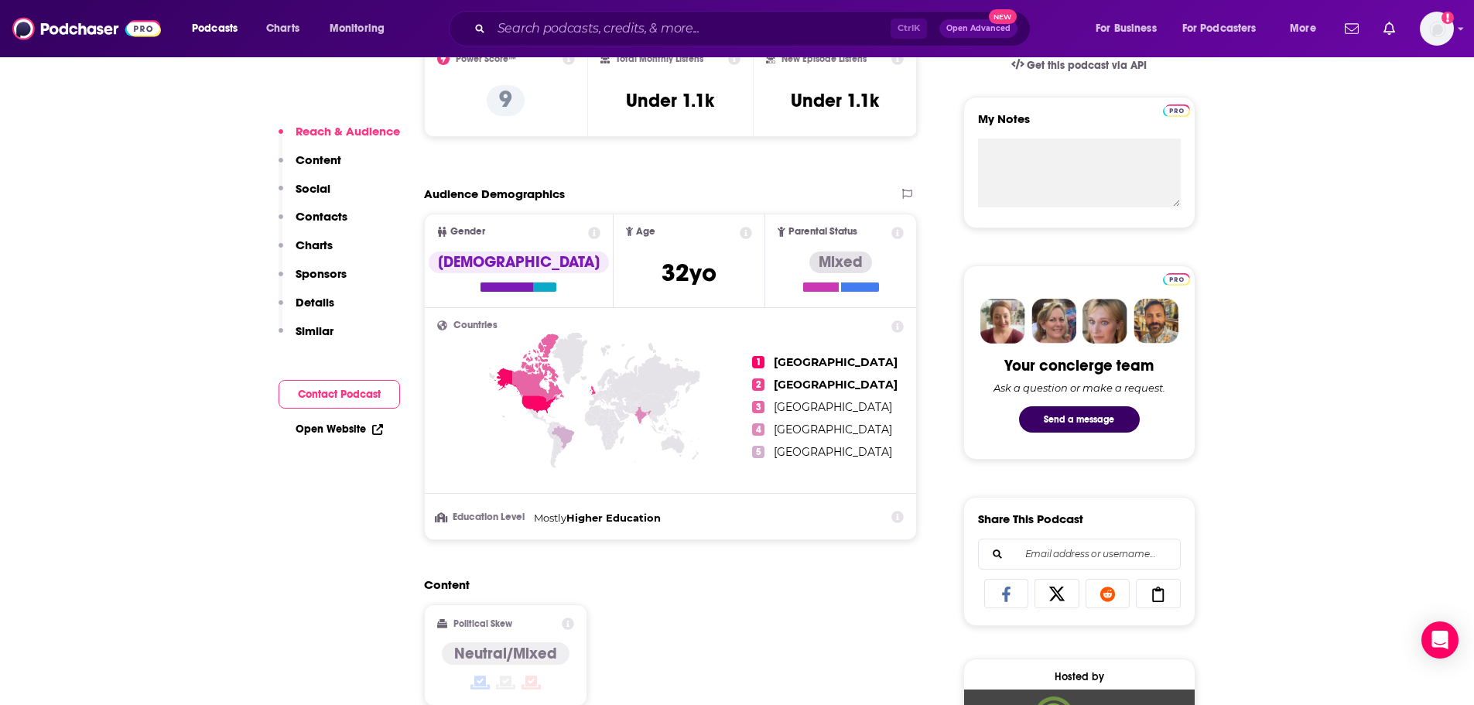
scroll to position [541, 0]
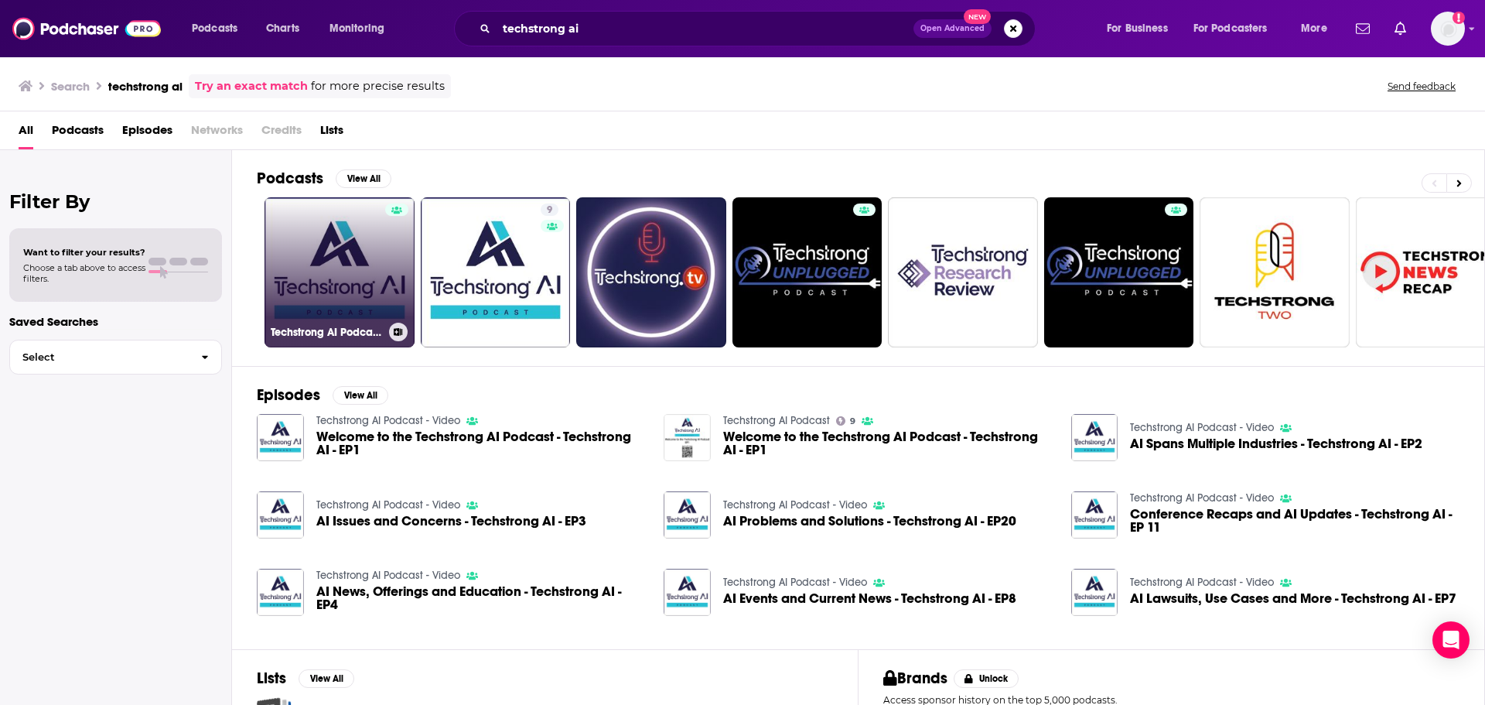
click at [347, 282] on link "Techstrong AI Podcast - Video" at bounding box center [340, 272] width 150 height 150
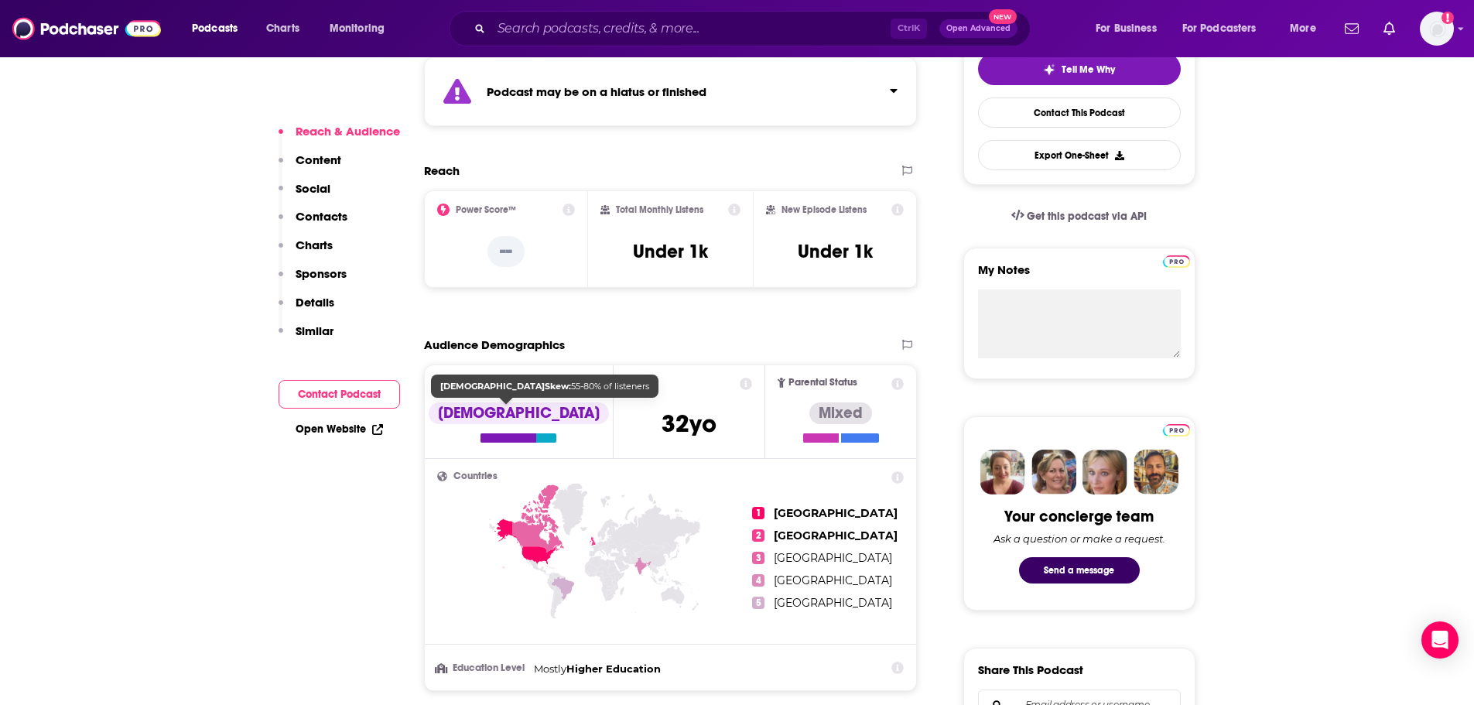
scroll to position [464, 0]
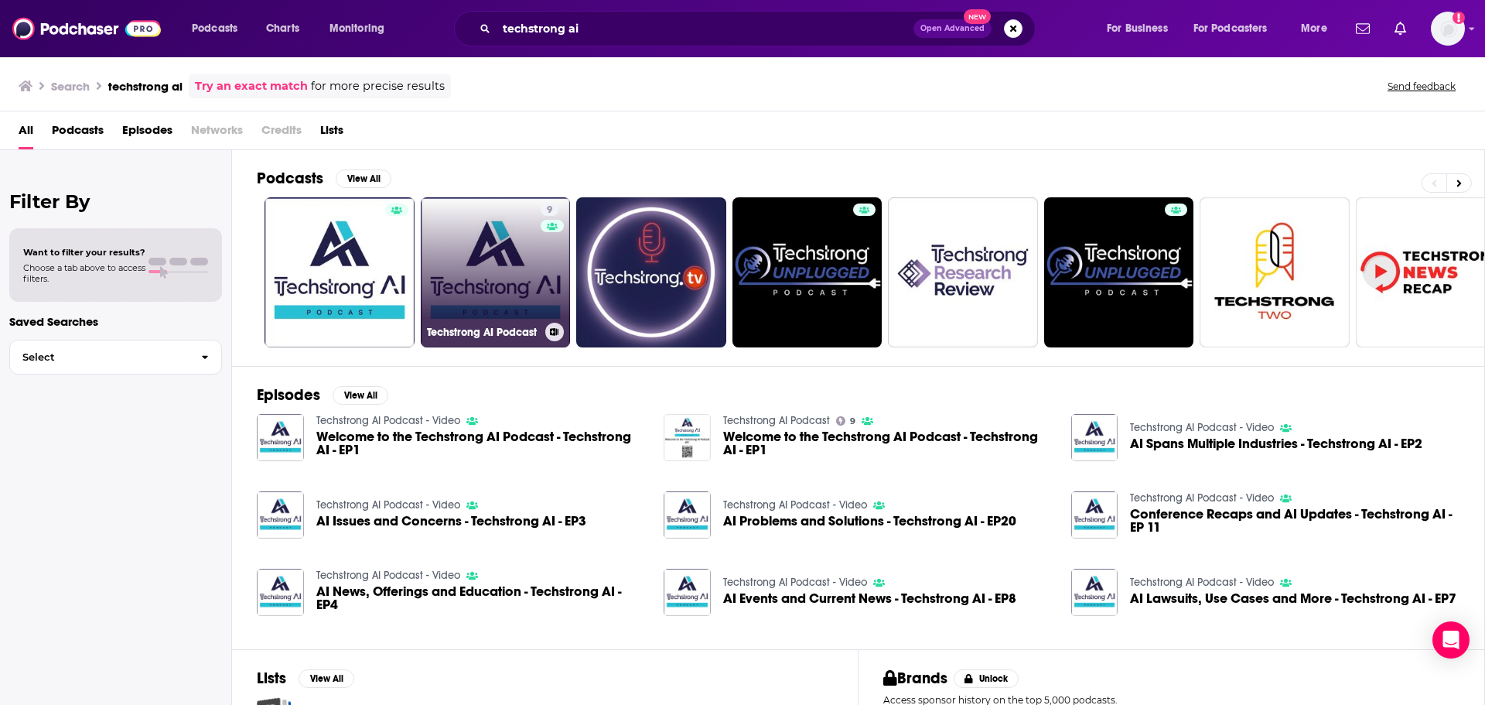
click at [467, 234] on link "9 Techstrong AI Podcast" at bounding box center [496, 272] width 150 height 150
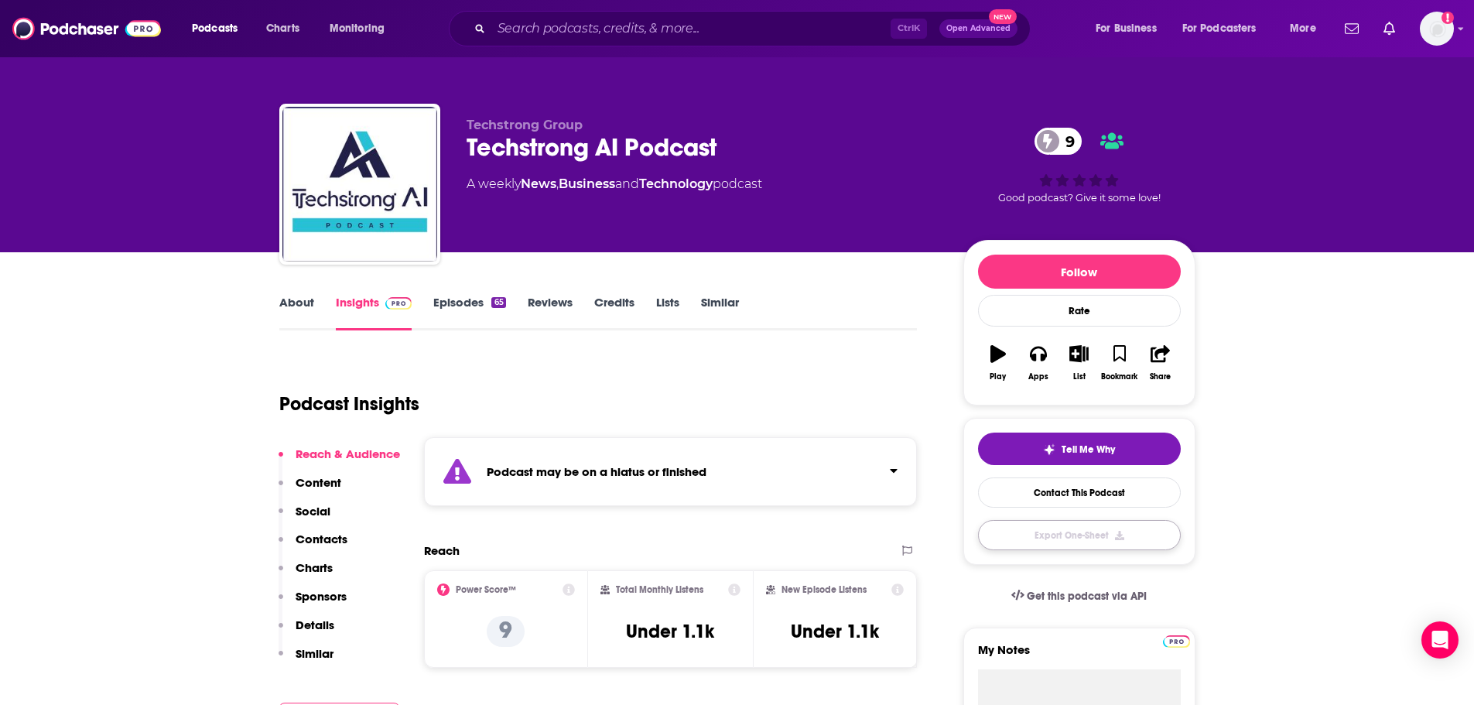
click at [1088, 535] on button "Export One-Sheet" at bounding box center [1079, 535] width 203 height 30
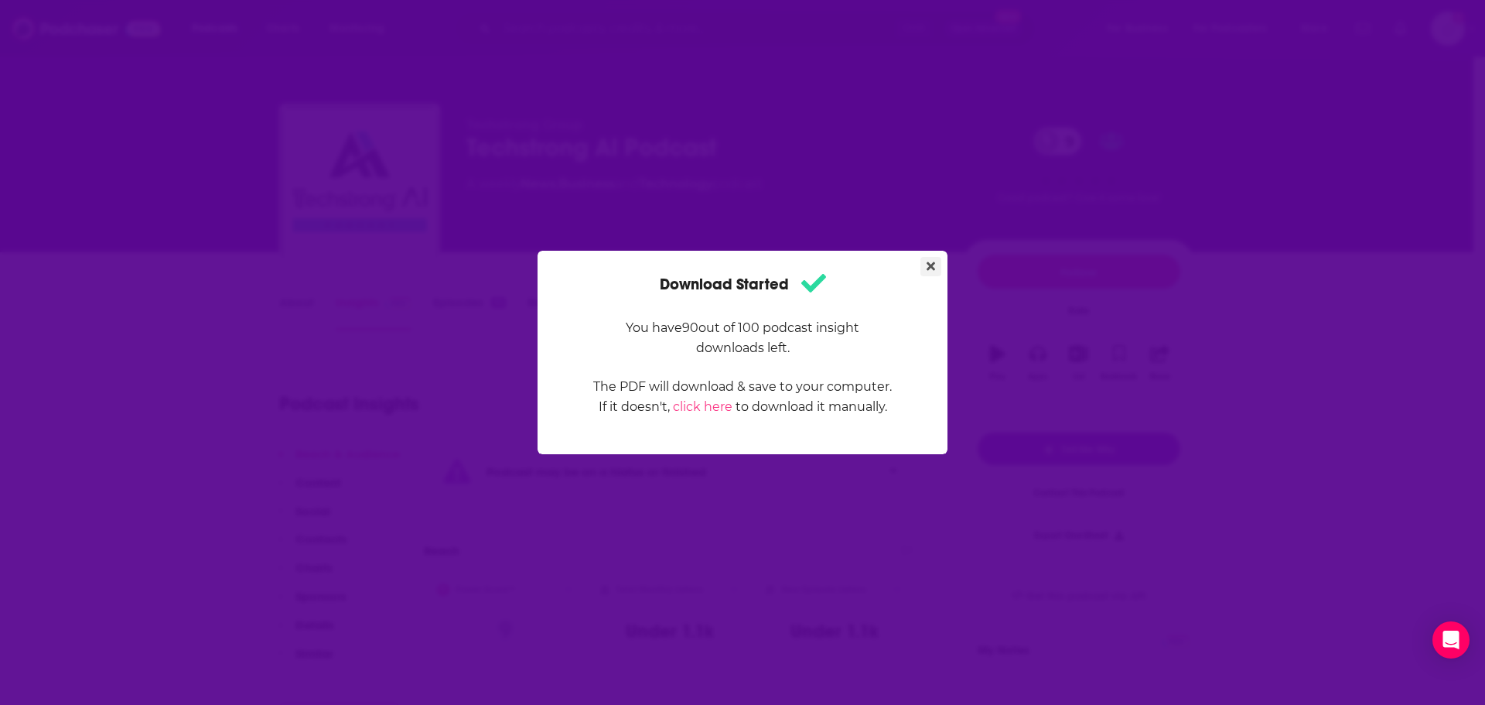
click at [931, 266] on icon "Close" at bounding box center [931, 266] width 9 height 9
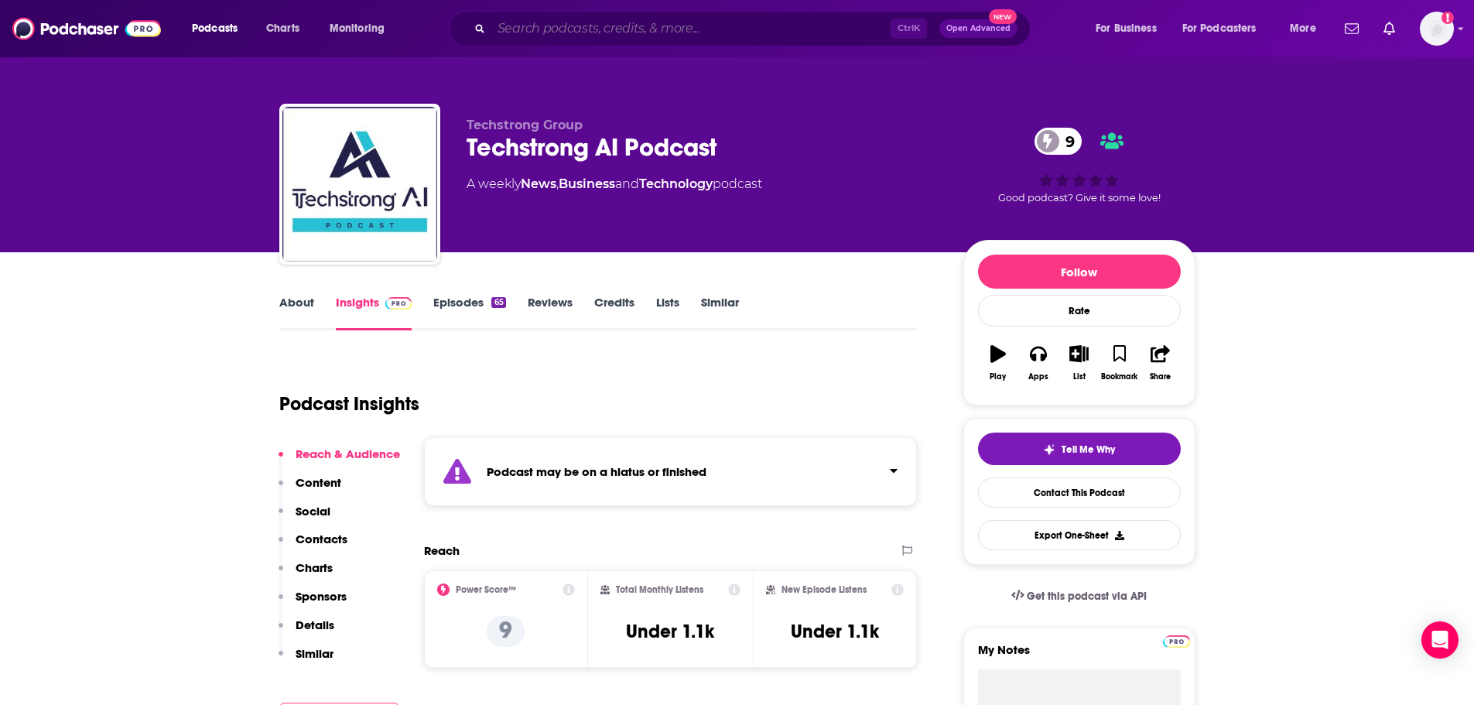
click at [602, 29] on input "Search podcasts, credits, & more..." at bounding box center [690, 28] width 399 height 25
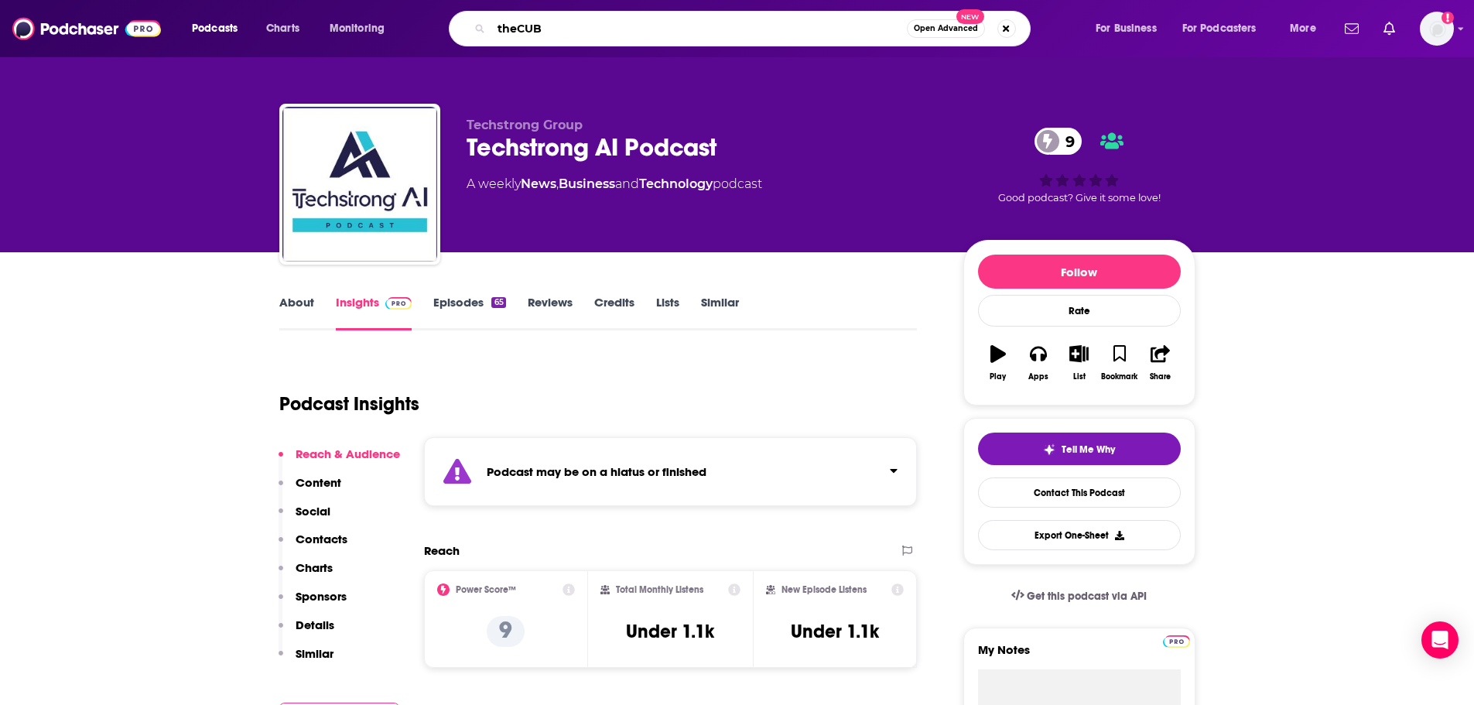
type input "theCUBE"
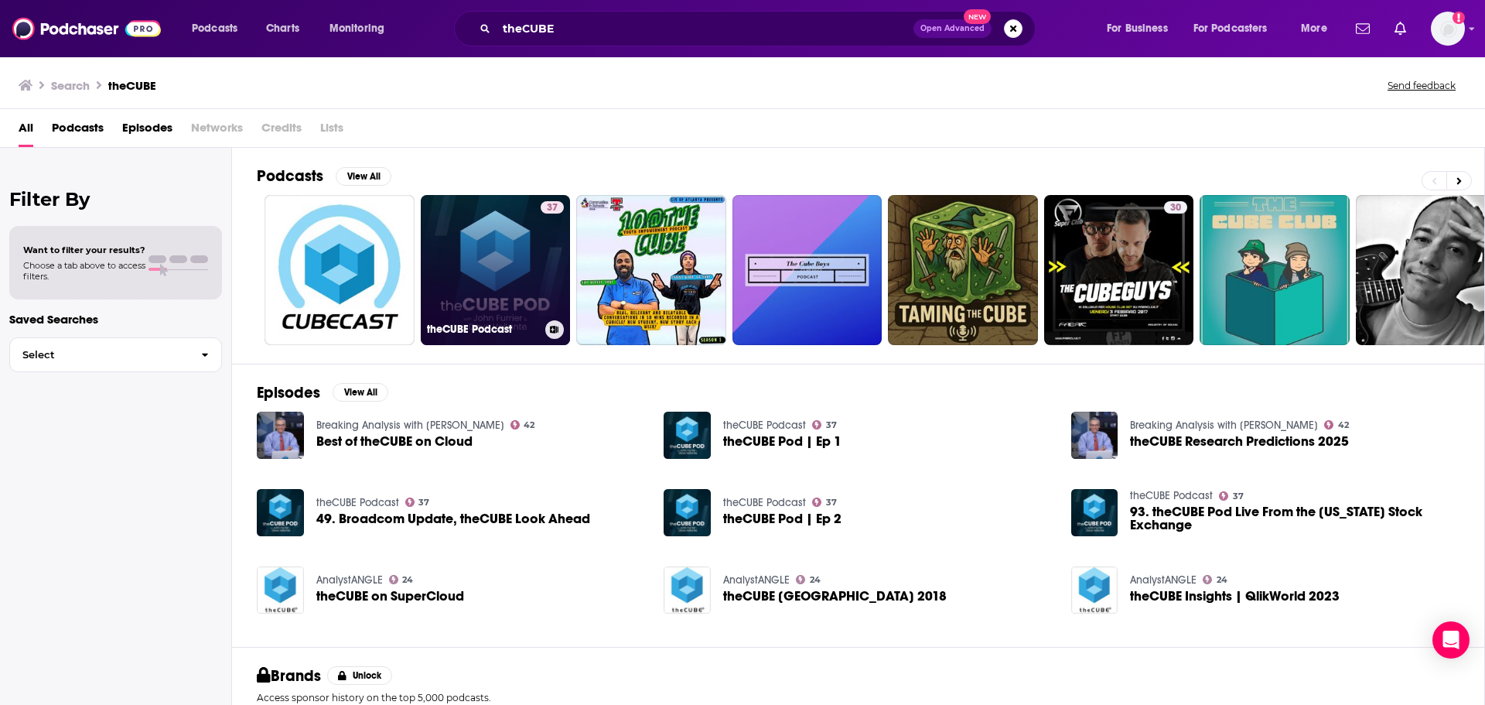
click at [512, 231] on link "37 theCUBE Podcast" at bounding box center [496, 270] width 150 height 150
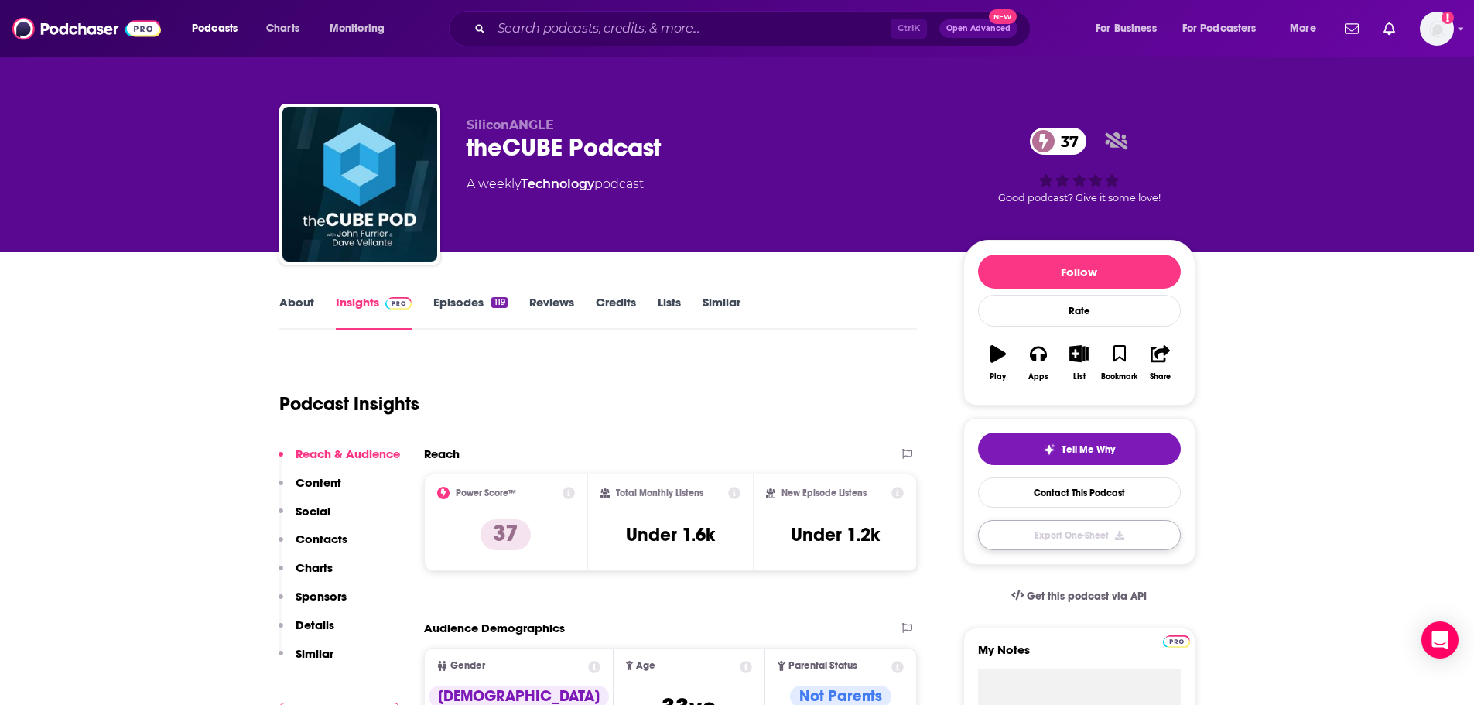
click at [1131, 524] on button "Export One-Sheet" at bounding box center [1079, 535] width 203 height 30
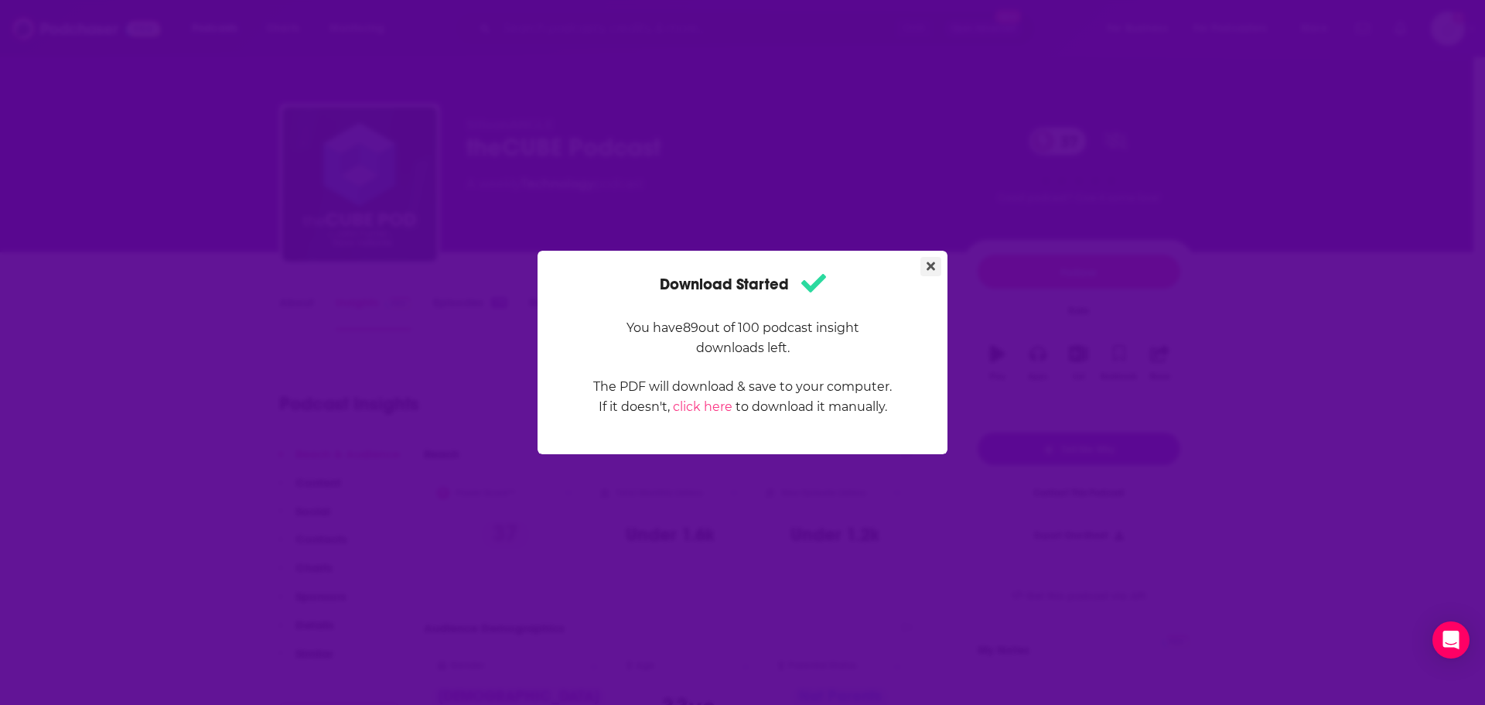
click at [921, 267] on button "Close" at bounding box center [931, 266] width 21 height 19
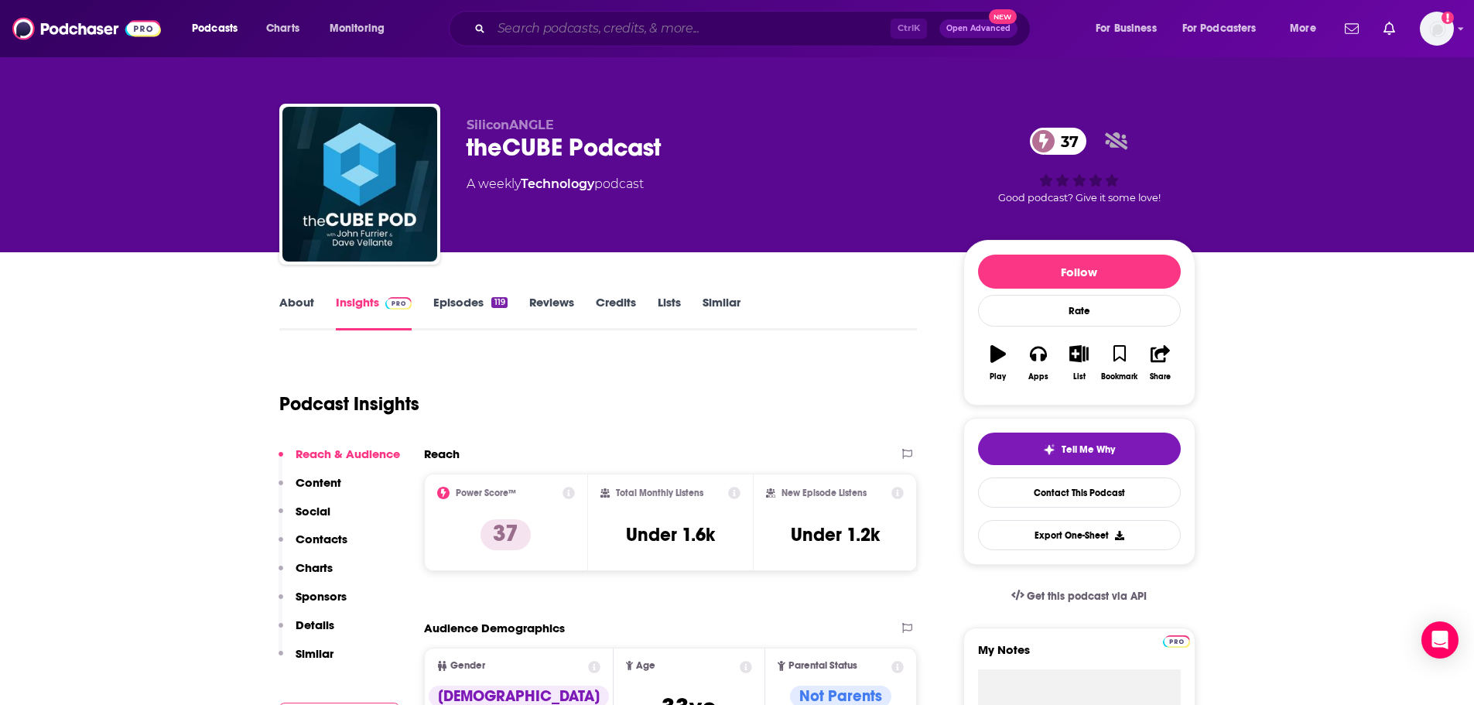
click at [619, 33] on input "Search podcasts, credits, & more..." at bounding box center [690, 28] width 399 height 25
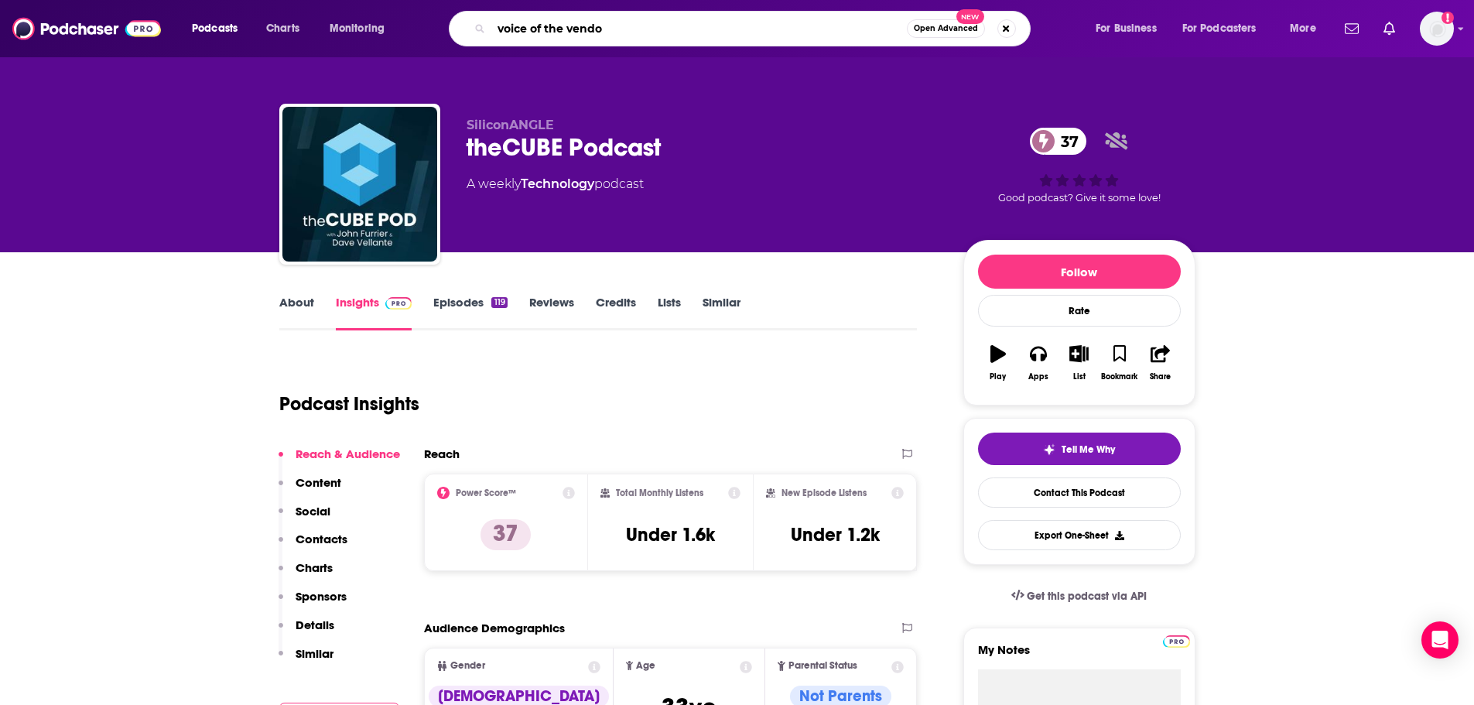
type input "voice of the vendor"
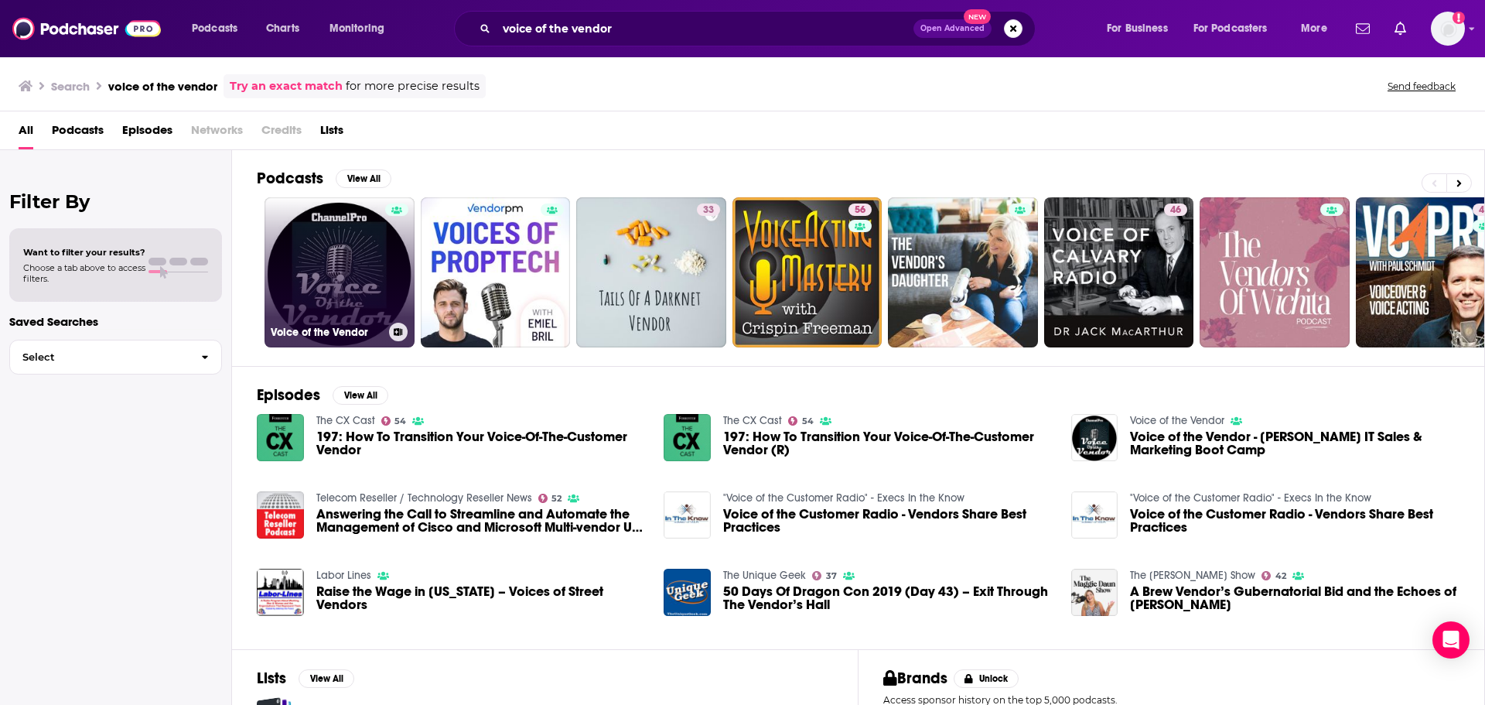
click at [377, 267] on link "Voice of the Vendor" at bounding box center [340, 272] width 150 height 150
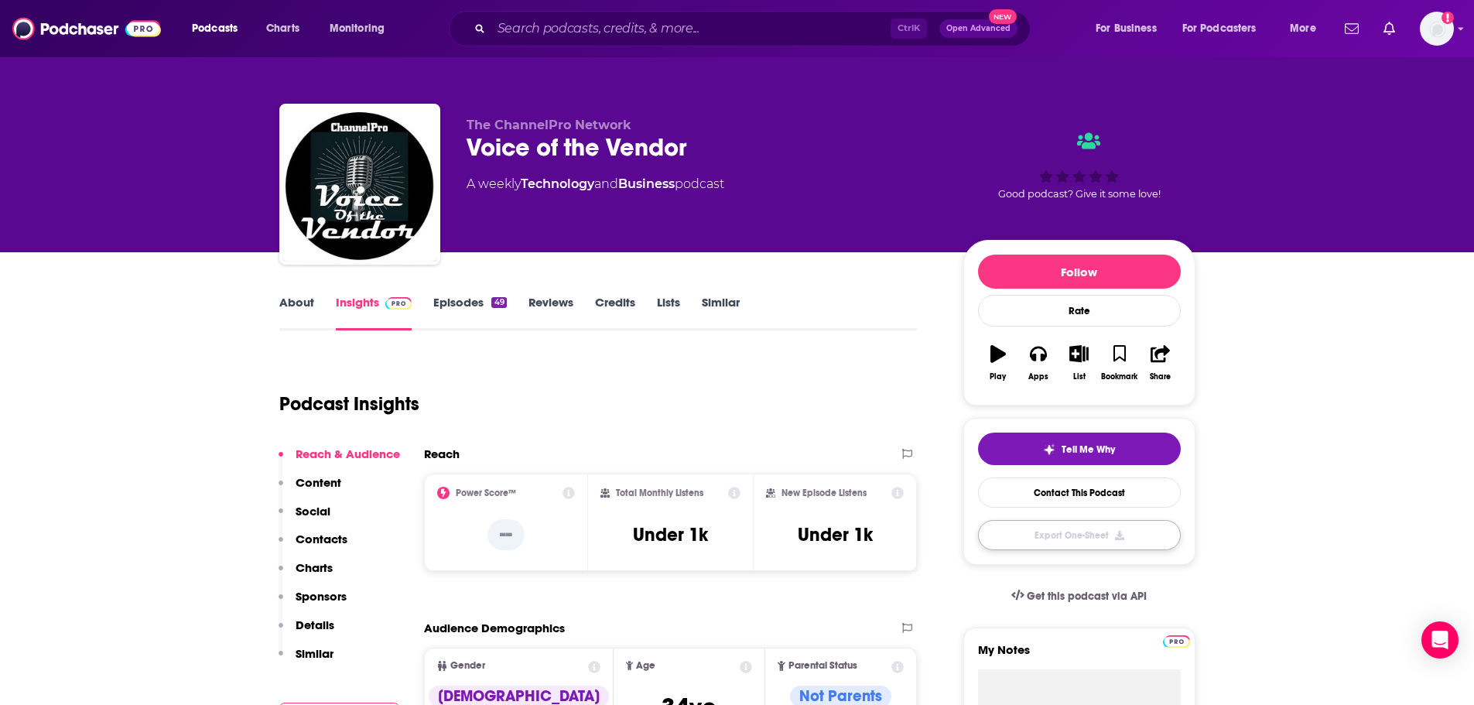
click at [1118, 535] on button "Export One-Sheet" at bounding box center [1079, 535] width 203 height 30
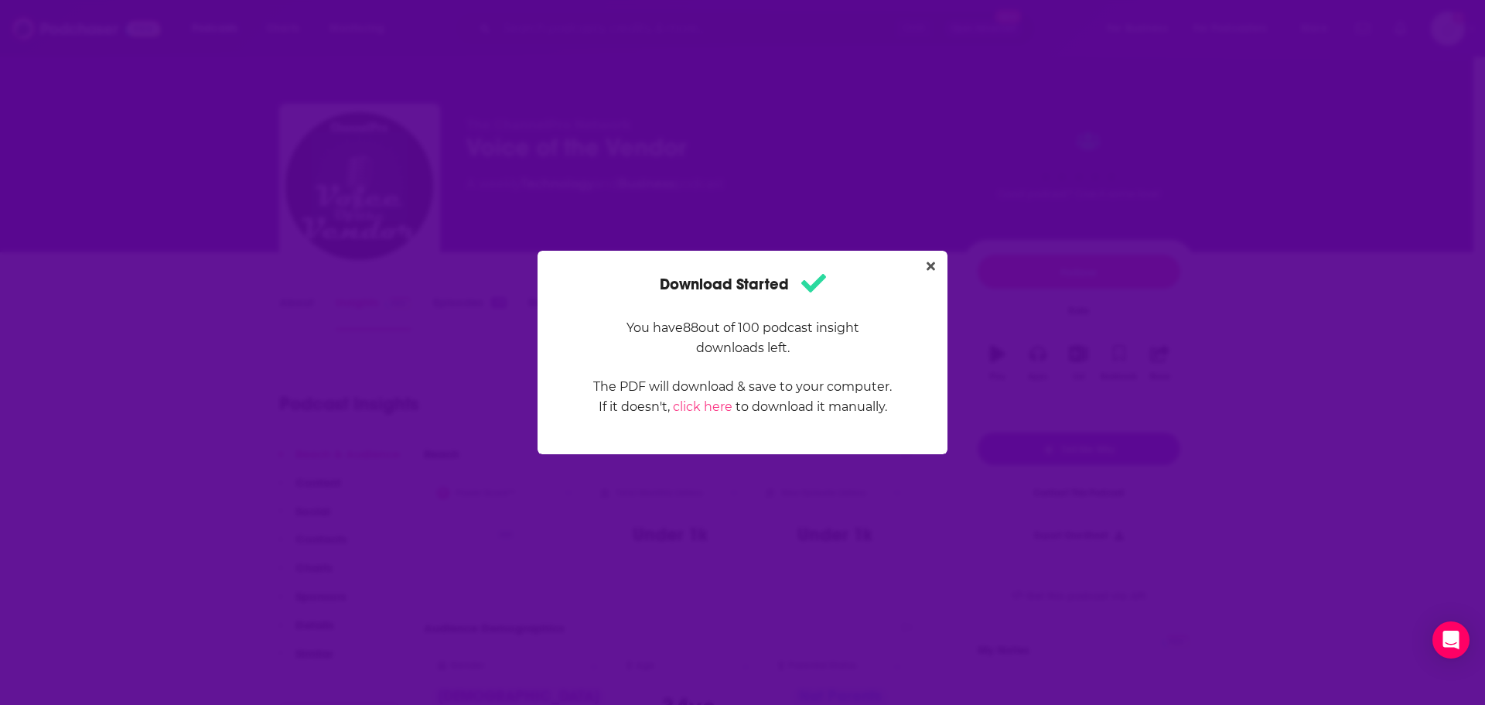
click at [941, 266] on div "Download Started You have 88 out of 100 podcast insight downloads left. The PDF…" at bounding box center [743, 352] width 410 height 203
click at [927, 268] on icon "Close" at bounding box center [931, 266] width 9 height 12
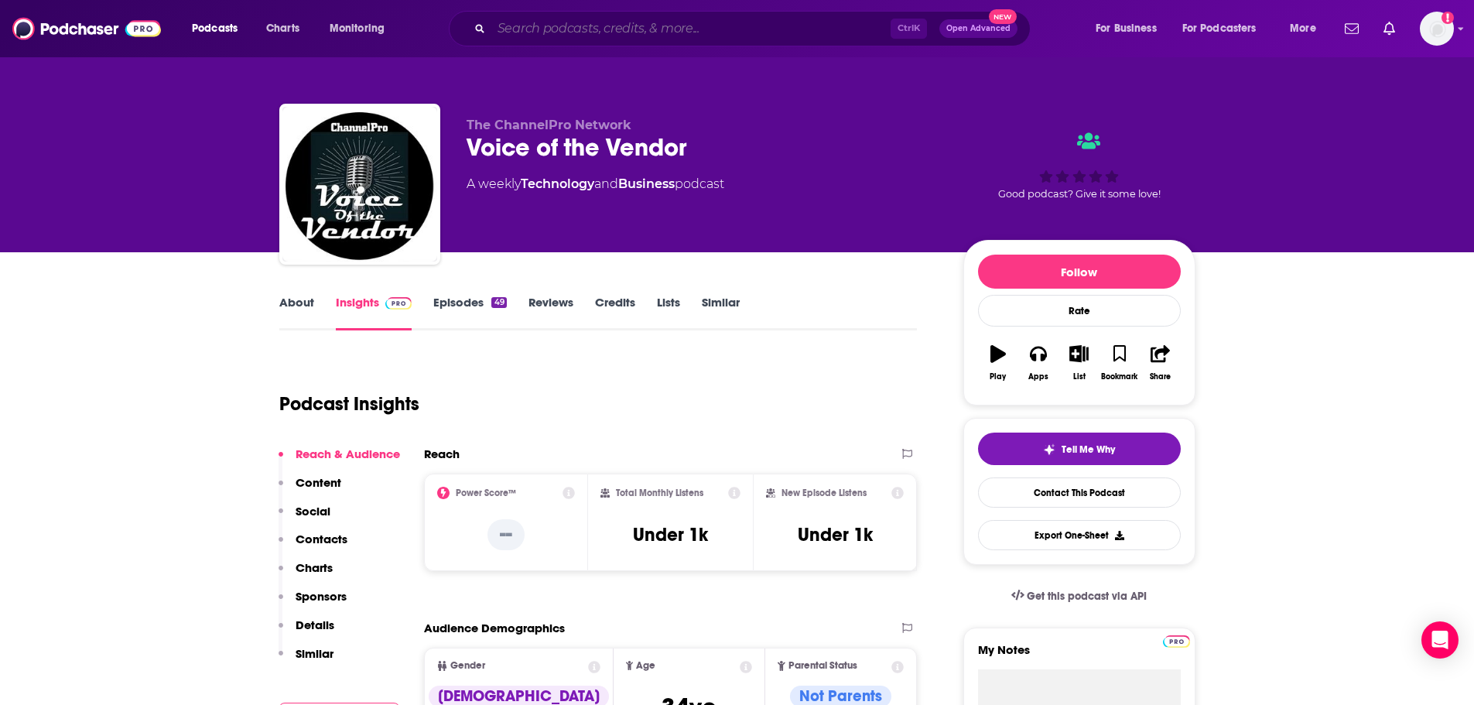
click at [673, 22] on input "Search podcasts, credits, & more..." at bounding box center [690, 28] width 399 height 25
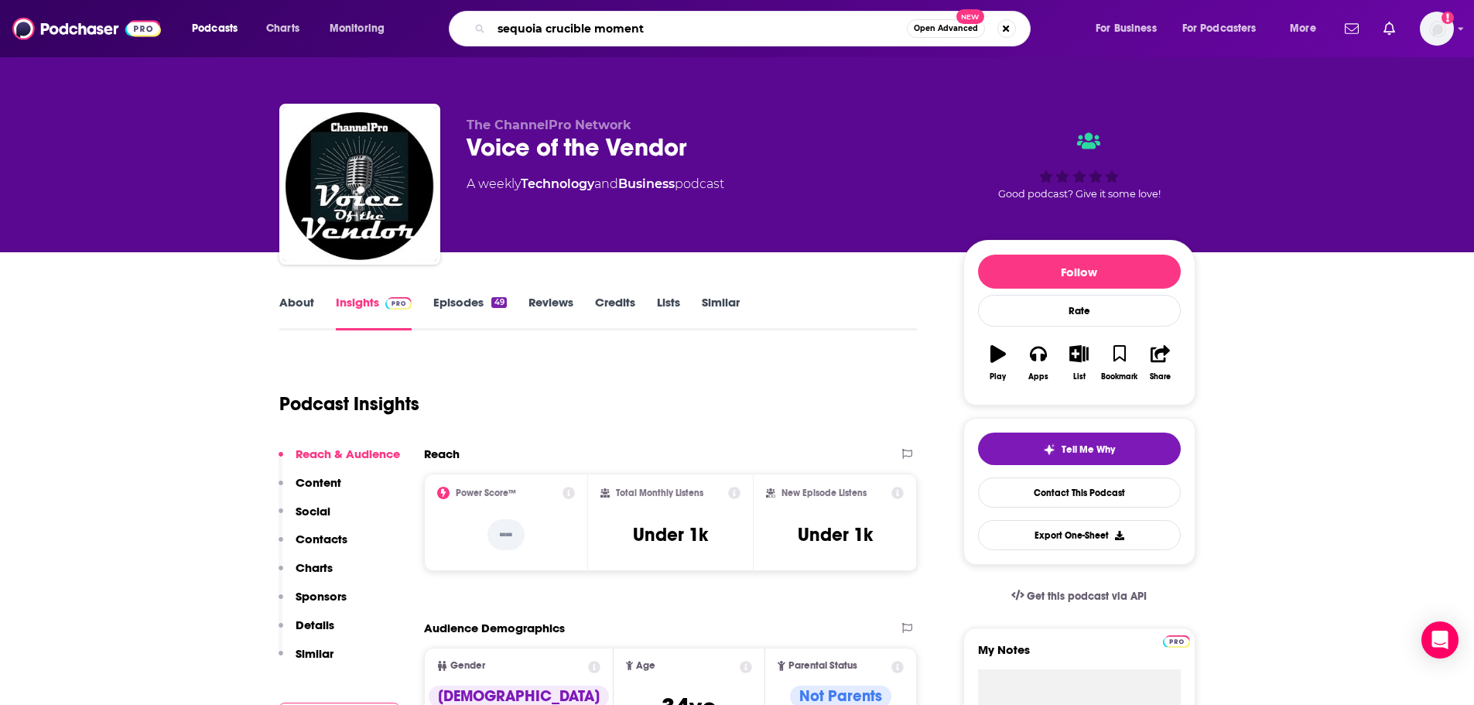
type input "sequoia crucible moments"
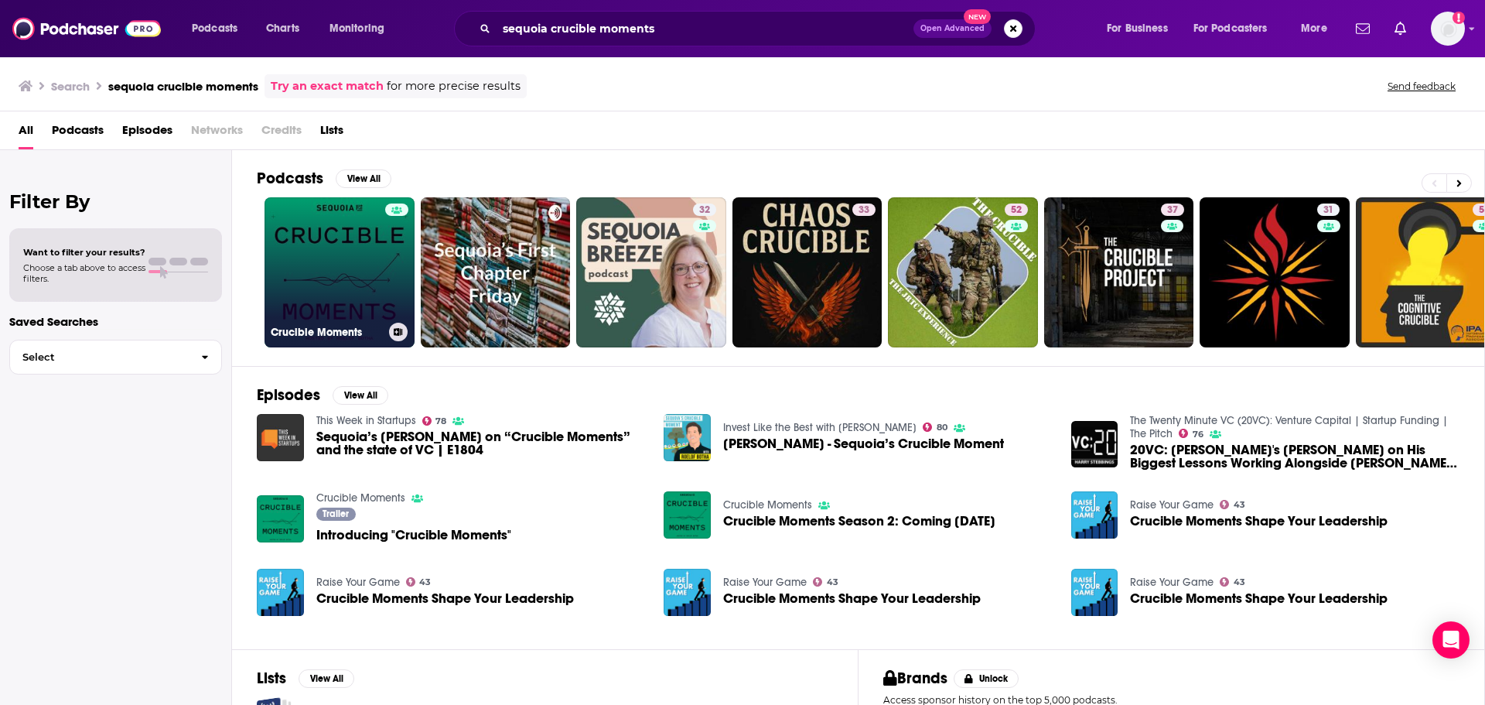
click at [345, 281] on link "Crucible Moments" at bounding box center [340, 272] width 150 height 150
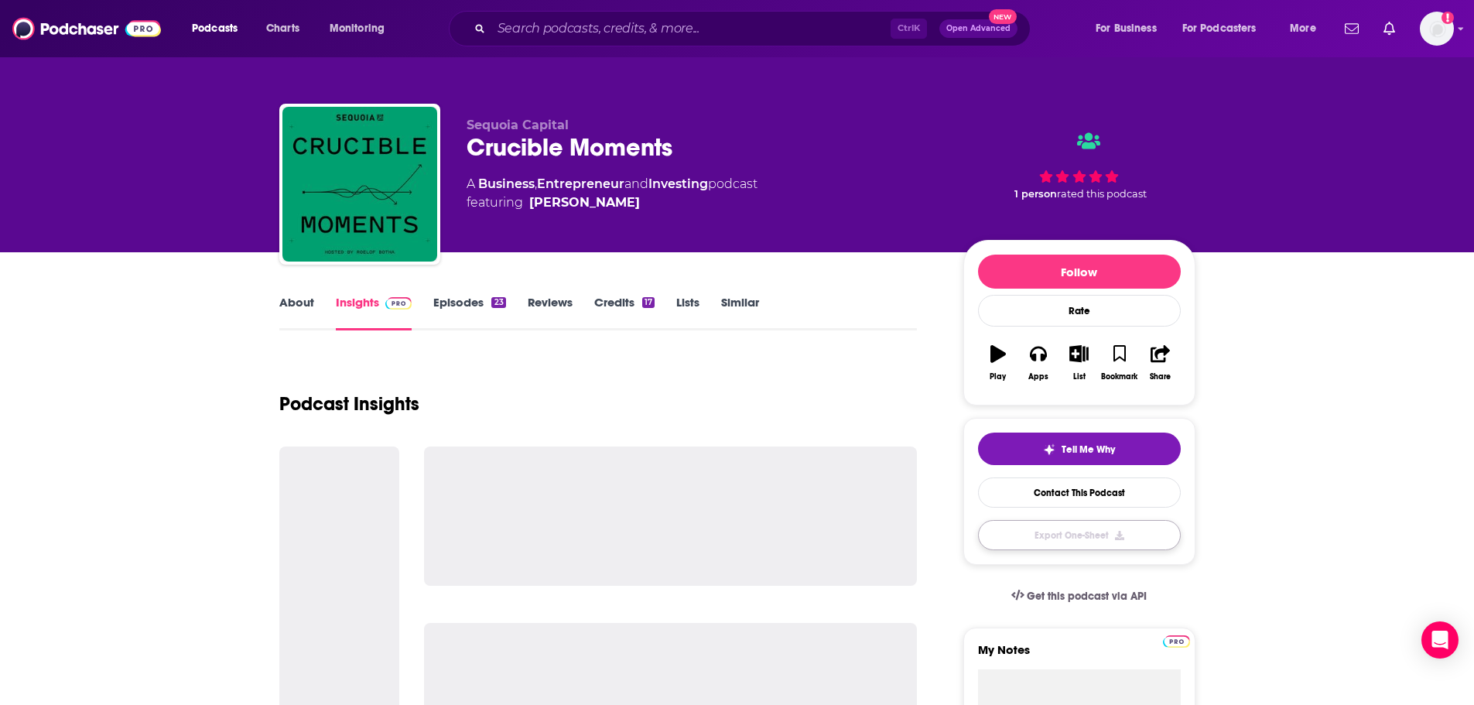
click at [1102, 541] on button "Export One-Sheet" at bounding box center [1079, 535] width 203 height 30
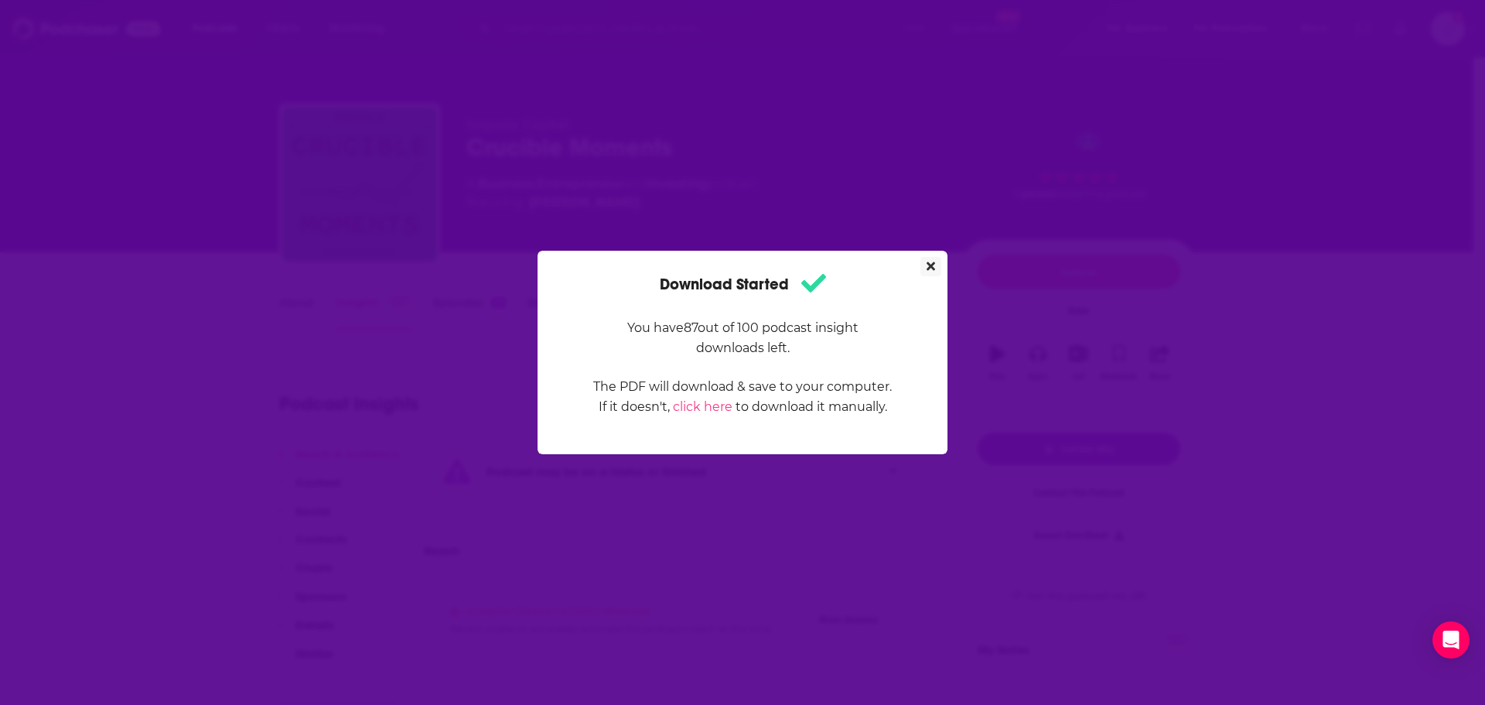
click at [926, 268] on button "Close" at bounding box center [931, 266] width 21 height 19
